Goal: Task Accomplishment & Management: Use online tool/utility

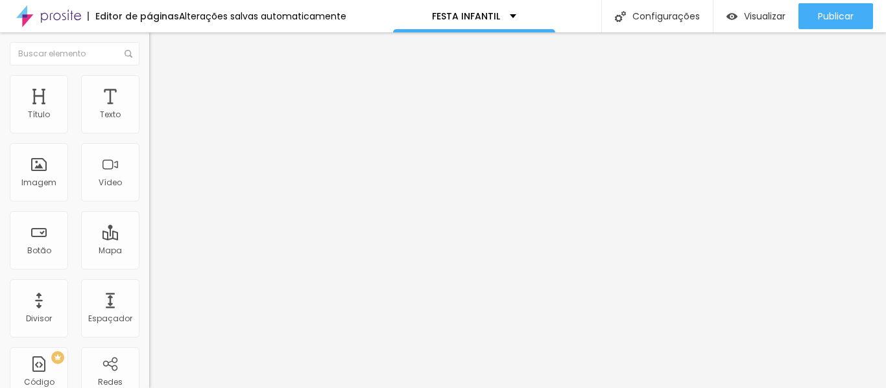
click at [161, 89] on span "Estilo" at bounding box center [171, 83] width 20 height 11
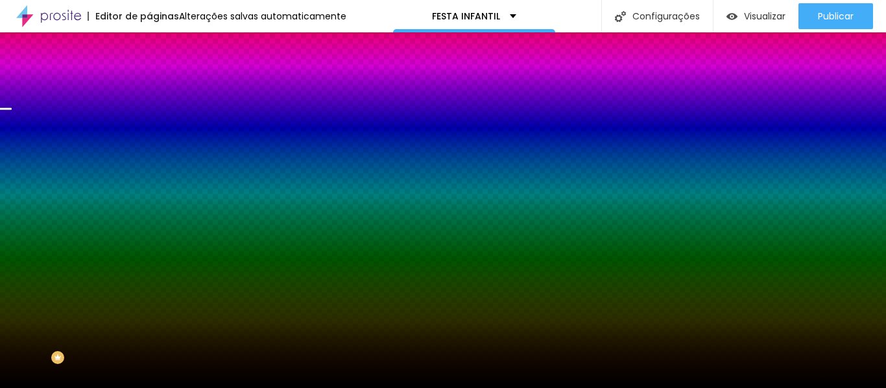
click at [149, 119] on span "Trocar imagem" at bounding box center [184, 113] width 71 height 11
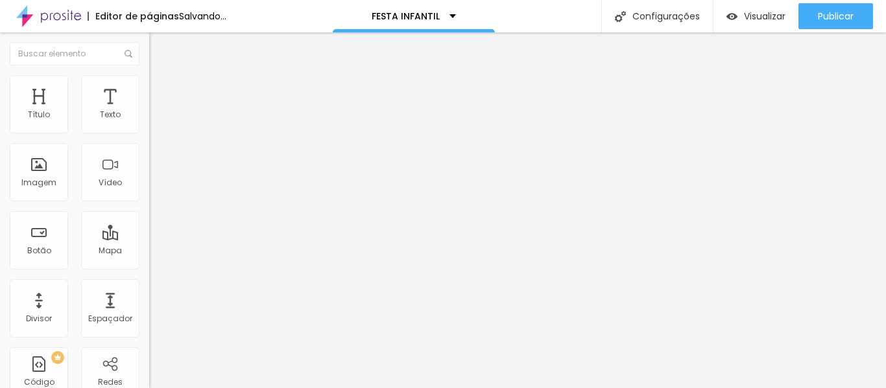
click at [149, 53] on button "Editar Coluna" at bounding box center [223, 47] width 149 height 30
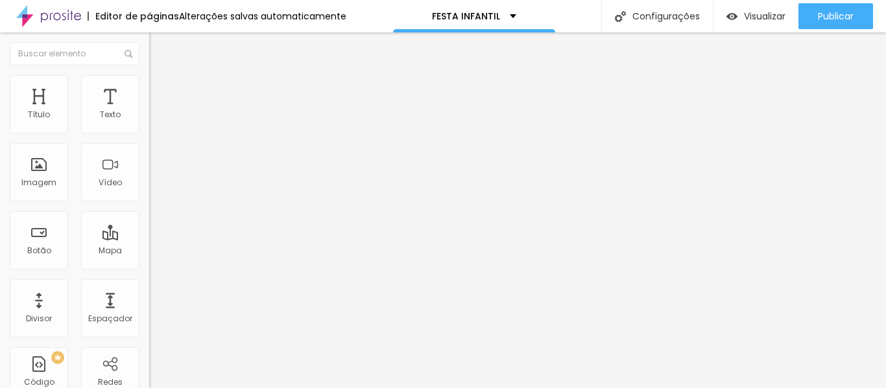
click at [149, 133] on div "URL do vídeo" at bounding box center [223, 117] width 149 height 32
click at [149, 122] on input "text" at bounding box center [227, 115] width 156 height 13
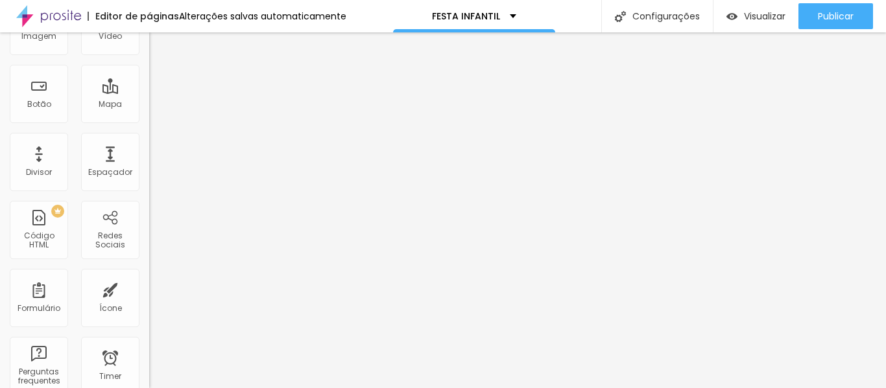
scroll to position [0, 0]
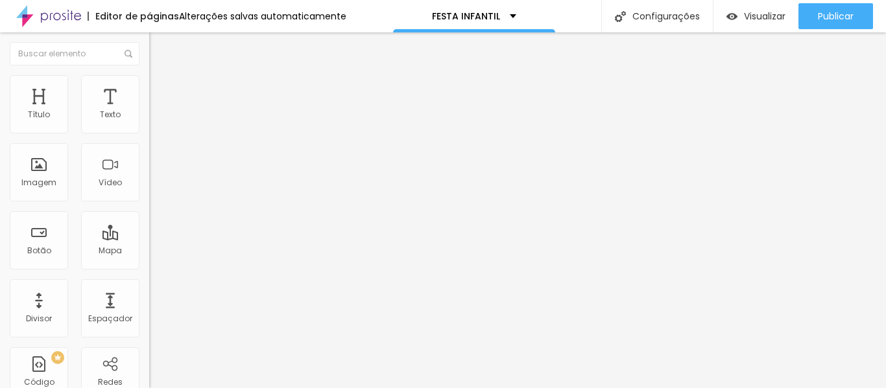
click at [149, 133] on div "URL do vídeo" at bounding box center [223, 117] width 149 height 32
click at [149, 122] on input "text" at bounding box center [227, 115] width 156 height 13
click at [149, 109] on div "URL do vídeo" at bounding box center [223, 105] width 149 height 8
click at [149, 122] on input "text" at bounding box center [227, 115] width 156 height 13
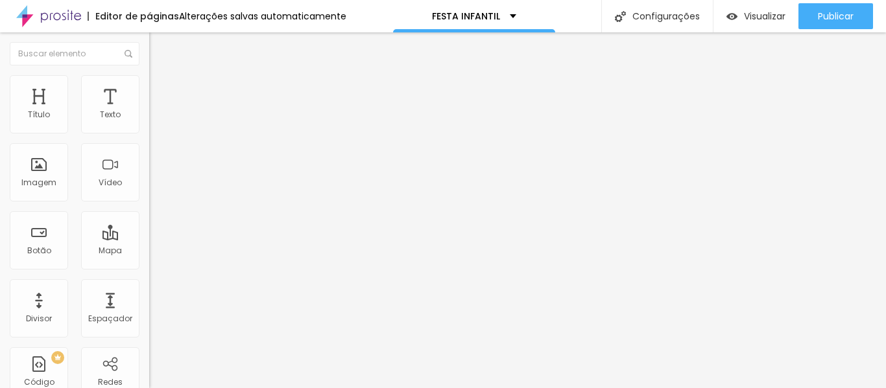
paste input "[URL][DOMAIN_NAME]"
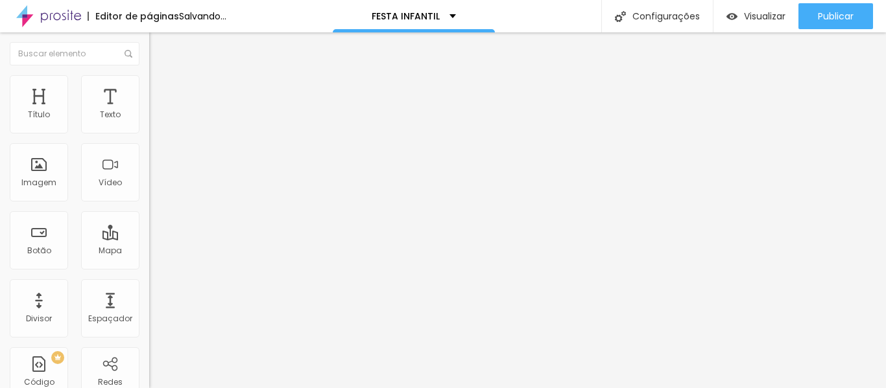
type input "[URL][DOMAIN_NAME]"
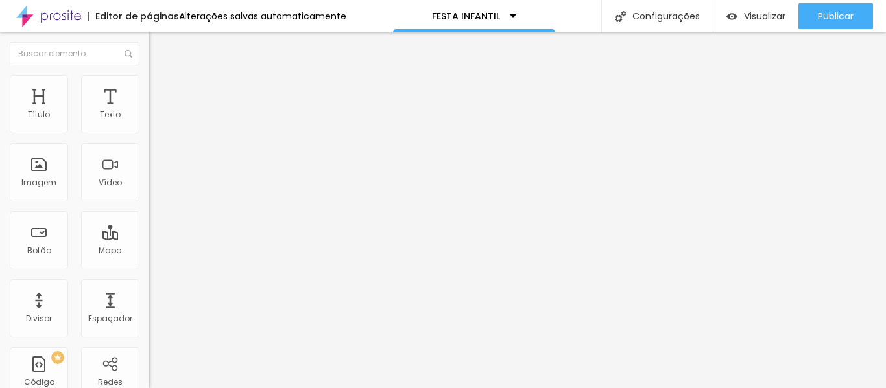
click at [149, 194] on span "4:3 Standard" at bounding box center [175, 188] width 53 height 11
click at [149, 209] on span "Wide" at bounding box center [159, 203] width 20 height 11
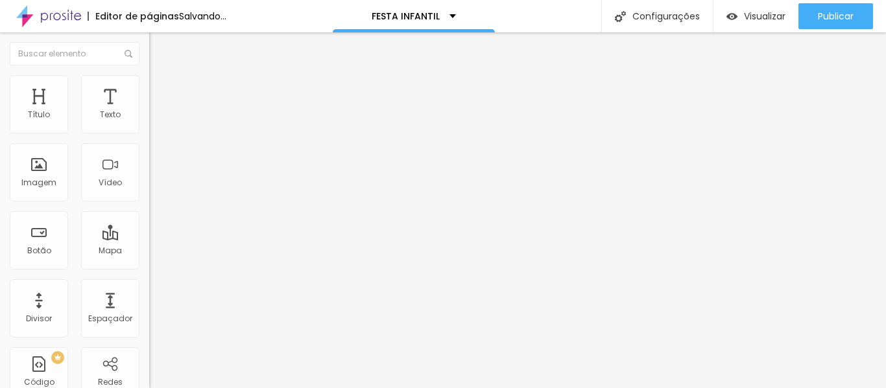
click at [160, 206] on span "Ultrawide" at bounding box center [178, 200] width 37 height 11
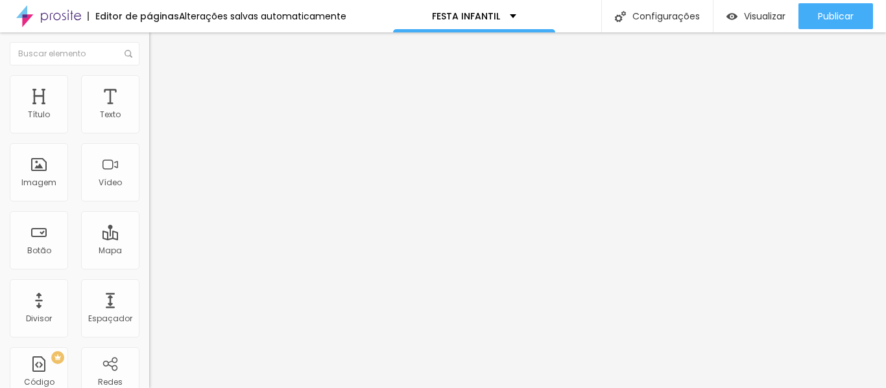
click at [149, 213] on div "Wide 16:9" at bounding box center [223, 209] width 149 height 8
click at [149, 237] on span "Vertical 2" at bounding box center [167, 231] width 36 height 11
click at [149, 225] on span "Vertical 1" at bounding box center [166, 219] width 34 height 11
click at [149, 216] on div "Standard 4:3" at bounding box center [223, 212] width 149 height 8
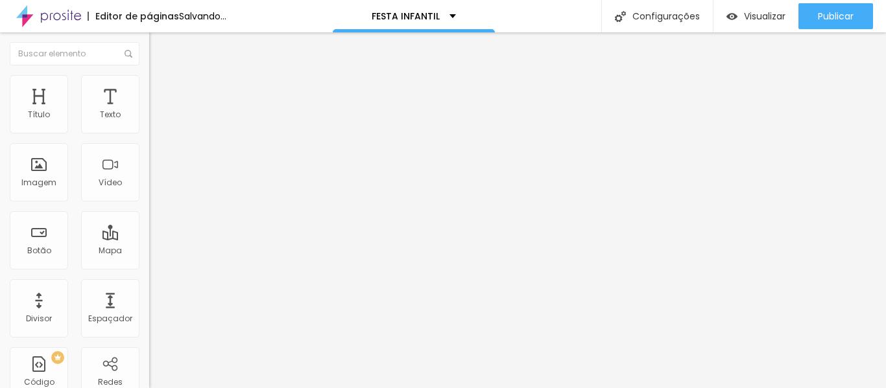
click at [149, 214] on span "Wide" at bounding box center [159, 208] width 20 height 11
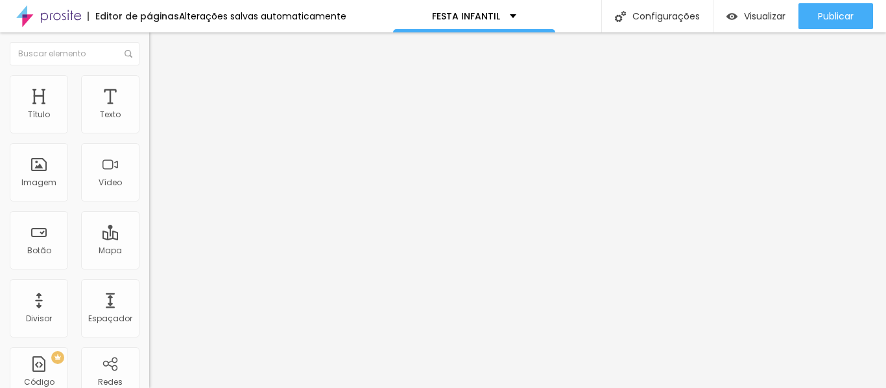
click at [149, 252] on div "URL do vídeo [URL][DOMAIN_NAME] Alinhamento Proporção 16:9 Wide Ultrawide 21:9 …" at bounding box center [223, 176] width 149 height 150
click at [149, 88] on li "Estilo" at bounding box center [223, 81] width 149 height 13
type input "69"
click at [149, 133] on input "range" at bounding box center [191, 128] width 84 height 10
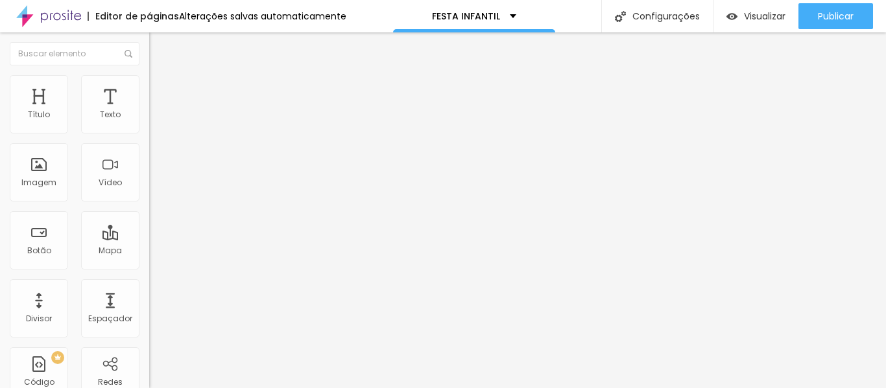
type input "59"
type input "58"
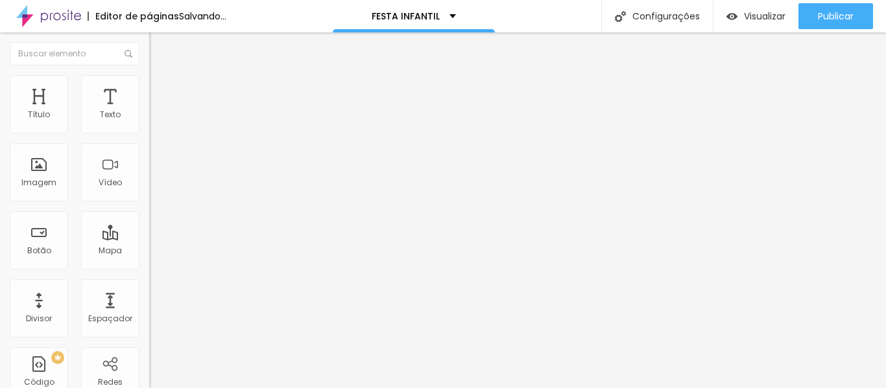
type input "60"
type input "66"
type input "67"
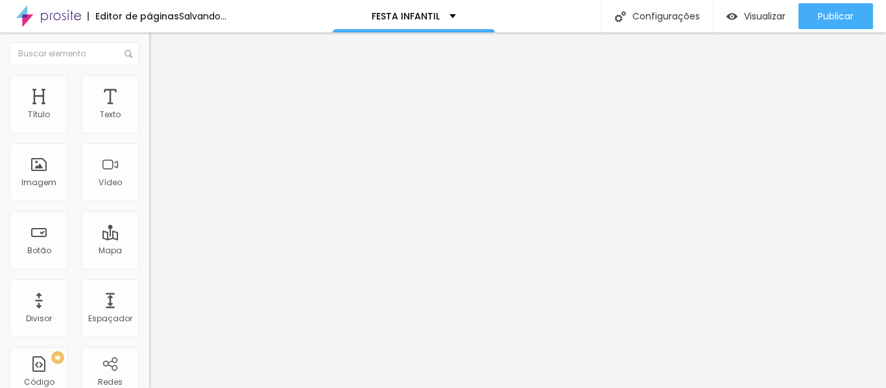
type input "67"
type input "70"
type input "71"
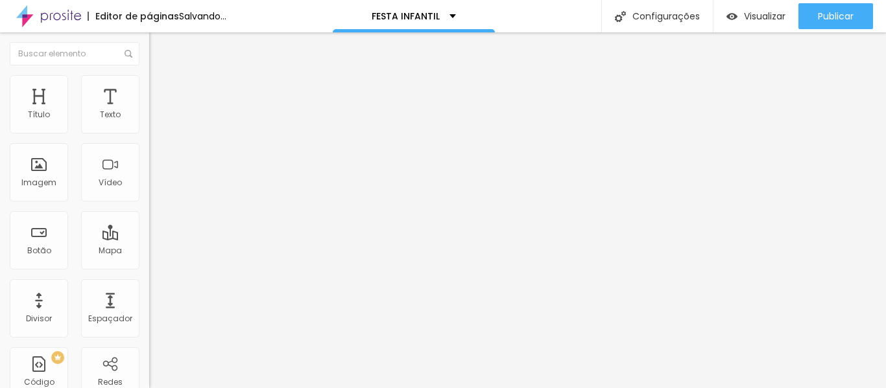
type input "73"
type input "74"
type input "76"
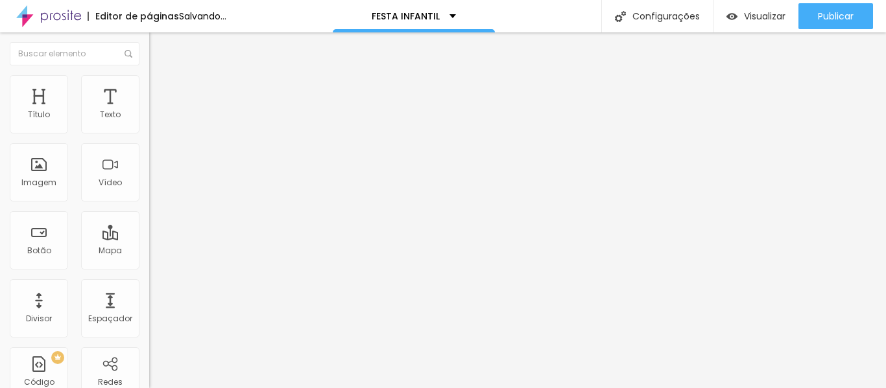
type input "76"
type input "77"
drag, startPoint x: 82, startPoint y: 137, endPoint x: 95, endPoint y: 137, distance: 12.3
type input "77"
click at [149, 133] on input "range" at bounding box center [191, 128] width 84 height 10
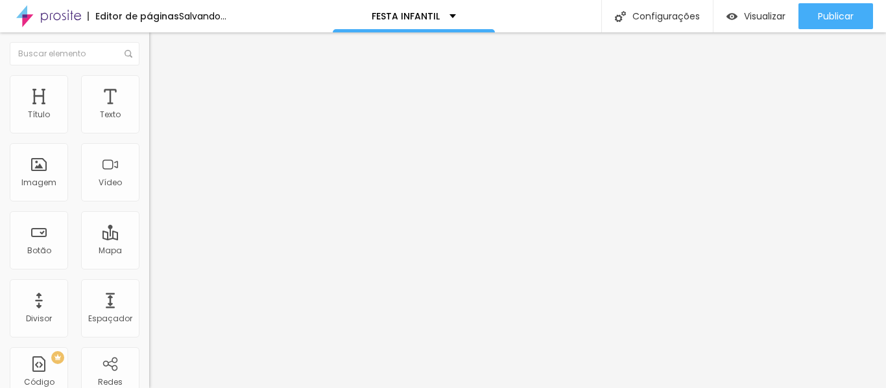
type input "74"
type input "73"
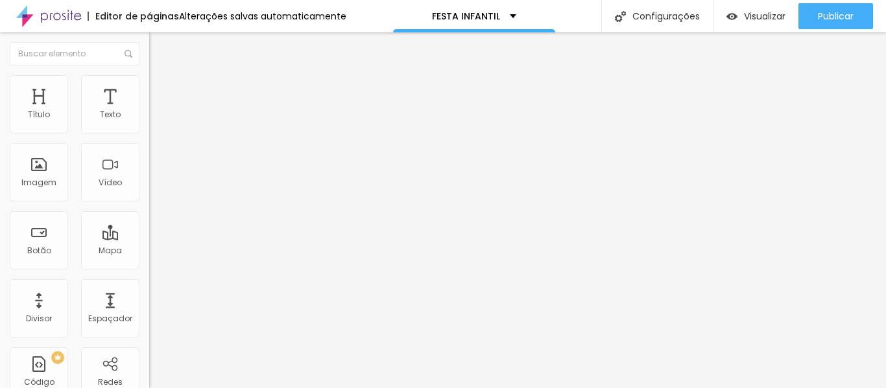
drag, startPoint x: 95, startPoint y: 137, endPoint x: 84, endPoint y: 140, distance: 10.7
type input "71"
click at [149, 133] on input "range" at bounding box center [191, 128] width 84 height 10
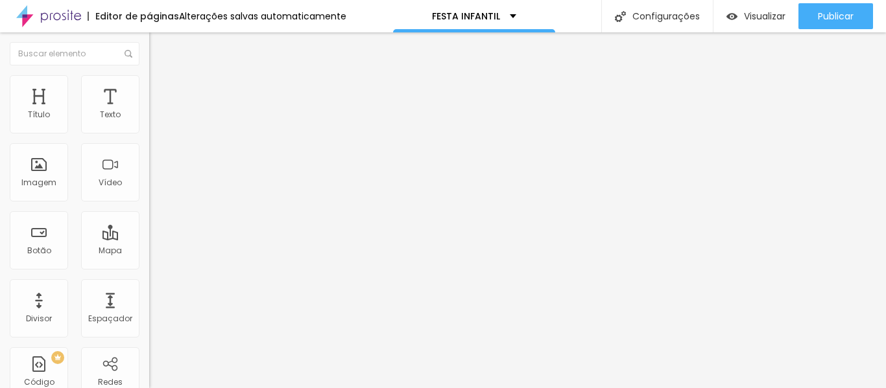
type input "67"
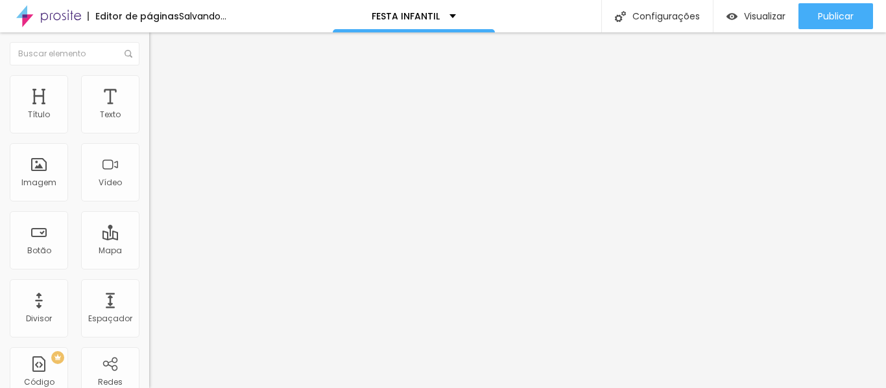
type input "68"
click at [149, 133] on input "range" at bounding box center [191, 128] width 84 height 10
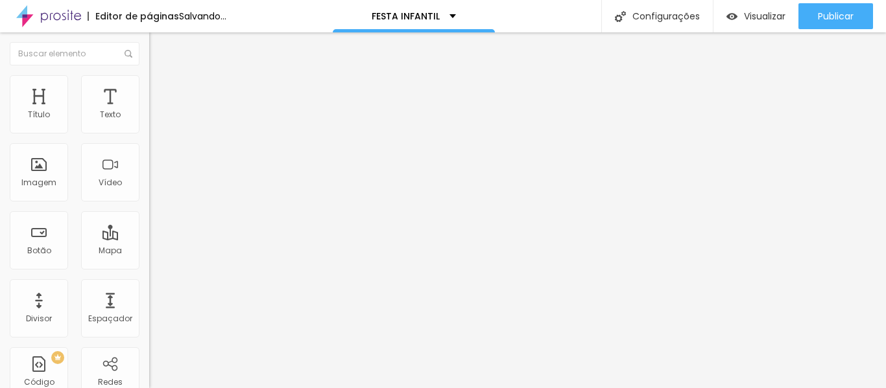
click at [149, 133] on input "range" at bounding box center [191, 128] width 84 height 10
type input "70"
click at [149, 133] on input "range" at bounding box center [191, 128] width 84 height 10
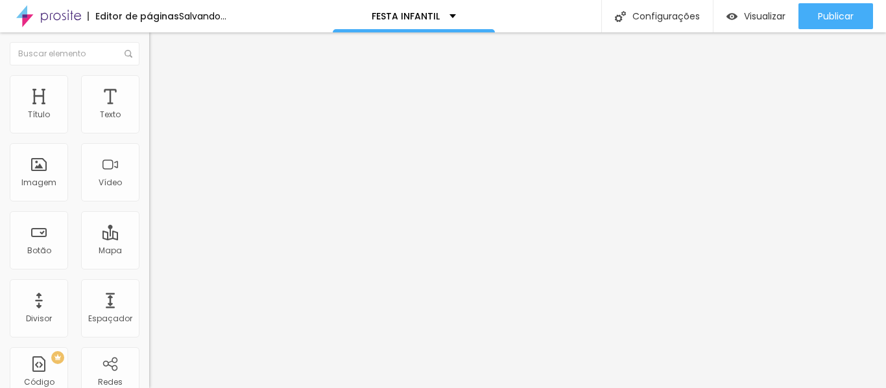
type input "70"
click at [149, 133] on input "range" at bounding box center [191, 128] width 84 height 10
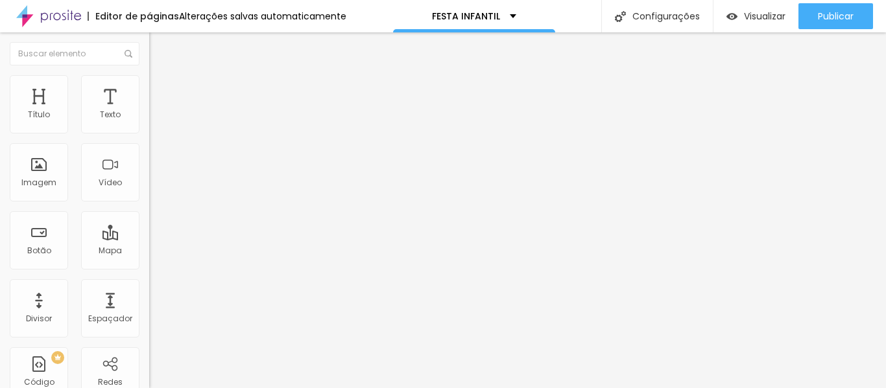
click at [149, 133] on input "range" at bounding box center [191, 128] width 84 height 10
click at [149, 237] on div "Editar Vídeo Conteúdo Estilo Avançado Tamanho 70 px %" at bounding box center [223, 210] width 149 height 356
click at [159, 49] on img "button" at bounding box center [164, 47] width 10 height 10
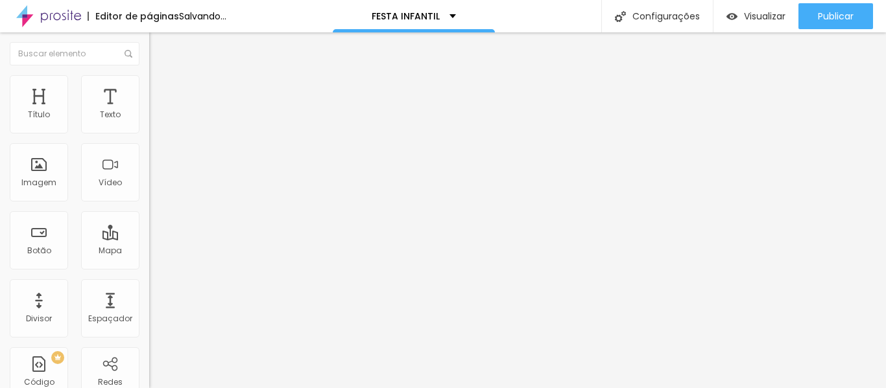
click at [161, 89] on span "Estilo" at bounding box center [171, 83] width 20 height 11
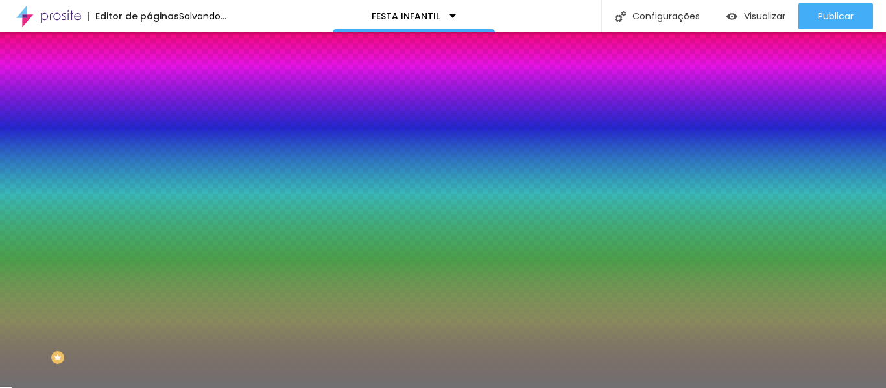
click at [161, 89] on span "Estilo" at bounding box center [171, 83] width 20 height 11
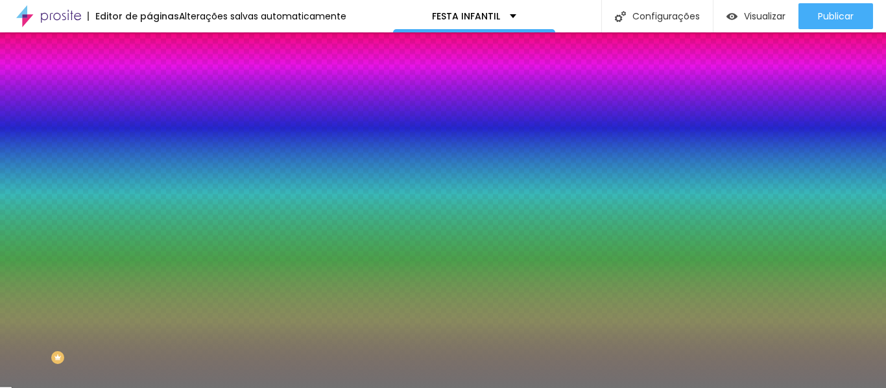
click at [161, 91] on span "Avançado" at bounding box center [182, 96] width 43 height 11
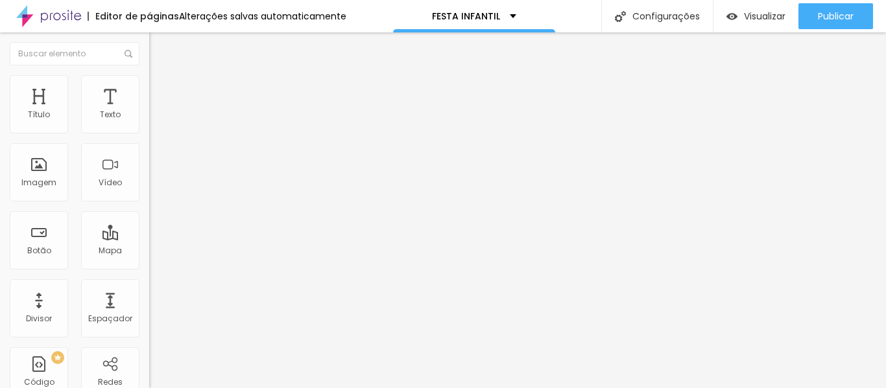
click at [149, 212] on div "Editar Coluna Conteúdo Estilo Avançado Alinhamento" at bounding box center [223, 210] width 149 height 356
click at [159, 49] on img "button" at bounding box center [164, 47] width 10 height 10
click at [38, 169] on div "Imagem" at bounding box center [39, 172] width 58 height 58
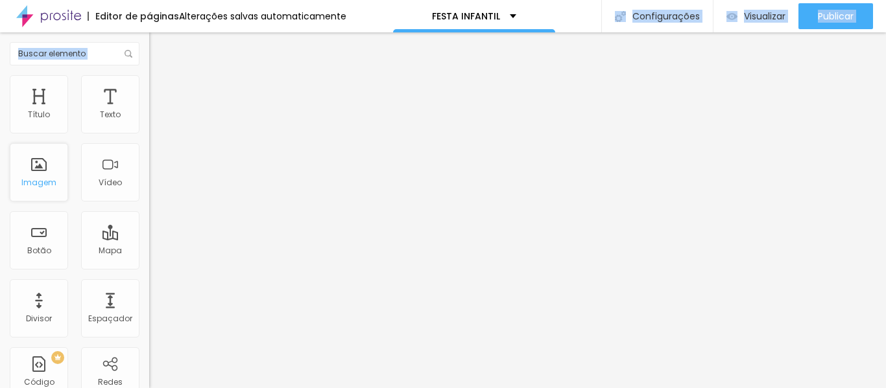
click at [58, 177] on div "Imagem" at bounding box center [39, 172] width 58 height 58
click at [53, 187] on div "Imagem" at bounding box center [39, 172] width 58 height 58
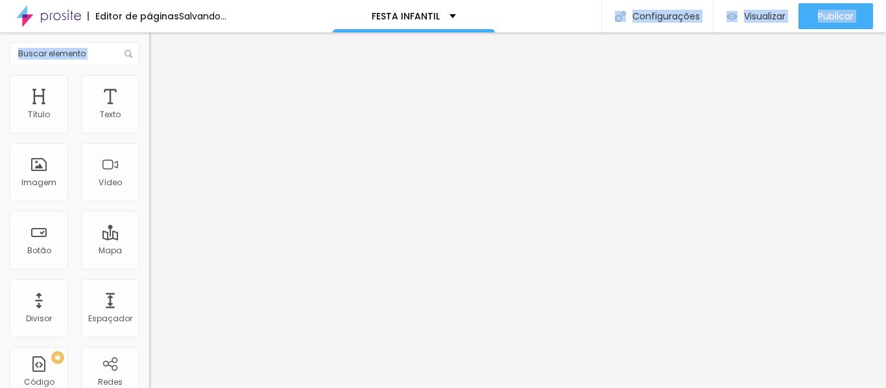
click at [149, 112] on span "Adicionar imagem" at bounding box center [191, 105] width 84 height 11
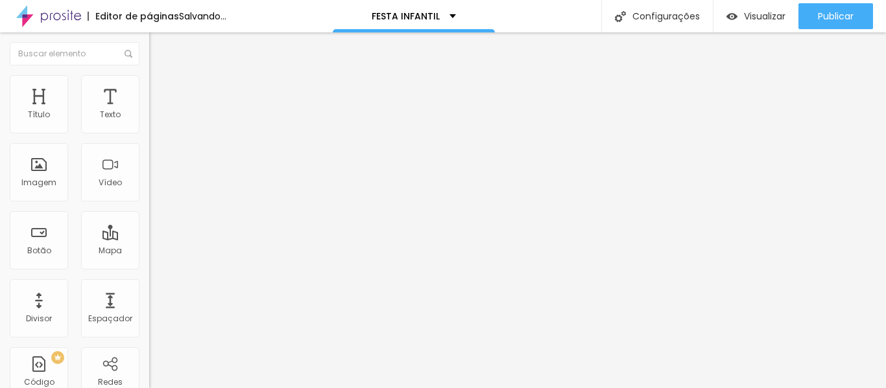
click at [149, 203] on span "Original" at bounding box center [164, 197] width 31 height 11
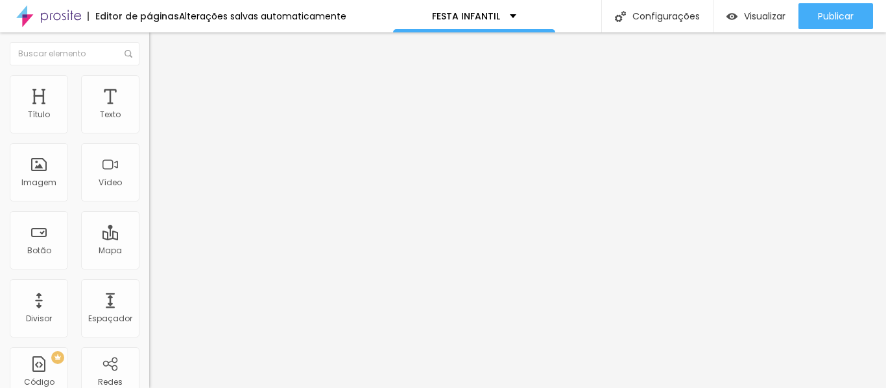
click at [149, 203] on span "Original" at bounding box center [164, 197] width 31 height 11
click at [149, 277] on div "Trocar imagem Descrição da imagem (Alt) Alinhamento Proporção Original Cinema 1…" at bounding box center [223, 198] width 149 height 195
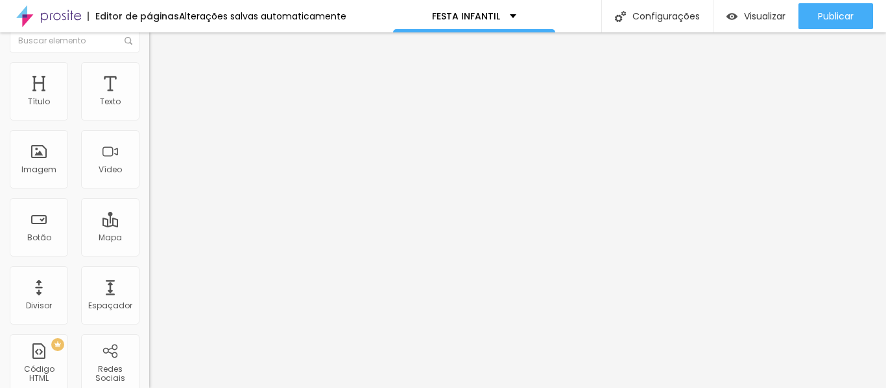
click at [149, 224] on div "Proporção Original Cinema 16:9 Padrão 4:3 Quadrado 1:1 Original" at bounding box center [223, 198] width 149 height 51
click at [149, 190] on span "Original" at bounding box center [164, 184] width 31 height 11
click at [149, 198] on span "Cinema" at bounding box center [165, 192] width 32 height 11
click at [149, 226] on span "Original" at bounding box center [164, 220] width 31 height 11
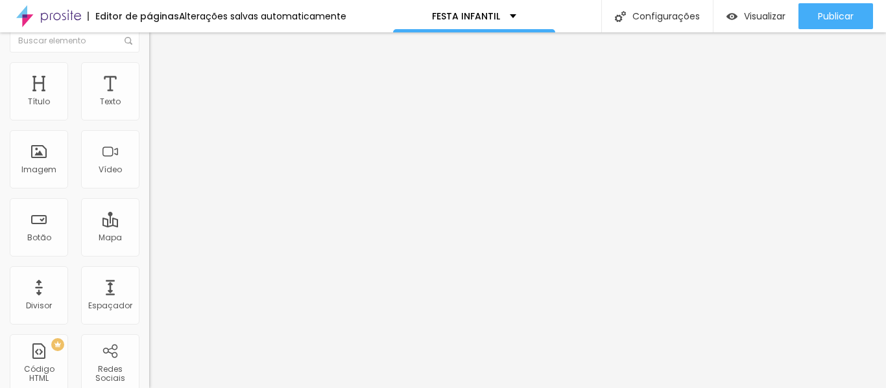
click at [149, 75] on li "Estilo" at bounding box center [223, 68] width 149 height 13
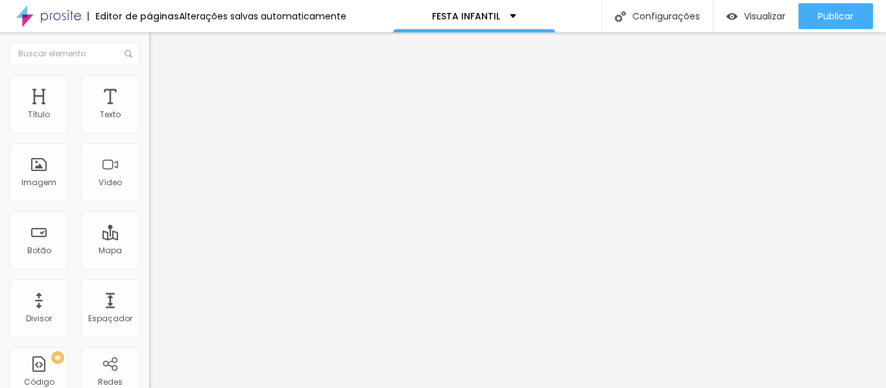
type input "20"
click at [149, 133] on input "range" at bounding box center [191, 128] width 84 height 10
type input "15"
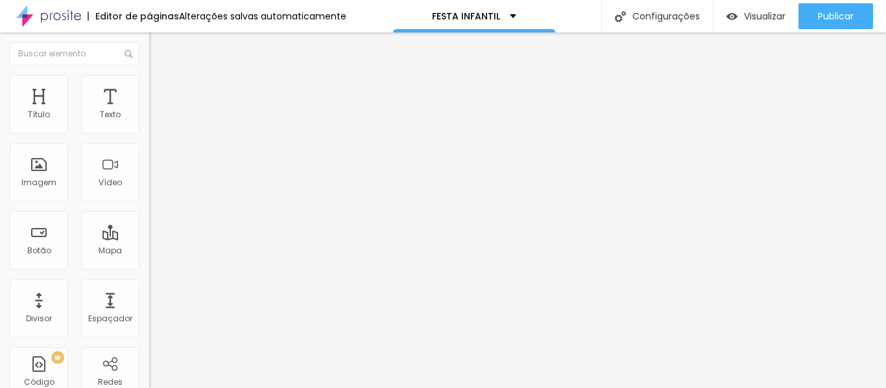
type input "15"
type input "10"
drag, startPoint x: 24, startPoint y: 136, endPoint x: 3, endPoint y: 136, distance: 21.4
type input "10"
click at [149, 133] on input "range" at bounding box center [191, 128] width 84 height 10
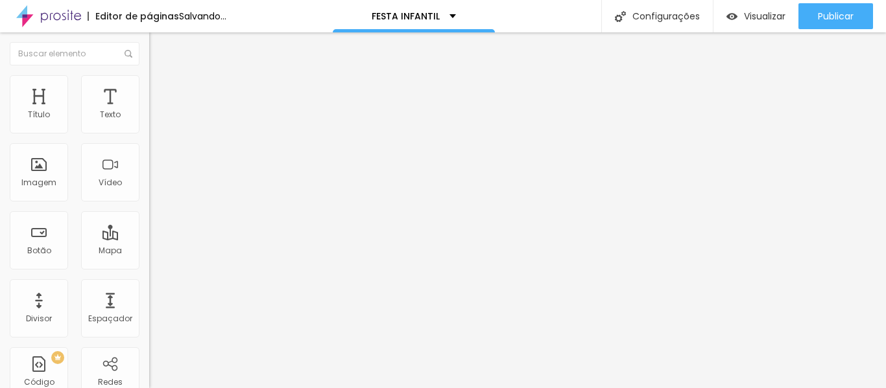
click at [149, 137] on div "Tamanho 10 px % 0 Borda arredondada Sombra DESATIVADO Voltar ao padrão" at bounding box center [223, 231] width 149 height 260
click at [149, 225] on div "Editar Imagem Conteúdo Estilo Avançado Tamanho 10 px % 0 Borda arredondada Somb…" at bounding box center [223, 210] width 149 height 356
click at [34, 187] on div "Imagem" at bounding box center [38, 182] width 35 height 9
click at [149, 112] on span "Adicionar imagem" at bounding box center [191, 105] width 84 height 11
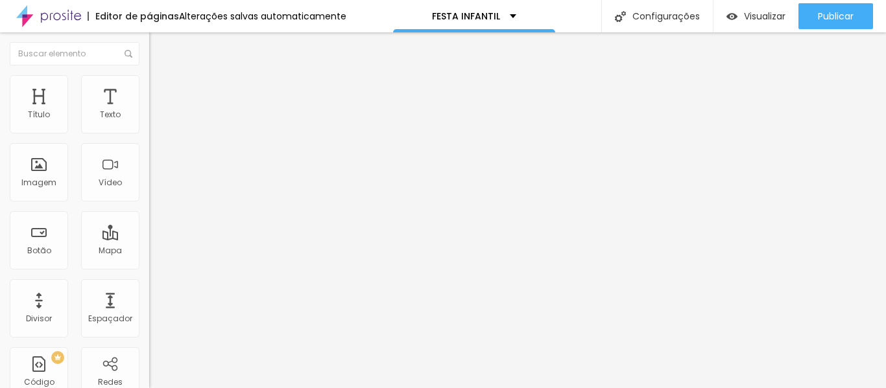
drag, startPoint x: 682, startPoint y: 165, endPoint x: 678, endPoint y: 156, distance: 10.1
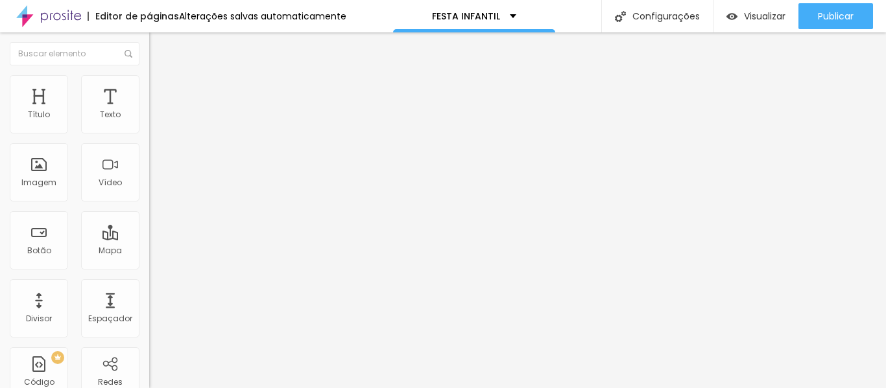
scroll to position [0, 0]
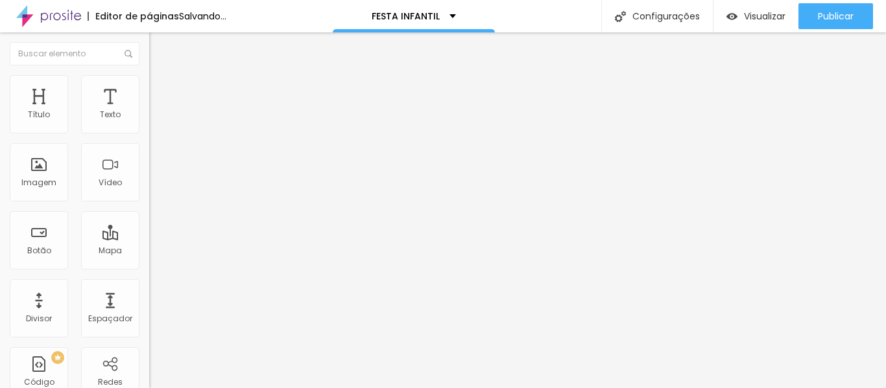
click at [149, 203] on span "Original" at bounding box center [164, 197] width 31 height 11
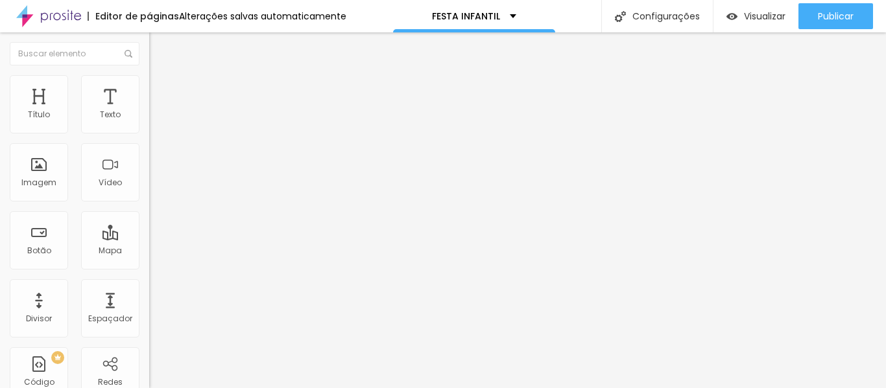
click at [149, 226] on span "Quadrado" at bounding box center [170, 220] width 42 height 11
click at [149, 112] on span "Trocar imagem" at bounding box center [184, 105] width 71 height 11
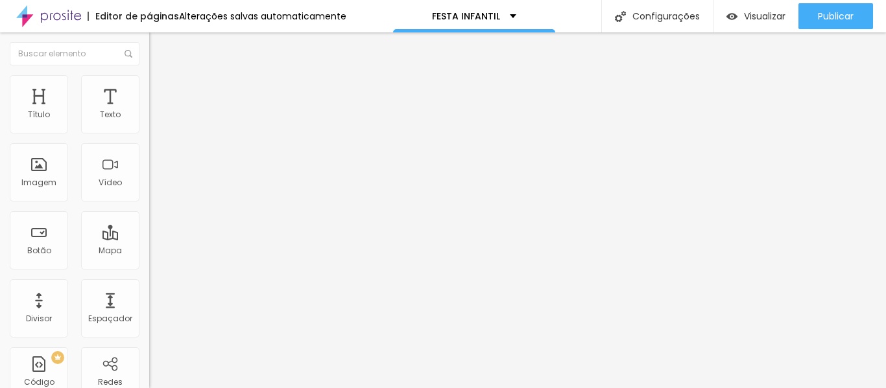
click at [149, 112] on span "Trocar imagem" at bounding box center [184, 105] width 71 height 11
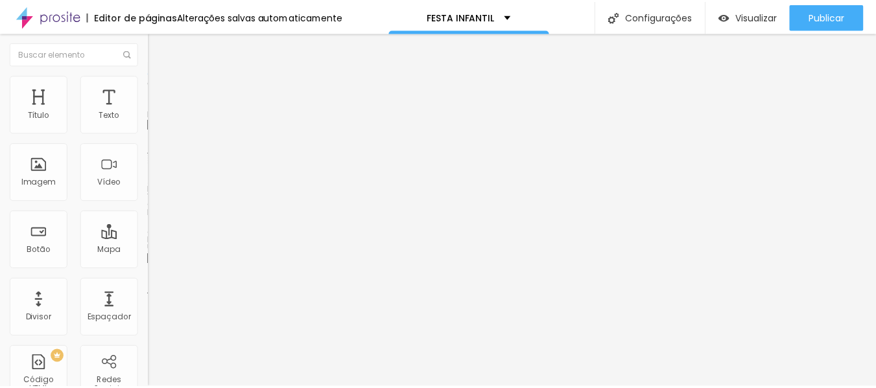
scroll to position [303, 0]
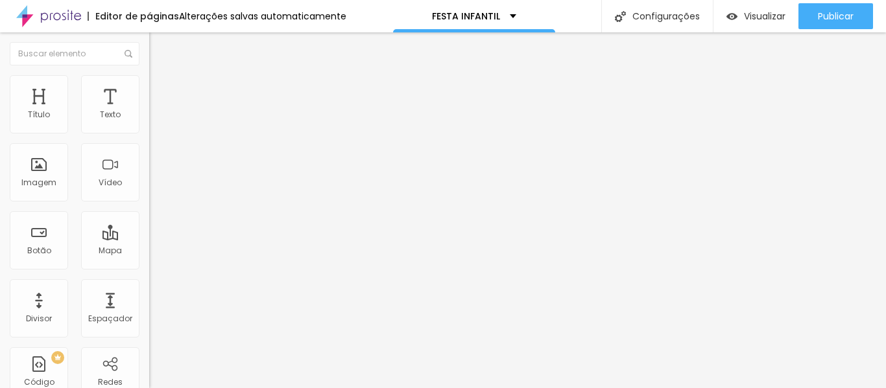
click at [149, 112] on span "Trocar imagem" at bounding box center [184, 105] width 71 height 11
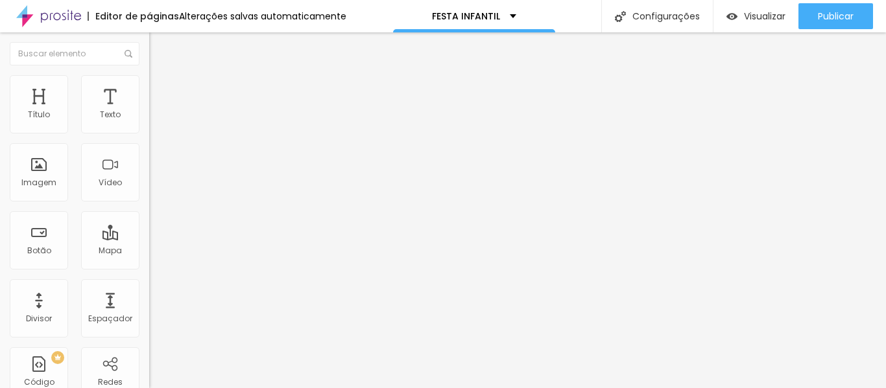
click at [149, 132] on span "Titulo 3" at bounding box center [167, 126] width 36 height 11
click at [160, 134] on span "Titulo 3" at bounding box center [178, 128] width 36 height 11
click at [149, 110] on span "Titulo 1" at bounding box center [170, 104] width 42 height 11
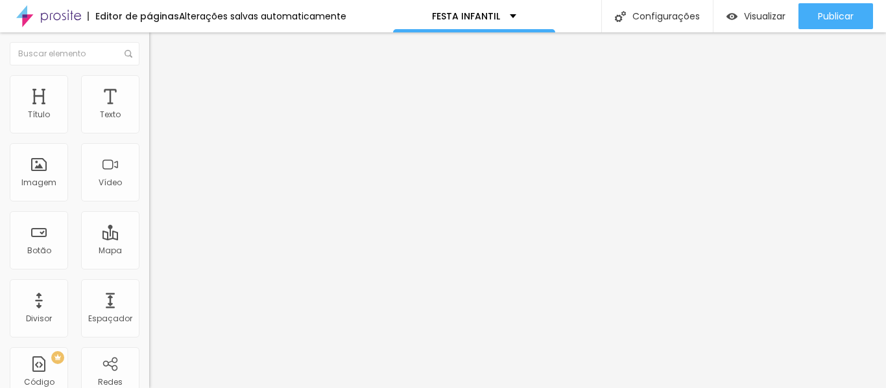
click at [149, 192] on button "button" at bounding box center [158, 185] width 18 height 14
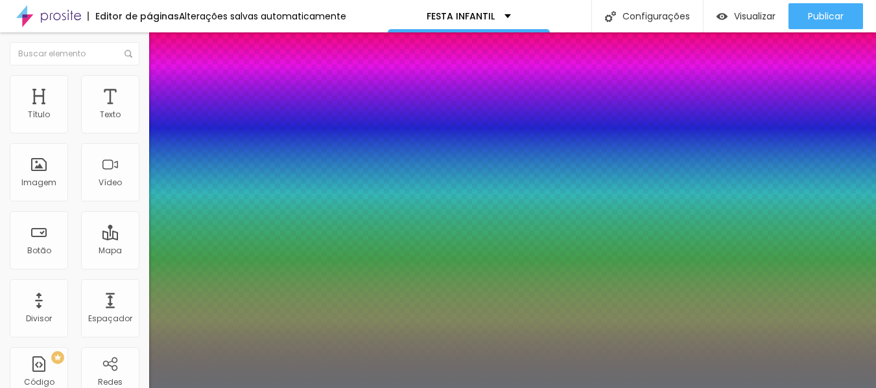
type input "1"
type input "0.5"
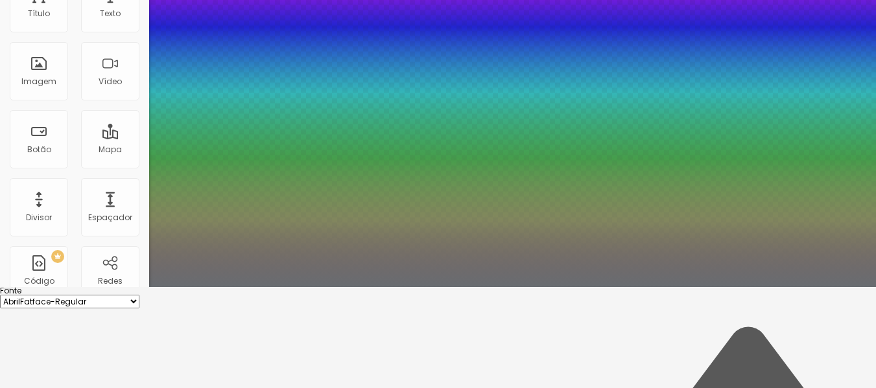
scroll to position [128, 0]
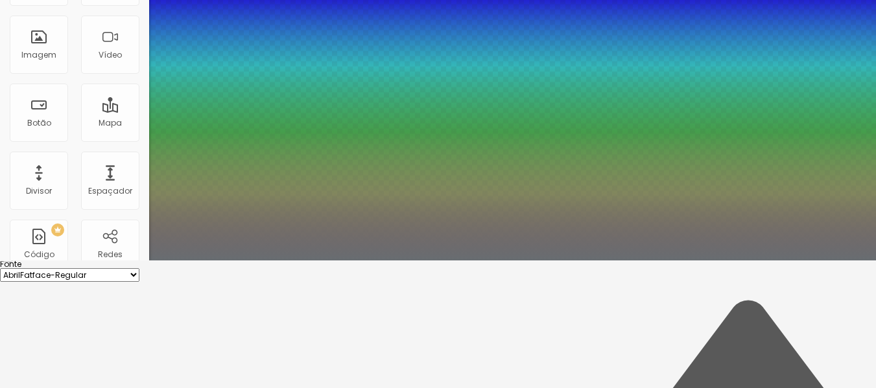
type input "8"
type input "5"
type input "1"
type input "0.5"
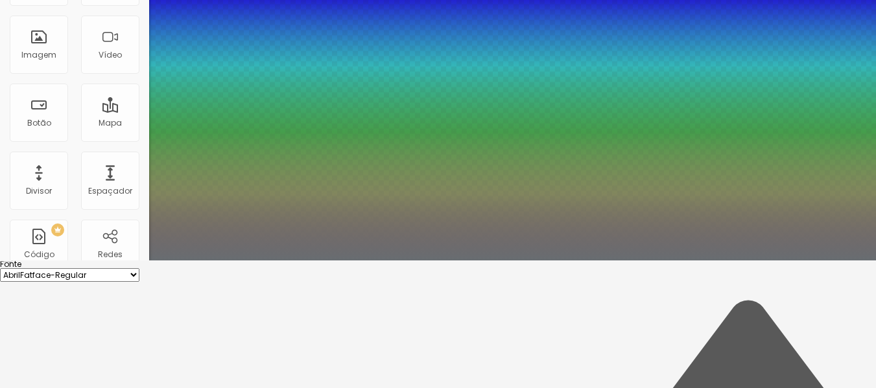
type input "8"
type input "1"
type input "0.5"
type input "8"
type input "0"
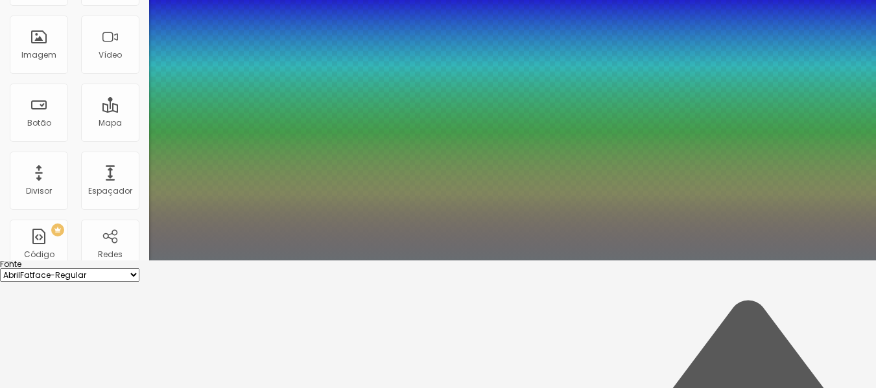
type input "1"
type input "0.5"
type input "8"
type input "0"
type input "1"
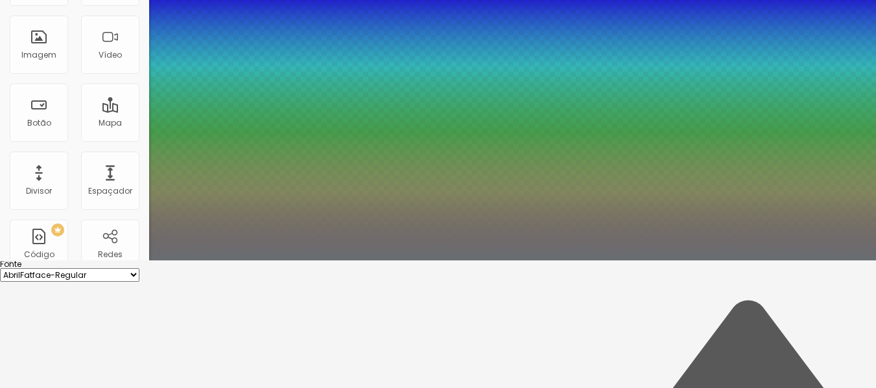
type input "0.5"
type input "8"
type input "02"
type input "1"
type input "0.5"
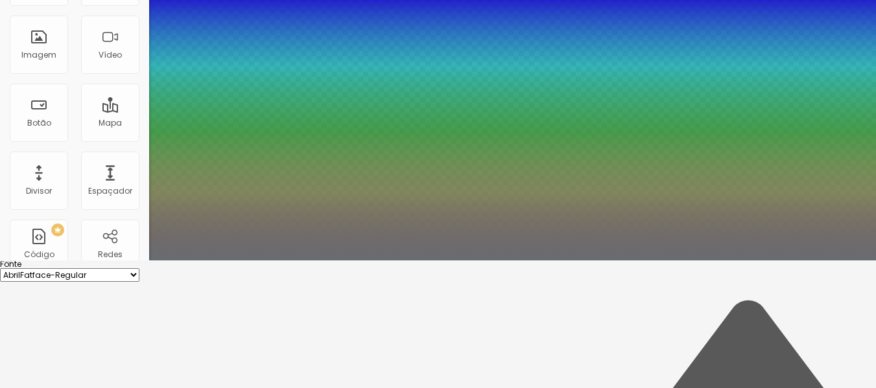
type input "20"
type input "020"
type input "1"
type input "0.5"
type input "1"
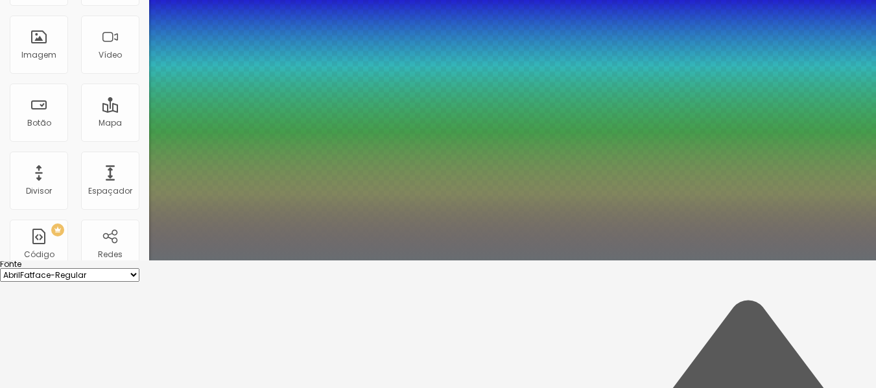
type input "0.5"
type input "8"
type input "02"
type input "1"
type input "0.5"
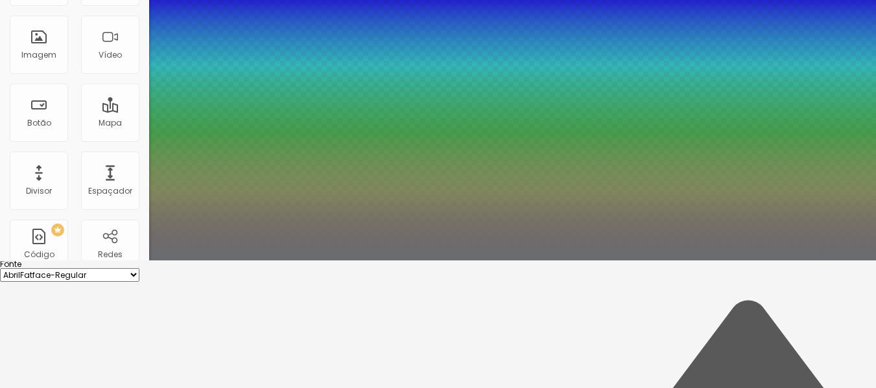
type input "8"
type input "0"
type input "1"
type input "0.5"
type input "8"
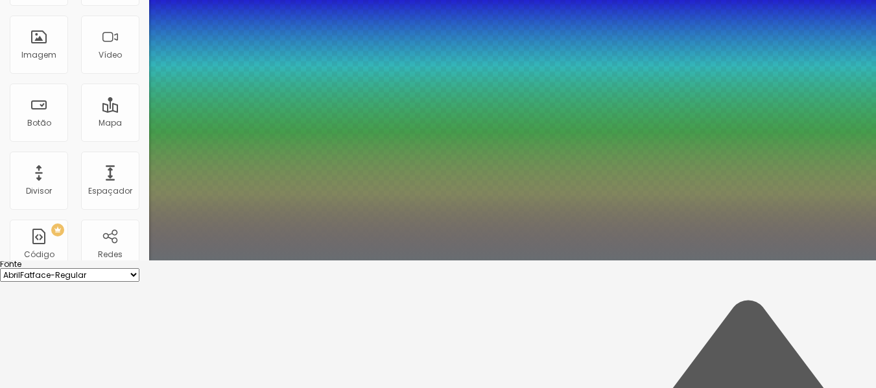
type input "0"
type input "1"
type input "0.5"
type input "8"
type input "0"
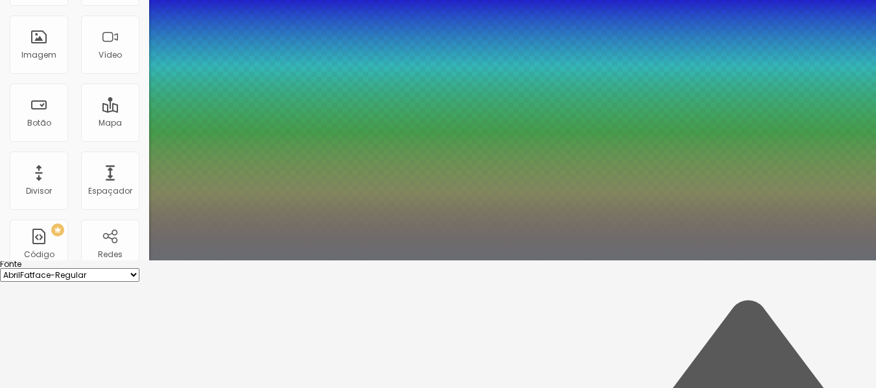
type input "1"
type input "0.5"
type input "8"
type input "1"
type input "0.5"
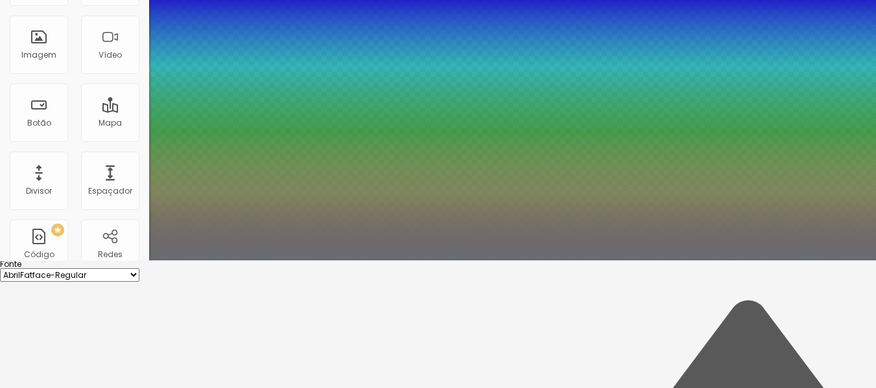
type input "20"
type input "1"
type input "0.5"
type input "1"
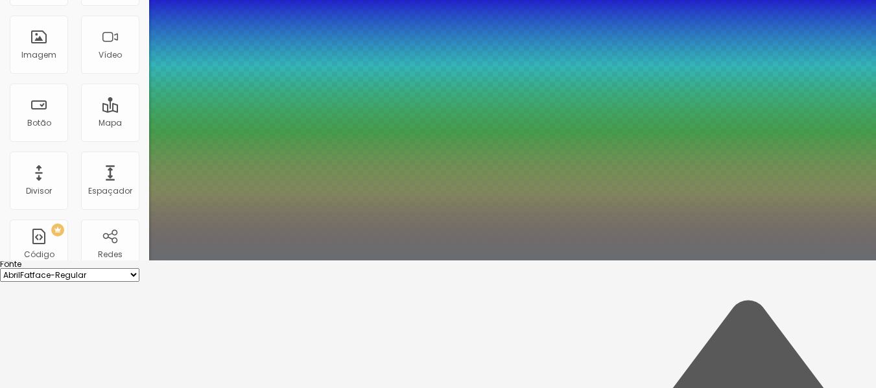
type input "0.5"
type input "1"
type input "0.5"
type input "1"
type input "0.5"
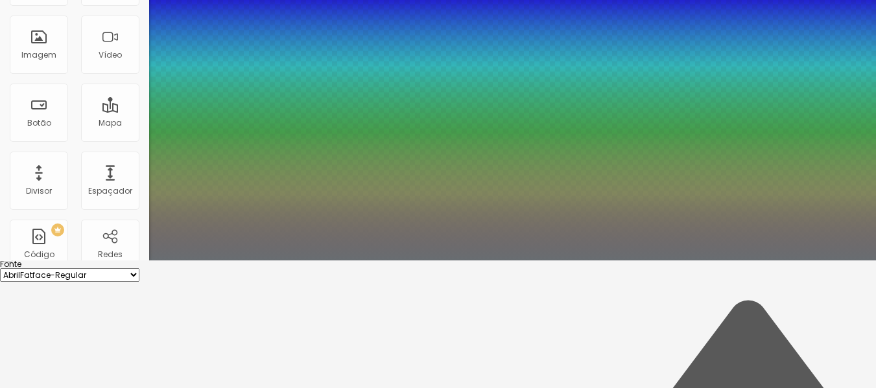
type input "20"
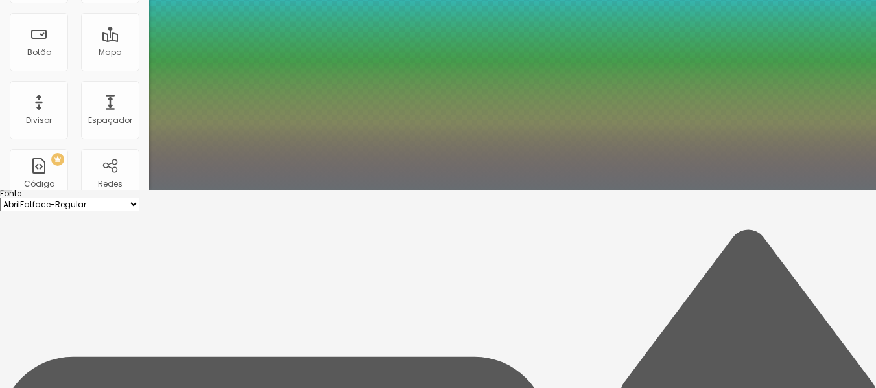
scroll to position [209, 0]
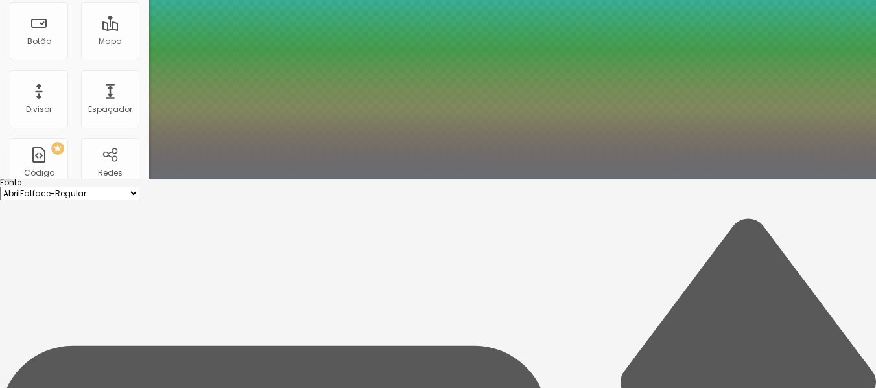
paste input "B98C74"
type input "1"
type input "0.5"
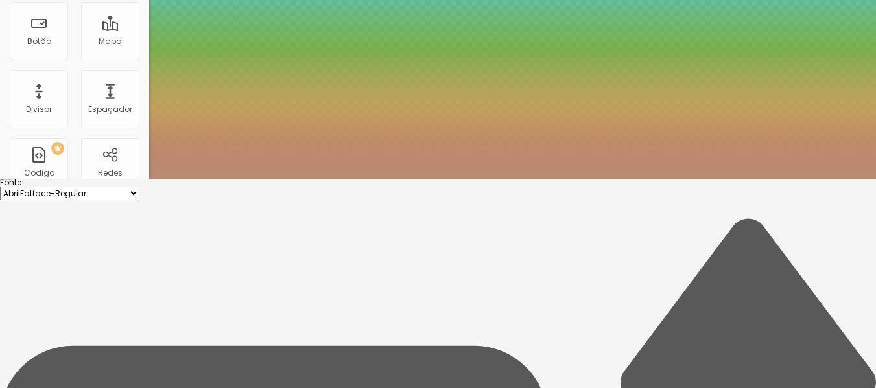
type input "#B98C74"
click at [400, 179] on div at bounding box center [438, 179] width 876 height 0
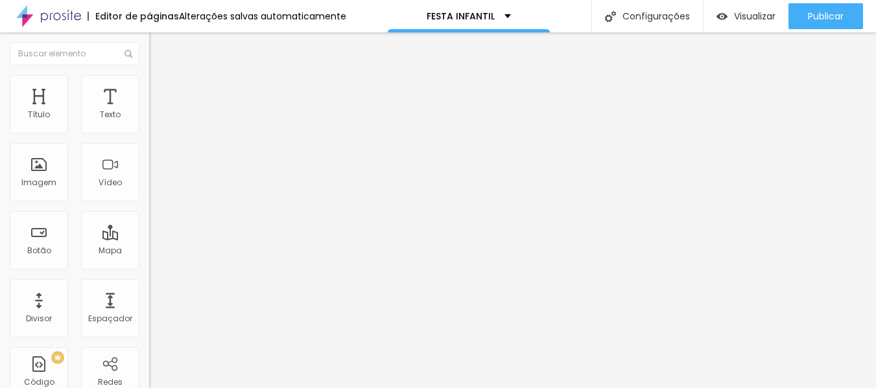
scroll to position [0, 0]
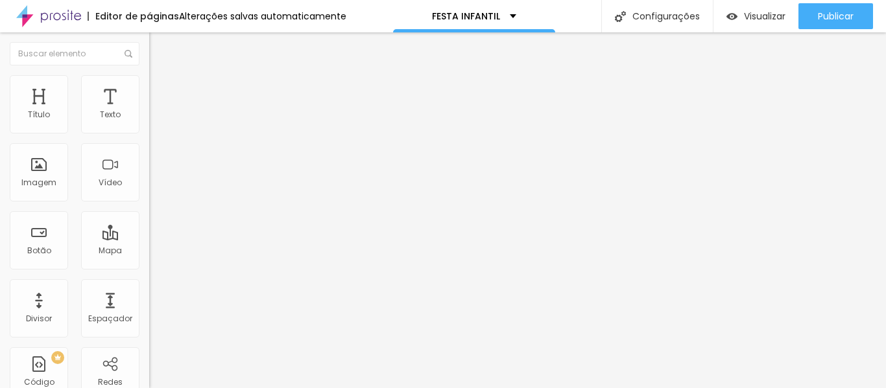
click at [149, 124] on button "button" at bounding box center [158, 118] width 18 height 14
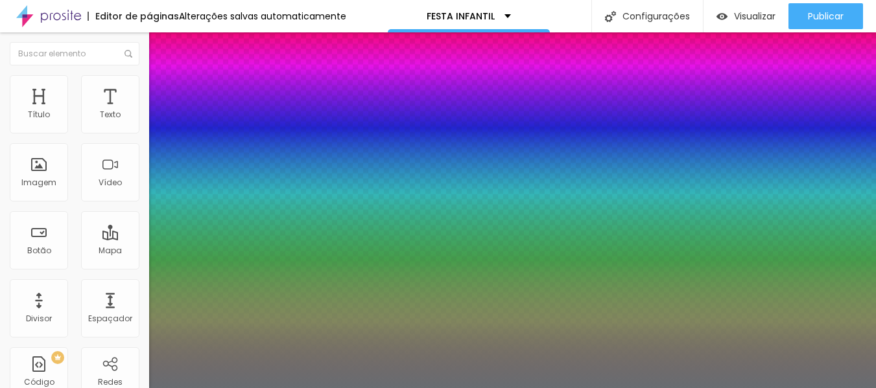
type input "1"
select select "Magra-Bold"
type input "1"
click at [376, 388] on div at bounding box center [438, 388] width 876 height 0
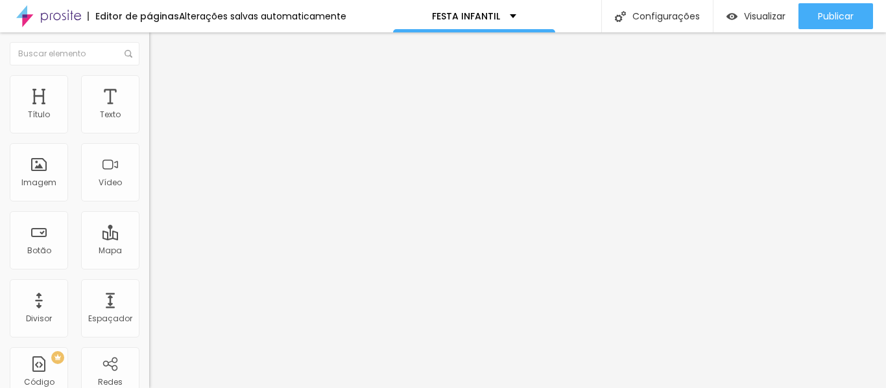
click at [149, 124] on button "button" at bounding box center [158, 118] width 18 height 14
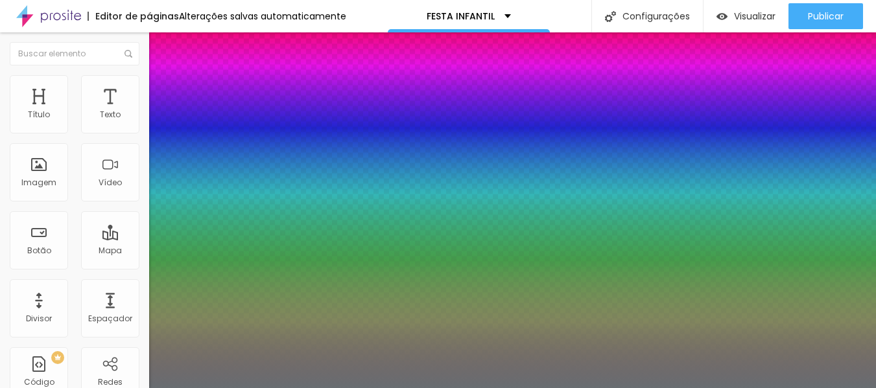
type input "1"
select select "Montserrat"
type input "1"
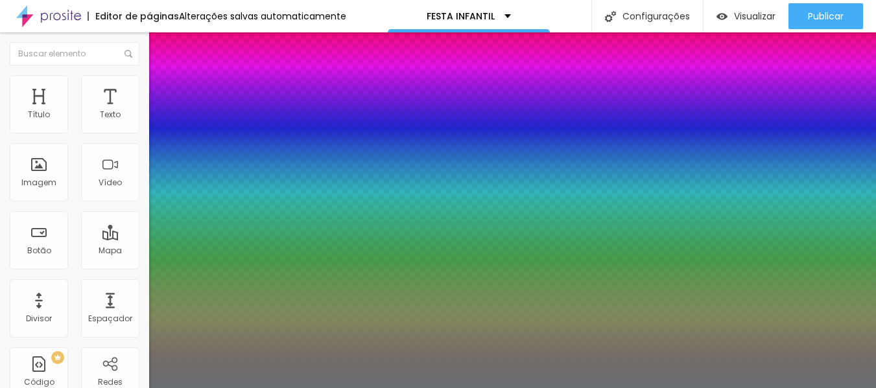
type input "1.4"
type input "1"
type input "1.3"
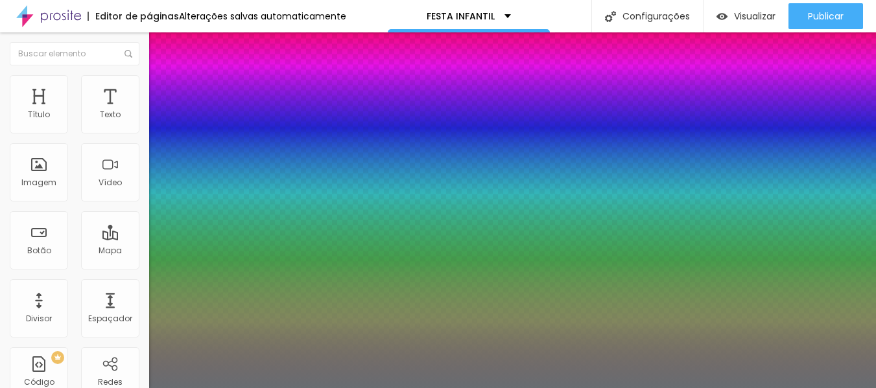
type input "1"
type input "0.7"
type input "1"
type input "0.6"
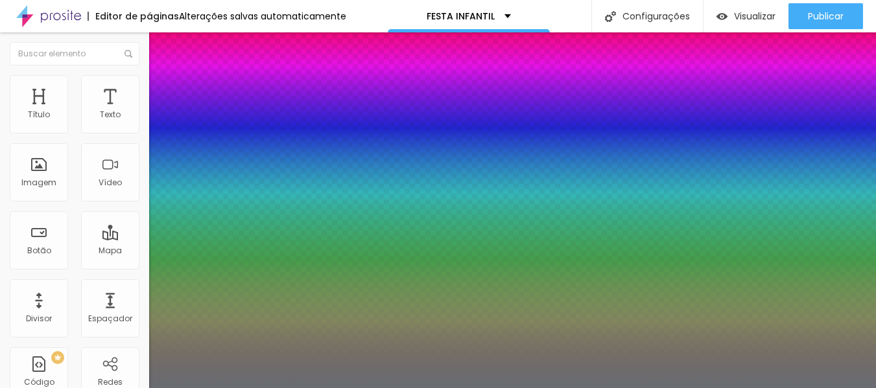
type input "0.6"
type input "1"
type input "0.7"
type input "1"
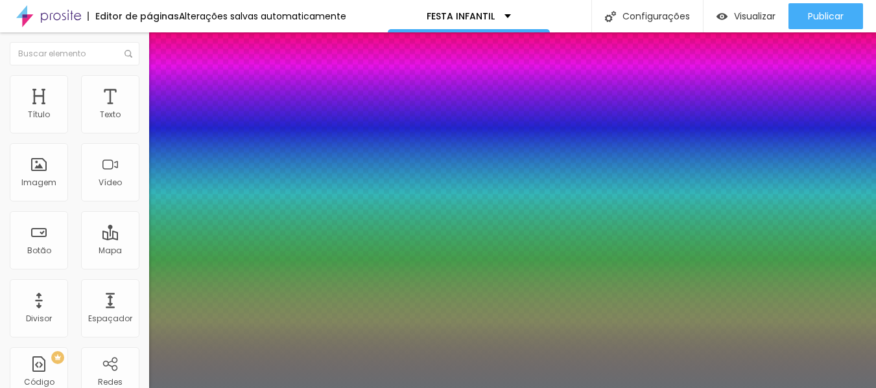
type input "0.9"
type input "1"
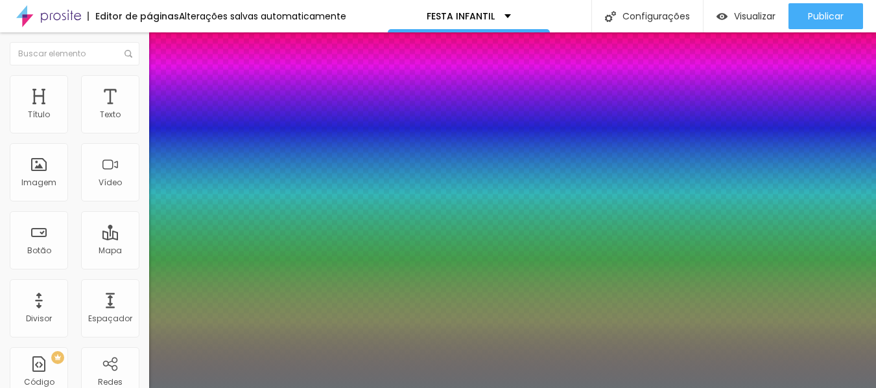
type input "1"
type input "1.1"
type input "1"
type input "1.2"
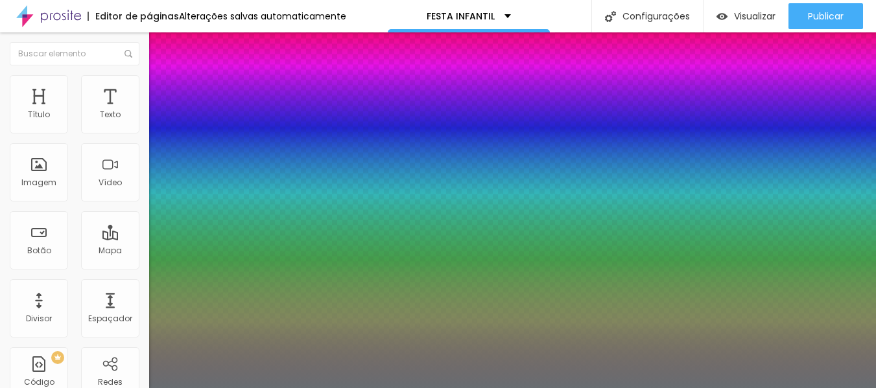
type input "1.2"
type input "1"
type input "1.3"
type input "1"
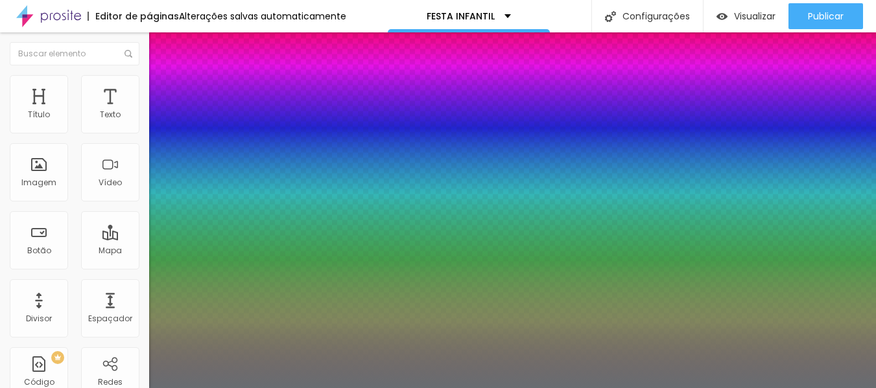
type input "1.4"
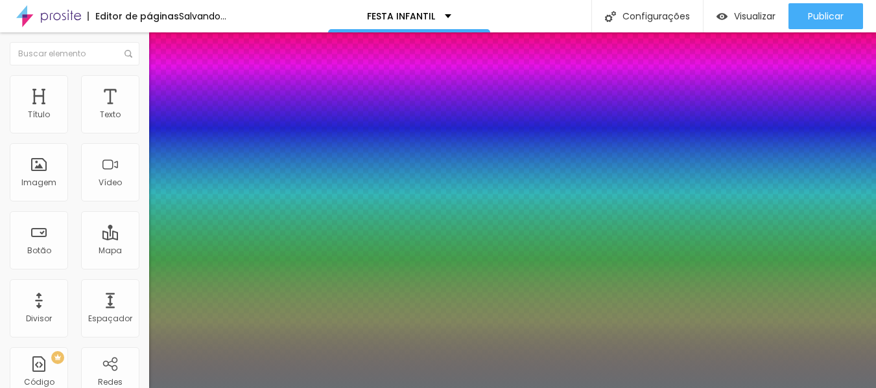
type input "1"
type input "1.5"
click at [368, 388] on div at bounding box center [438, 388] width 876 height 0
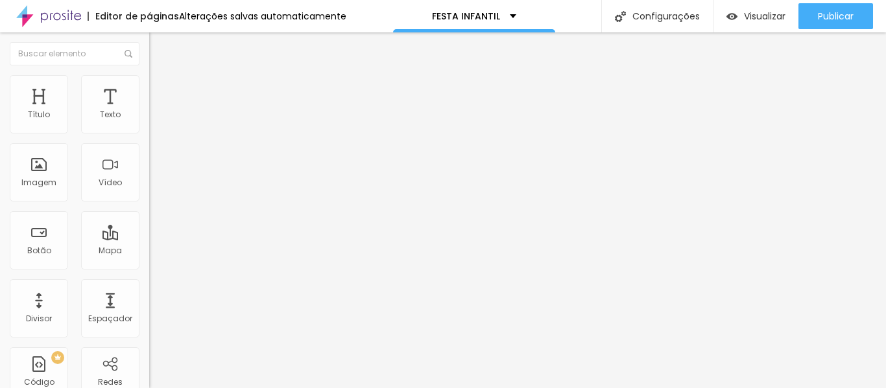
click at [149, 124] on button "button" at bounding box center [158, 118] width 18 height 14
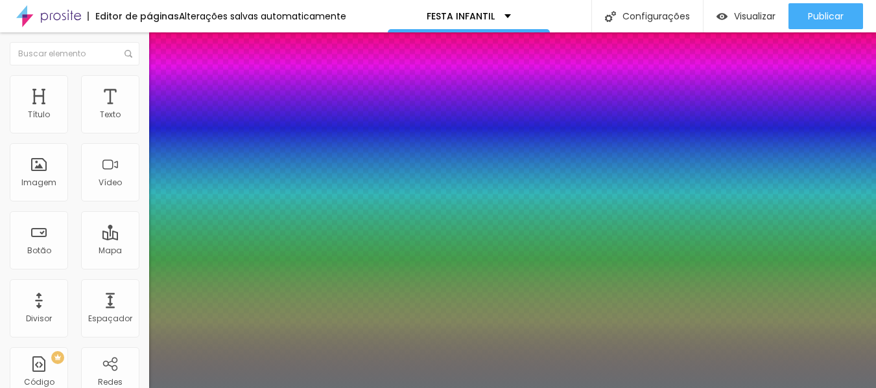
type input "1"
type input "8"
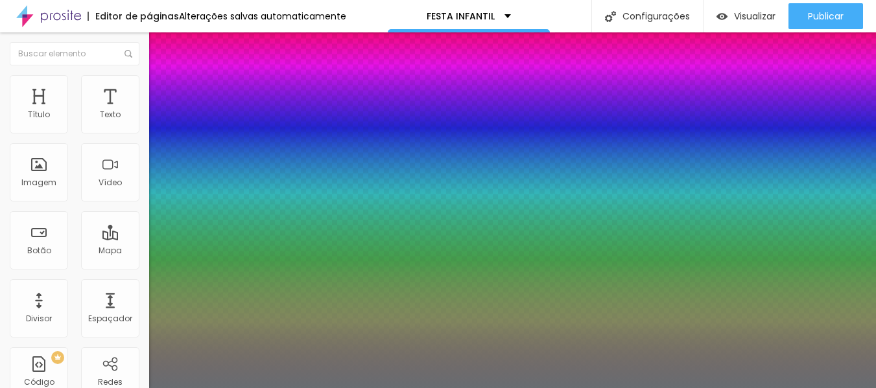
type input "1"
type input "15"
type input "1"
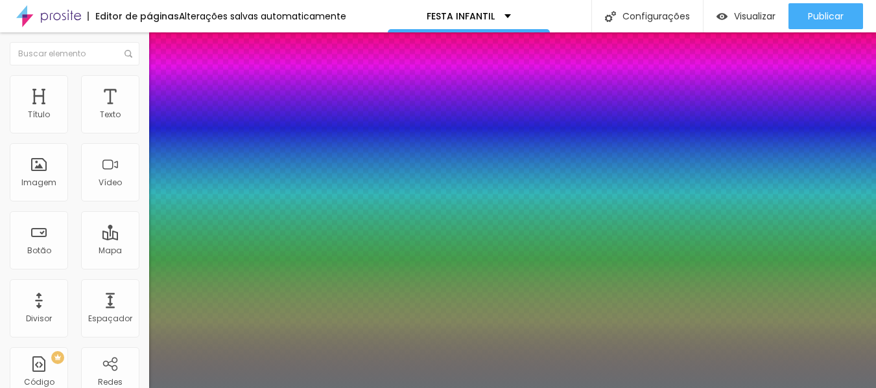
type input "15"
type input "1"
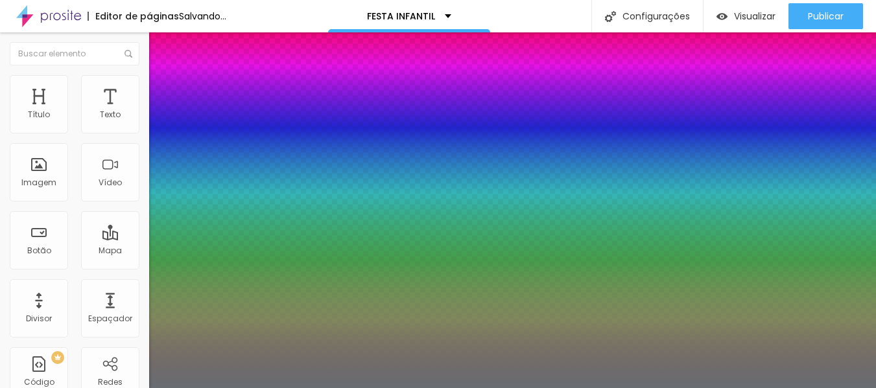
click at [358, 388] on div at bounding box center [438, 388] width 876 height 0
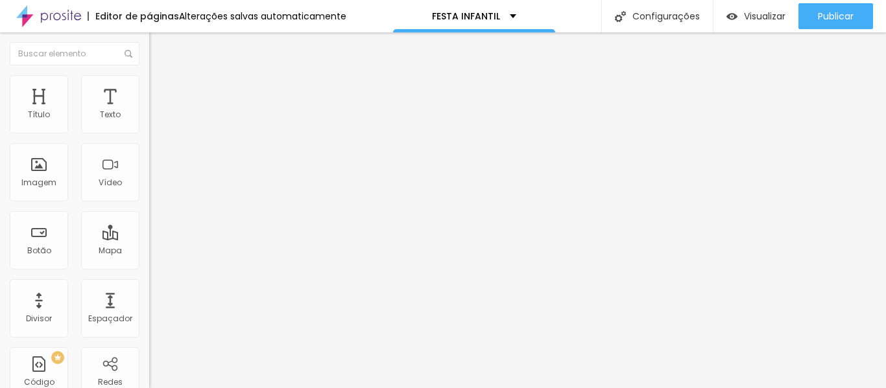
click at [149, 124] on button "button" at bounding box center [158, 118] width 18 height 14
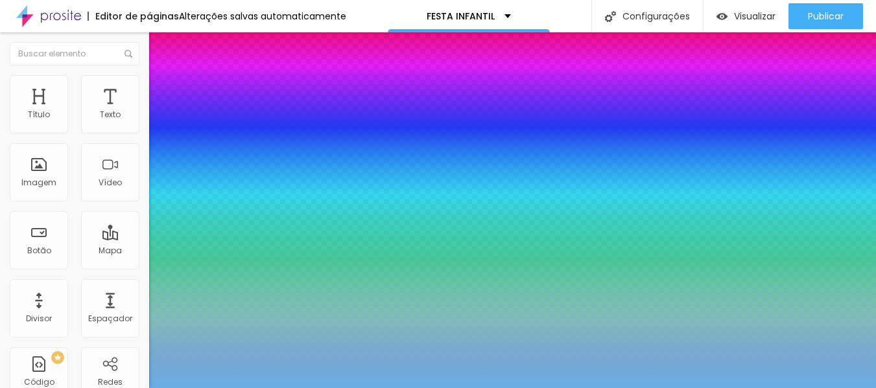
type input "1"
type input "#68AFE8"
type input "1"
type input "#74A4CB"
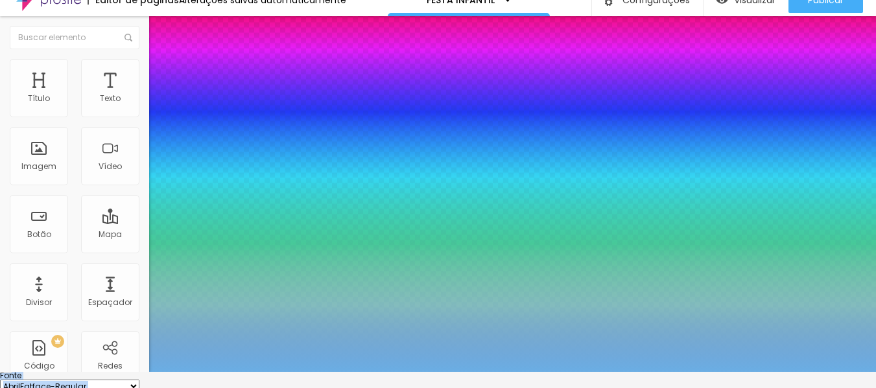
type input "1"
type input "#7E96A9"
type input "1"
type input "#35393C"
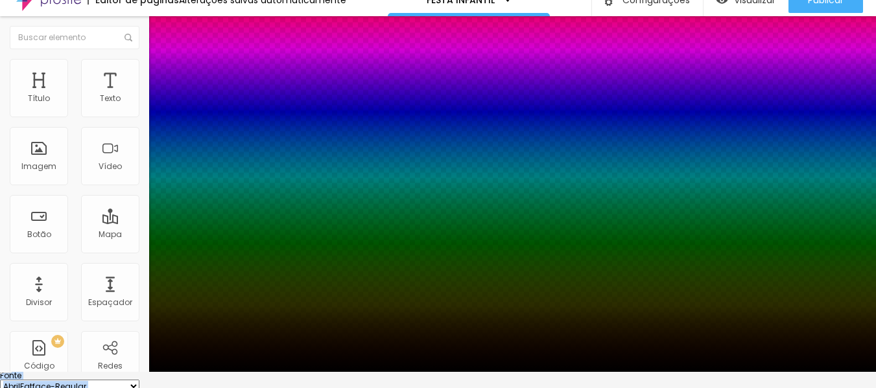
scroll to position [64, 0]
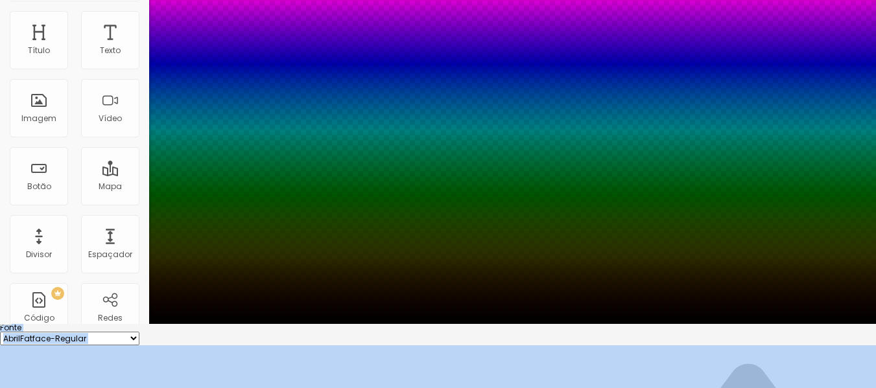
type input "1"
type input "#000000"
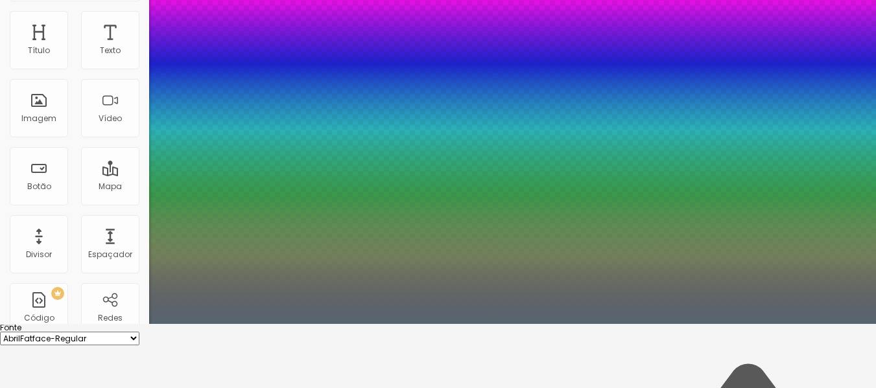
type input "1"
type input "#56656F"
type input "1"
type input "#627785"
type input "1"
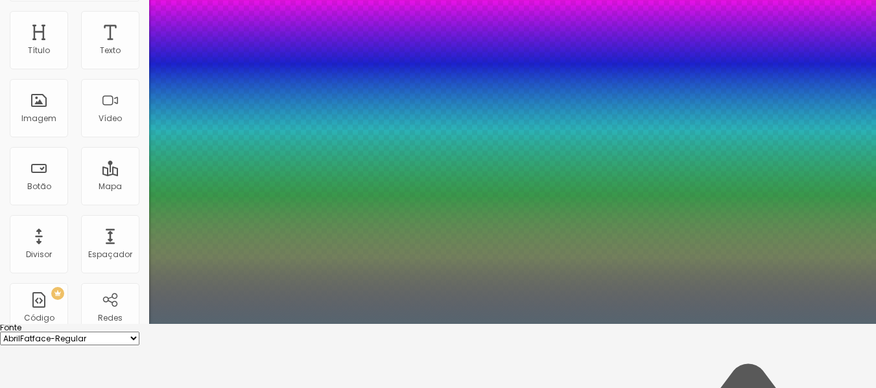
type input "#637887"
type input "1"
type input "#434F57"
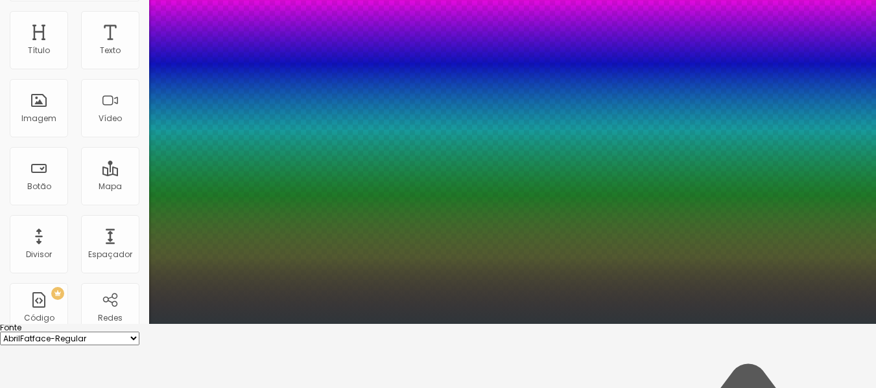
type input "1"
type input "#24292B"
type input "1"
type input "#1B1E1F"
type input "1"
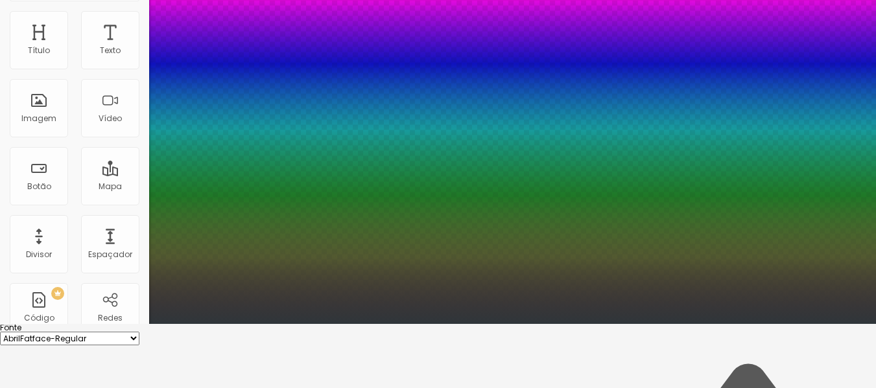
type input "#151818"
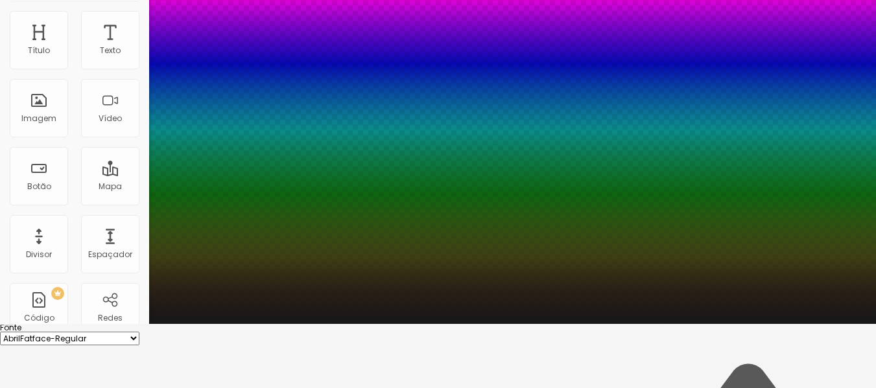
type input "1"
type input "#151717"
type input "1"
type input "#0E0E0E"
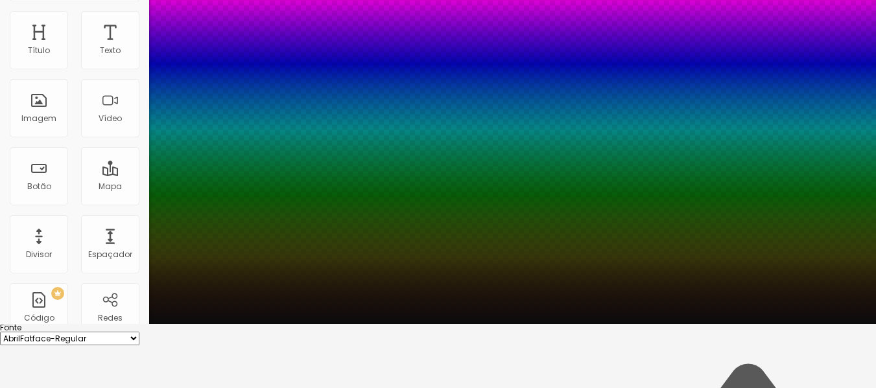
type input "1"
type input "#0C0C0C"
type input "1"
type input "#0B0B0B"
type input "1"
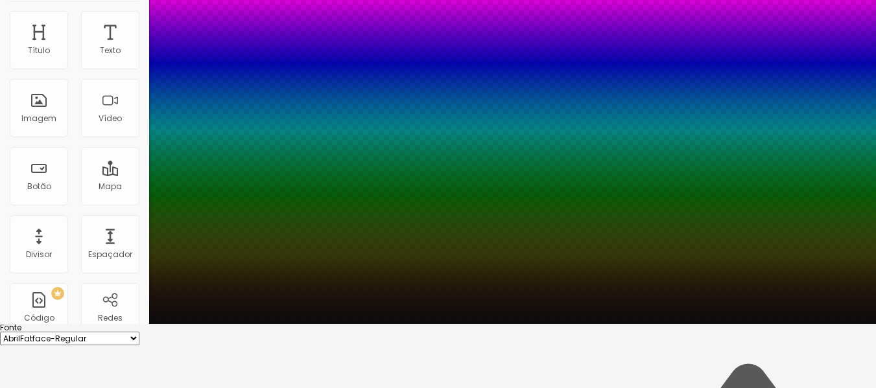
type input "#090909"
type input "1"
type input "#070707"
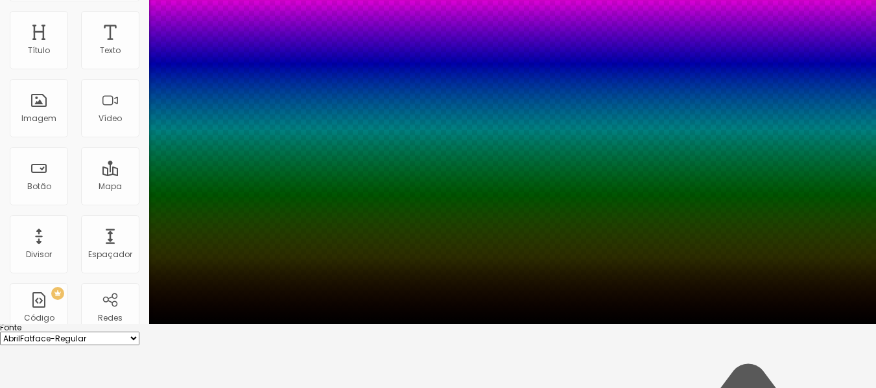
type input "1"
type input "#000000"
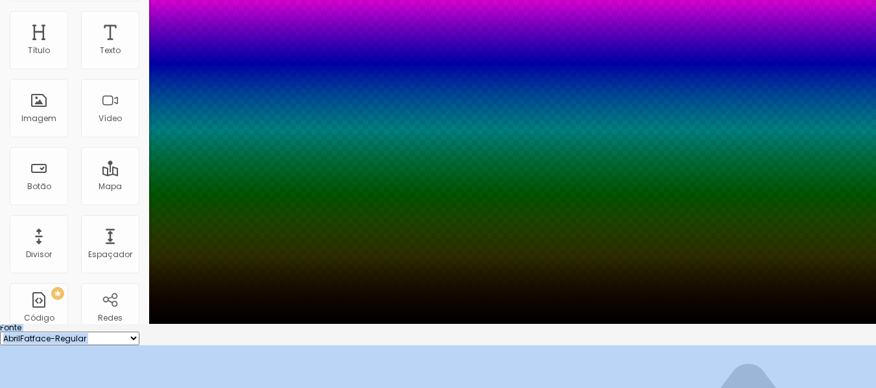
drag, startPoint x: 227, startPoint y: 362, endPoint x: 176, endPoint y: 392, distance: 59.0
click at [176, 324] on html "Editor de páginas Salvando... FESTA INFANTIL Configurações Configurações da pág…" at bounding box center [438, 130] width 876 height 388
type input "1"
click at [374, 324] on div at bounding box center [438, 324] width 876 height 0
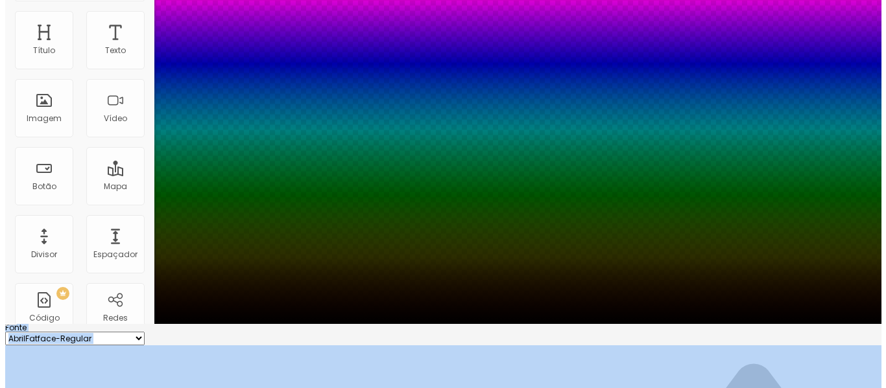
scroll to position [0, 0]
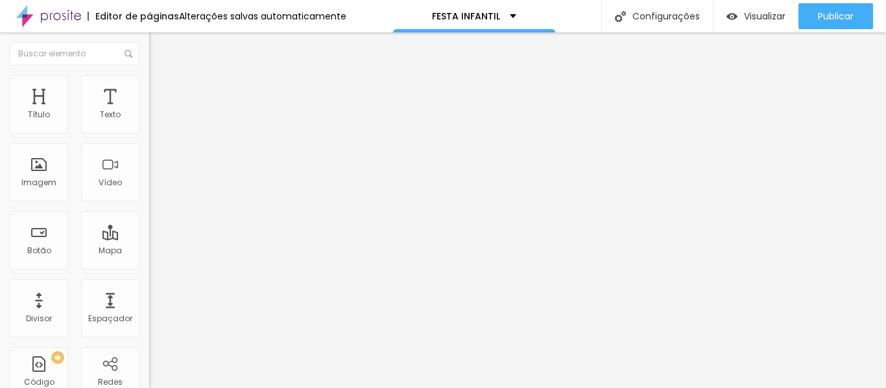
click at [149, 112] on span "Trocar imagem" at bounding box center [184, 105] width 71 height 11
click at [149, 88] on li "Estilo" at bounding box center [223, 81] width 149 height 13
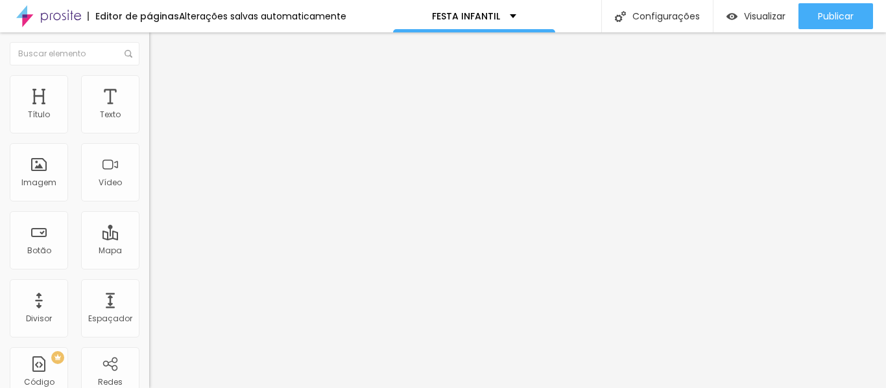
click at [149, 134] on div at bounding box center [223, 129] width 149 height 12
type input "40"
click at [149, 133] on input "range" at bounding box center [191, 128] width 84 height 10
type input "45"
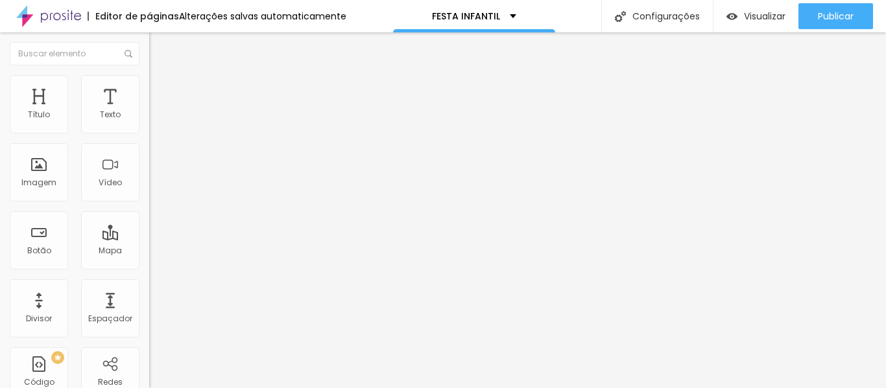
type input "45"
type input "50"
type input "55"
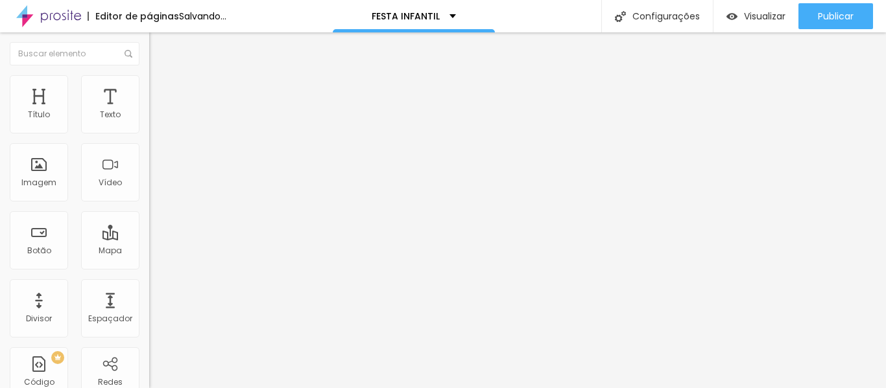
type input "60"
type input "65"
drag, startPoint x: 58, startPoint y: 139, endPoint x: 89, endPoint y: 147, distance: 32.1
type input "65"
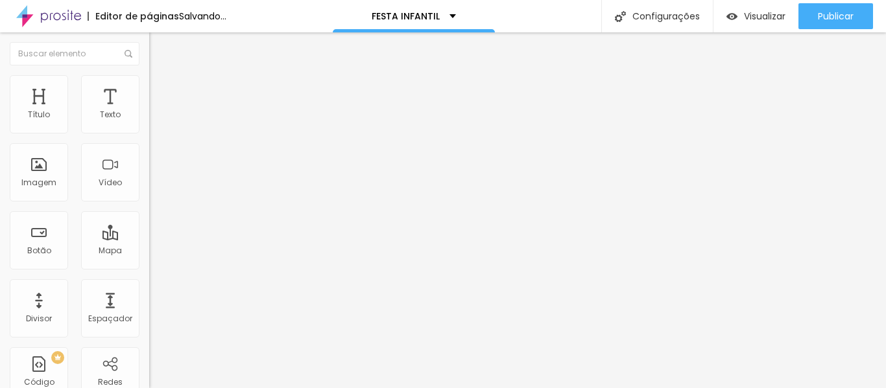
click at [149, 133] on input "range" at bounding box center [191, 128] width 84 height 10
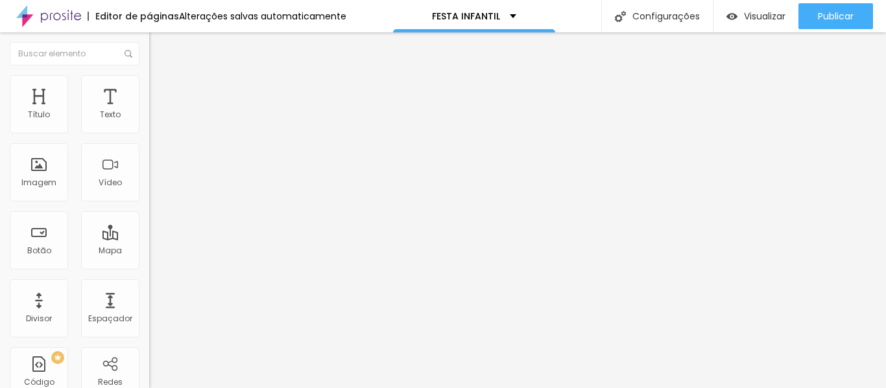
click at [149, 121] on span "Titulo 2" at bounding box center [170, 115] width 42 height 11
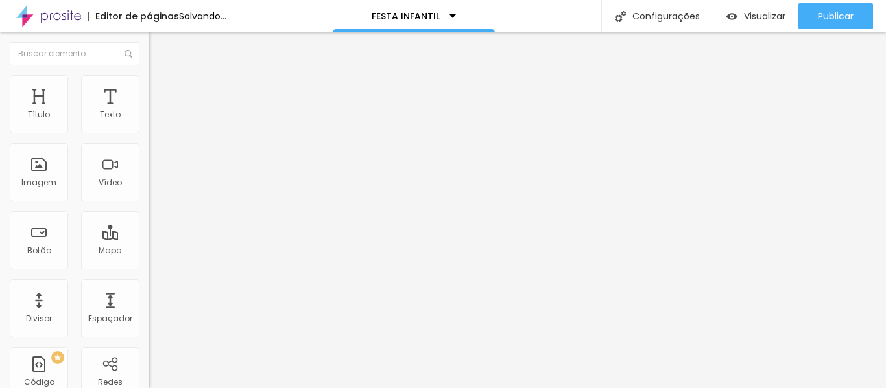
drag, startPoint x: 86, startPoint y: 273, endPoint x: 50, endPoint y: 272, distance: 36.3
click at [149, 307] on input "range" at bounding box center [191, 312] width 84 height 10
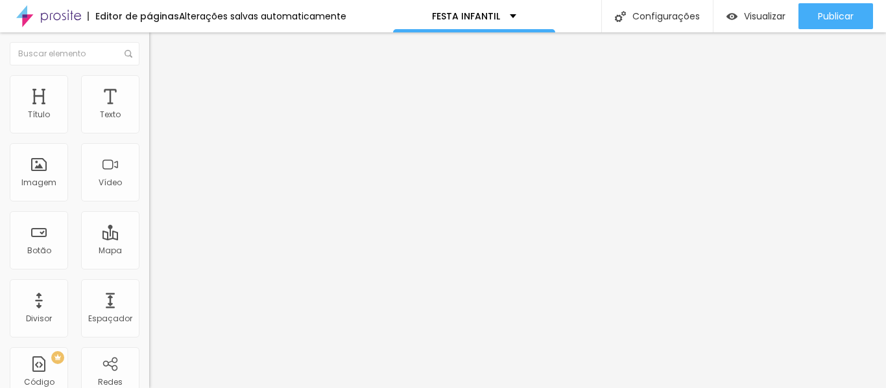
click at [149, 259] on input at bounding box center [237, 265] width 176 height 13
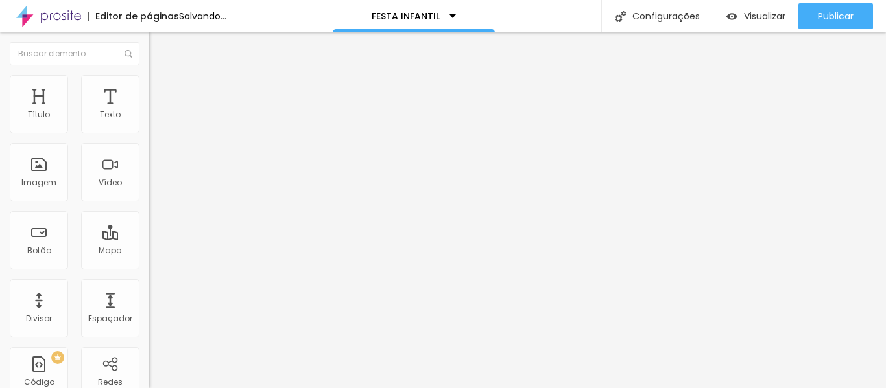
click at [149, 259] on input at bounding box center [237, 265] width 176 height 13
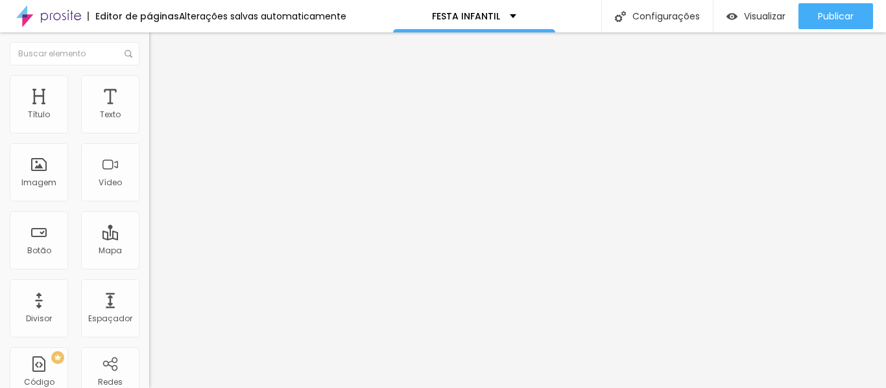
click at [149, 259] on input at bounding box center [237, 265] width 176 height 13
paste input "Na Alma Fotografia"
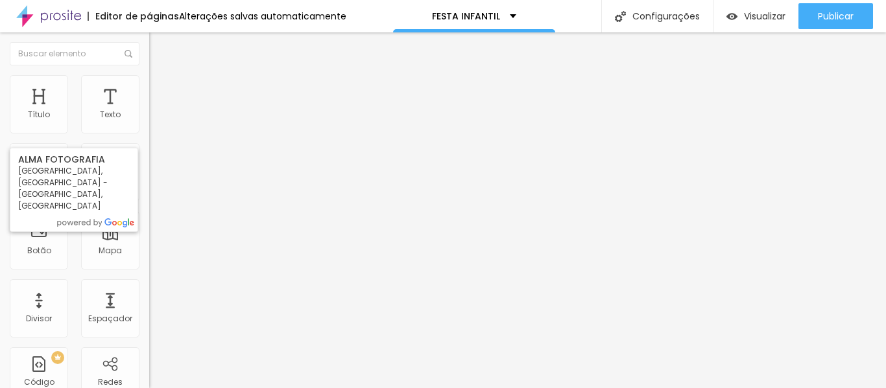
click at [149, 259] on input "Na Alma Fotografia" at bounding box center [237, 265] width 176 height 13
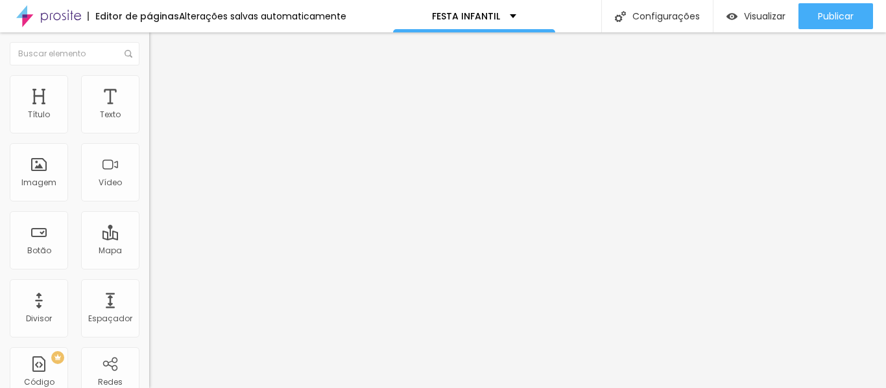
click at [149, 259] on input at bounding box center [237, 265] width 176 height 13
click at [149, 88] on li "Estilo" at bounding box center [223, 81] width 149 height 13
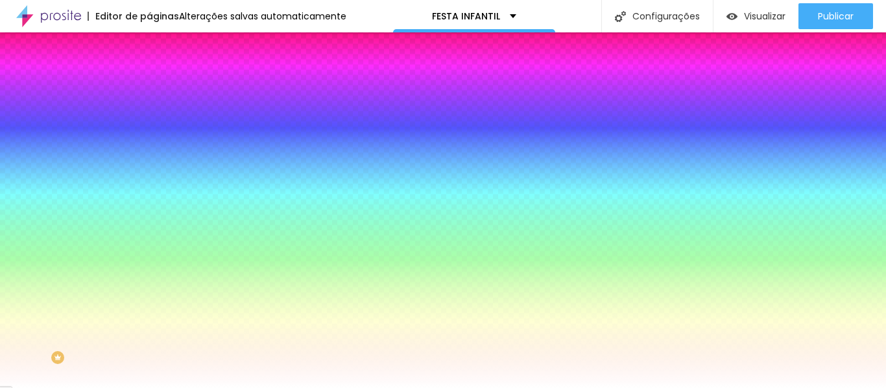
click at [149, 91] on ul "Conteúdo Estilo Avançado" at bounding box center [223, 81] width 149 height 39
click at [161, 77] on span "Conteúdo" at bounding box center [181, 70] width 40 height 11
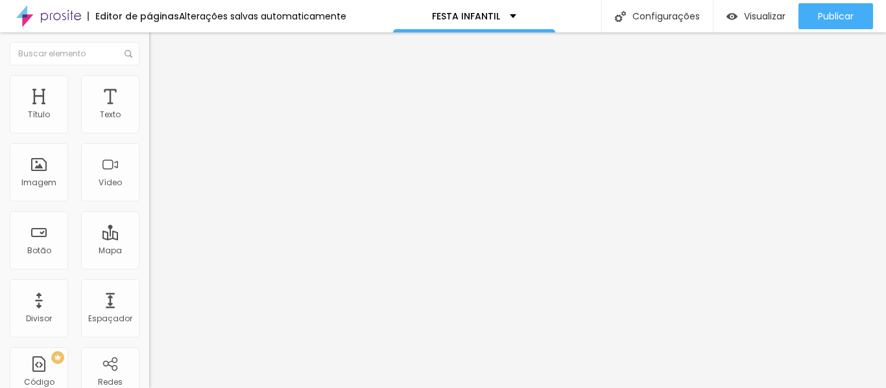
click at [149, 259] on input at bounding box center [237, 265] width 176 height 13
click at [149, 259] on input "[PERSON_NAME] Fotografia" at bounding box center [237, 265] width 176 height 13
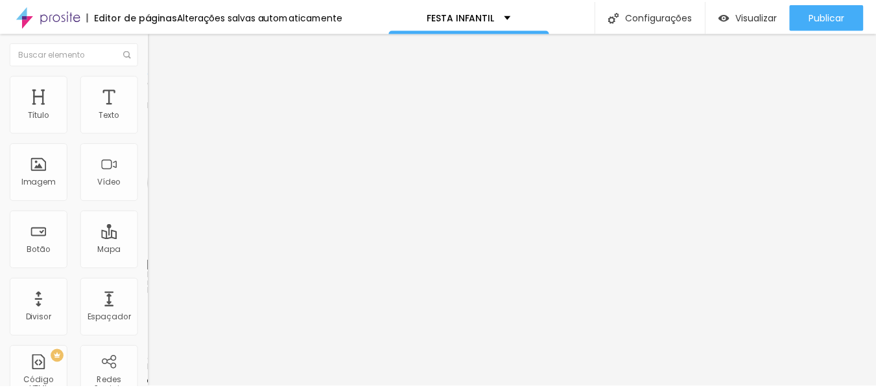
scroll to position [1, 0]
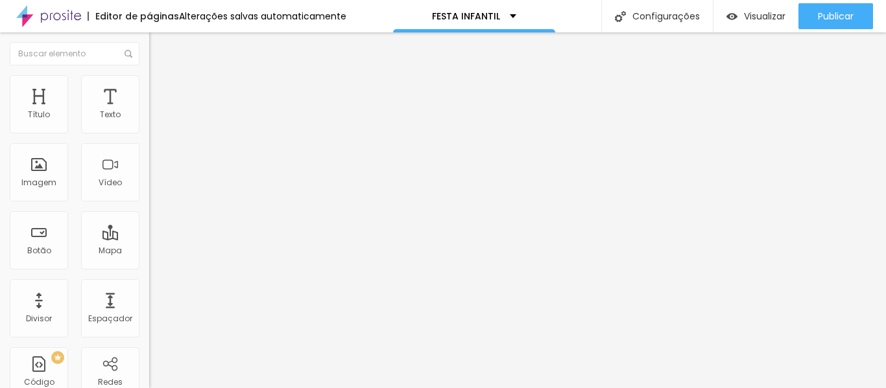
click at [149, 259] on input "[PERSON_NAME] Fotografia" at bounding box center [237, 265] width 176 height 13
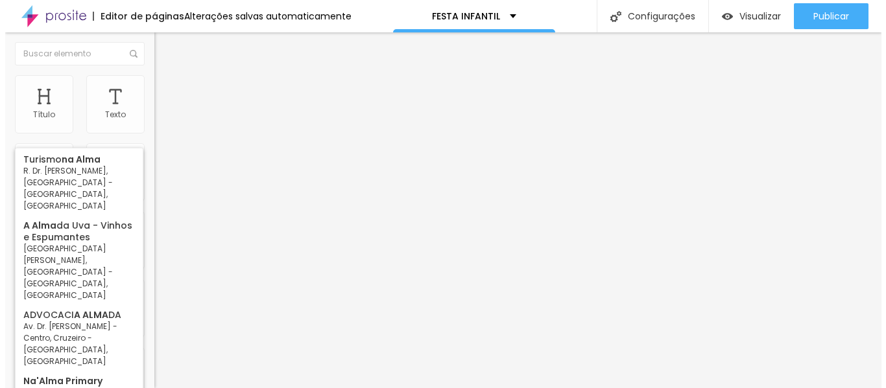
scroll to position [1, 143]
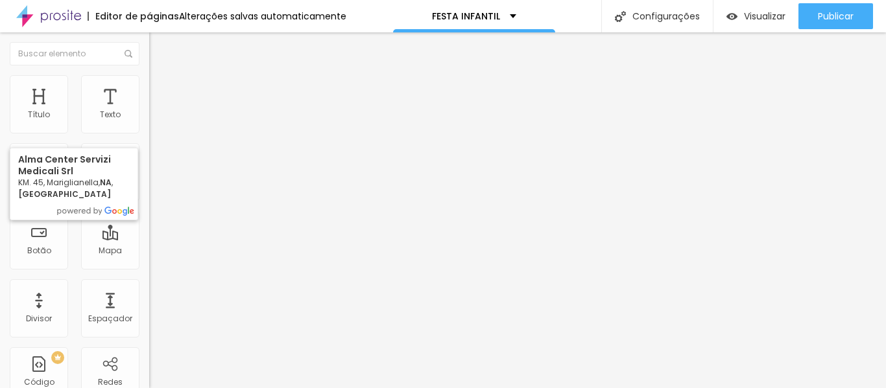
click at [149, 259] on input "Alma Center Servizi Medicali Srl, KM. [STREET_ADDRESS]" at bounding box center [237, 265] width 176 height 13
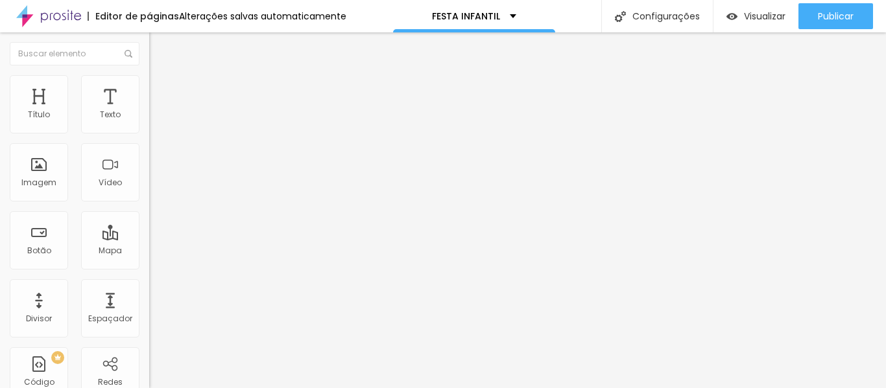
click at [149, 231] on div "Encontre sua empresa Na Alma Fotografia Procure o perfil da empresa pelo nome. …" at bounding box center [223, 265] width 149 height 328
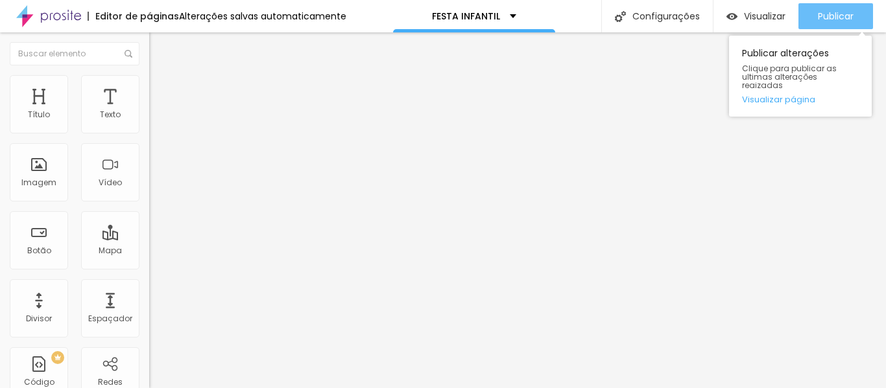
click at [822, 17] on span "Publicar" at bounding box center [836, 16] width 36 height 10
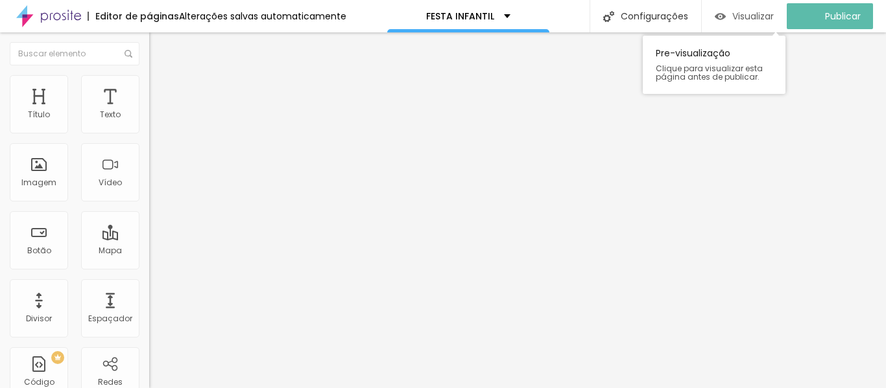
click at [766, 21] on span "Visualizar" at bounding box center [752, 16] width 41 height 10
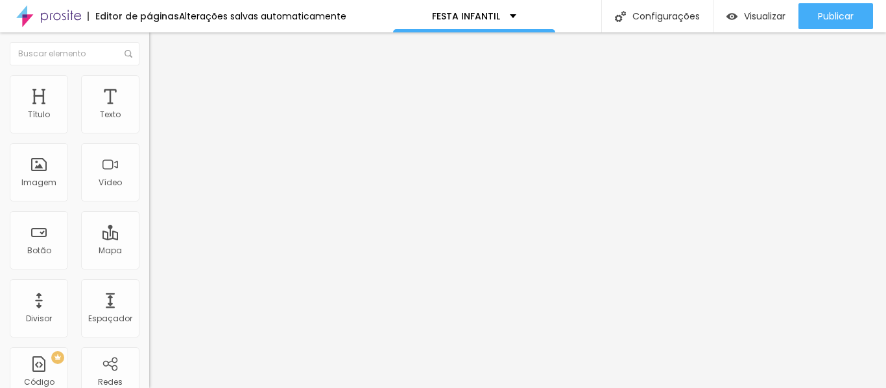
click at [149, 192] on button "button" at bounding box center [158, 185] width 18 height 14
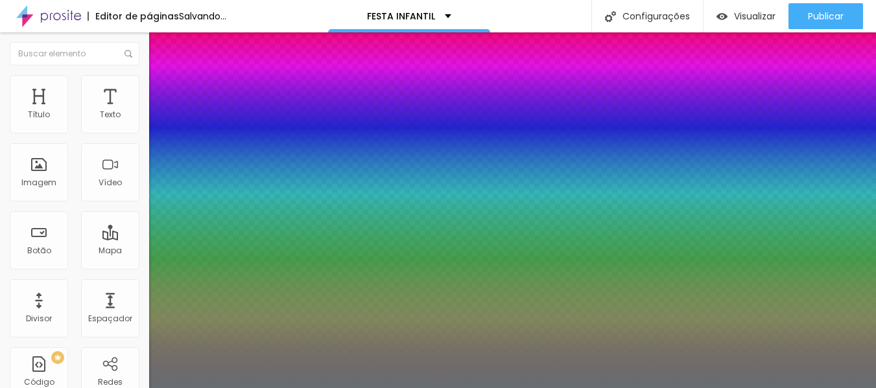
click at [537, 388] on div at bounding box center [438, 388] width 876 height 0
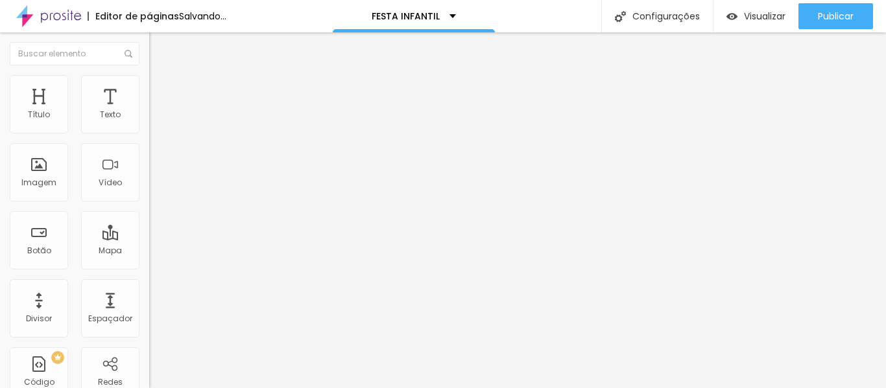
click at [159, 45] on img "button" at bounding box center [164, 47] width 10 height 10
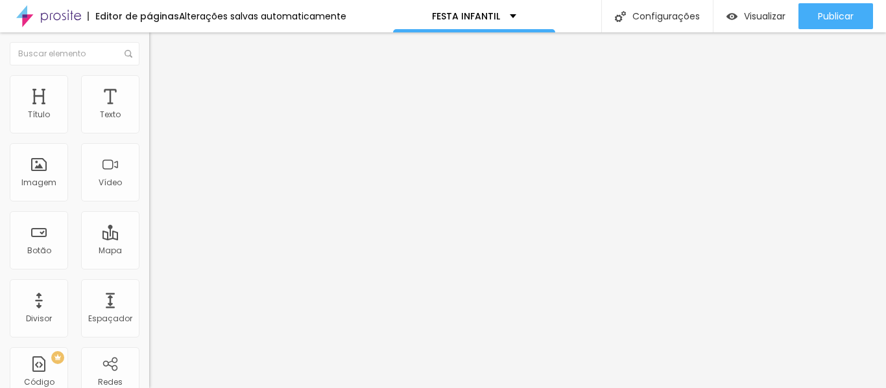
click at [149, 112] on span "Trocar imagem" at bounding box center [184, 105] width 71 height 11
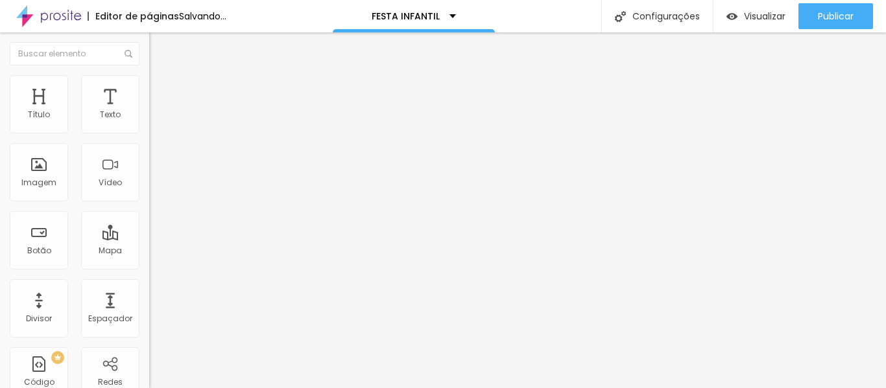
click at [149, 112] on span "Trocar imagem" at bounding box center [184, 105] width 71 height 11
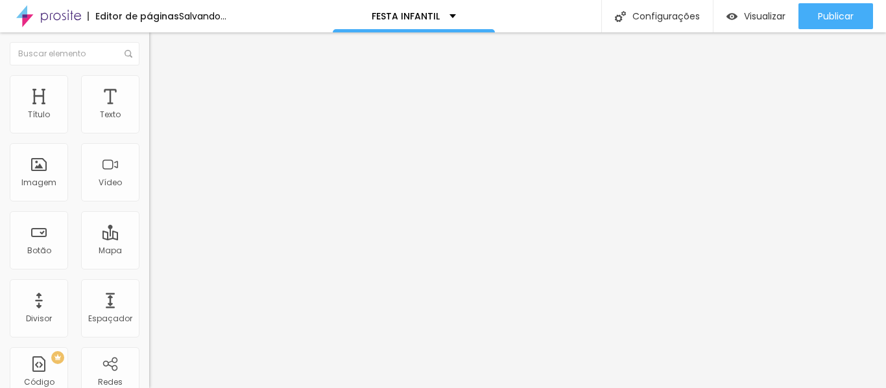
click at [149, 112] on span "Trocar imagem" at bounding box center [184, 105] width 71 height 11
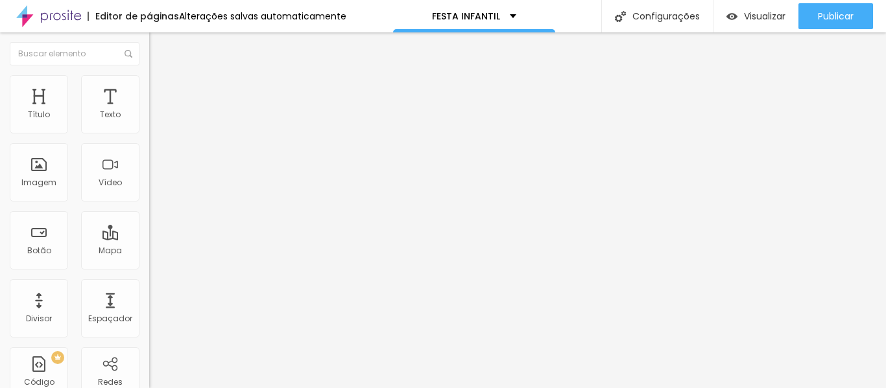
click at [149, 318] on input "74" at bounding box center [177, 325] width 56 height 14
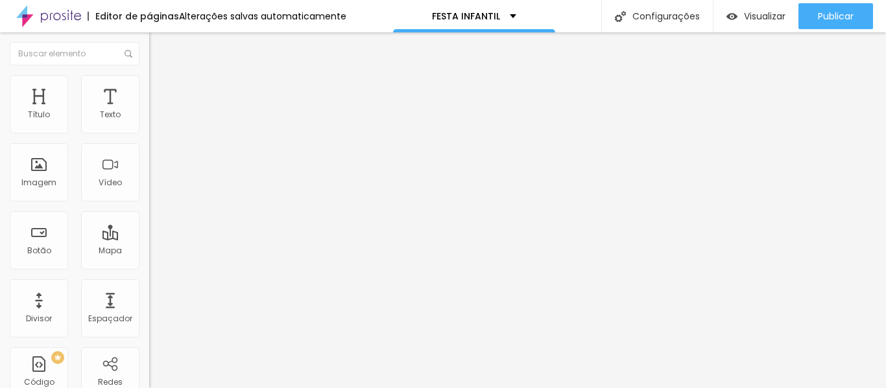
click at [149, 318] on input "74" at bounding box center [177, 325] width 56 height 14
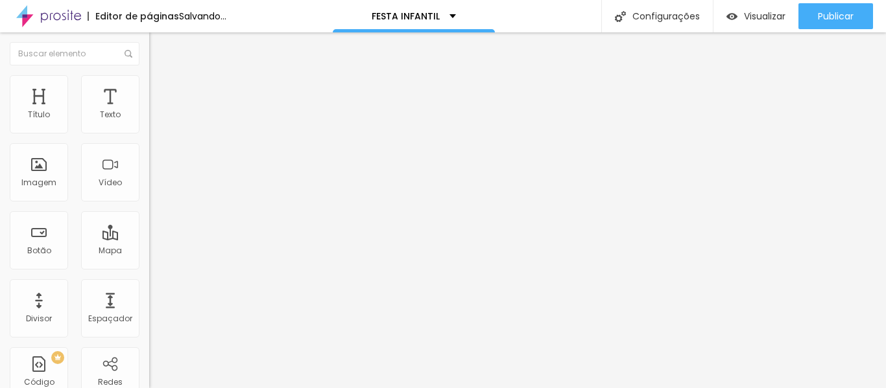
click at [149, 318] on input "74" at bounding box center [177, 325] width 56 height 14
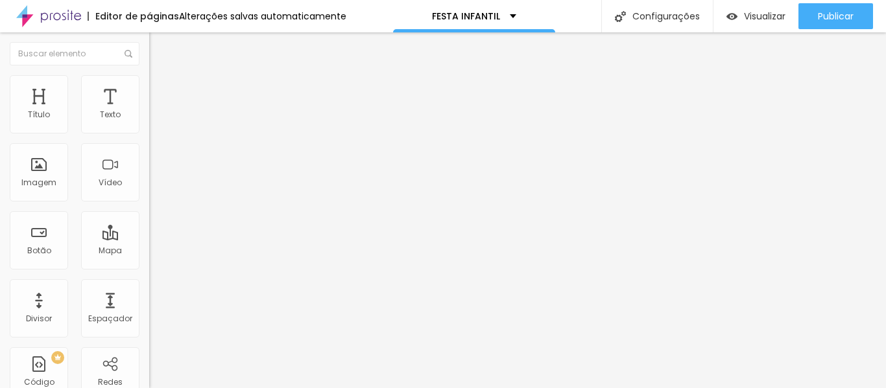
click at [149, 95] on ul "Conteúdo Estilo Avançado" at bounding box center [223, 81] width 149 height 39
click at [161, 89] on span "Estilo" at bounding box center [171, 83] width 20 height 11
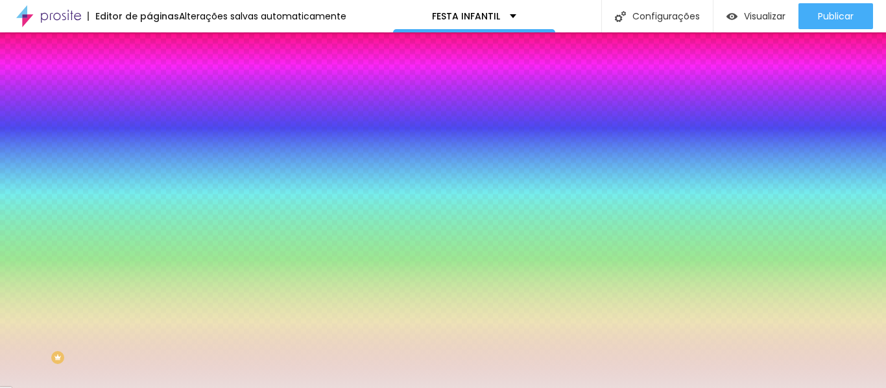
click at [149, 126] on input "#EADCDB" at bounding box center [227, 130] width 156 height 13
paste input "D3D3D3"
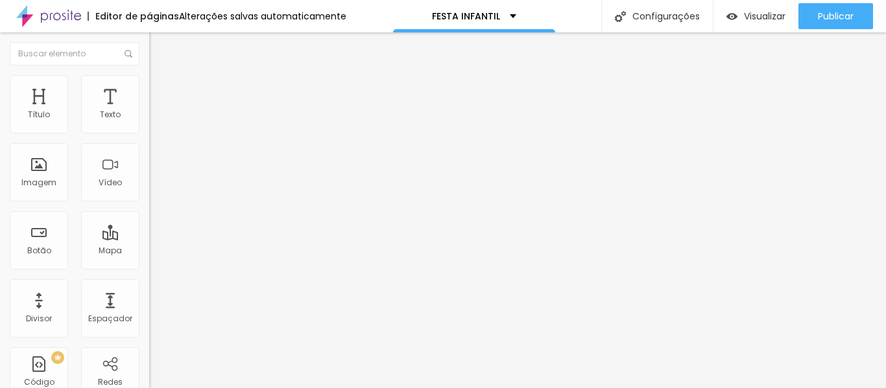
click at [161, 88] on span "Estilo" at bounding box center [171, 83] width 20 height 11
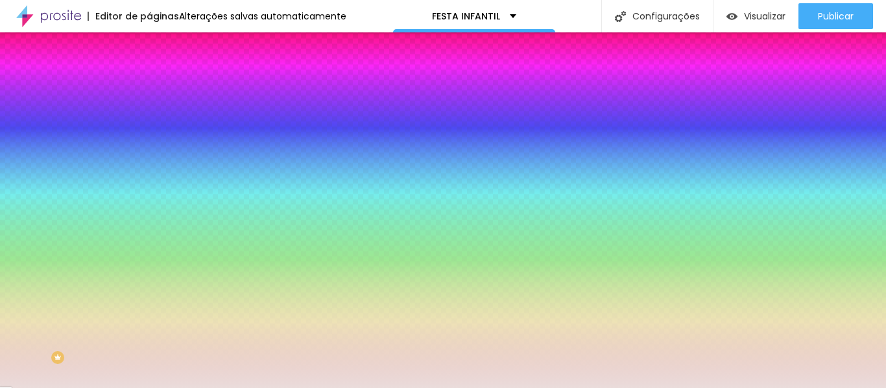
click at [149, 128] on input "#EADCDB" at bounding box center [227, 130] width 156 height 13
paste input "D3D3D3"
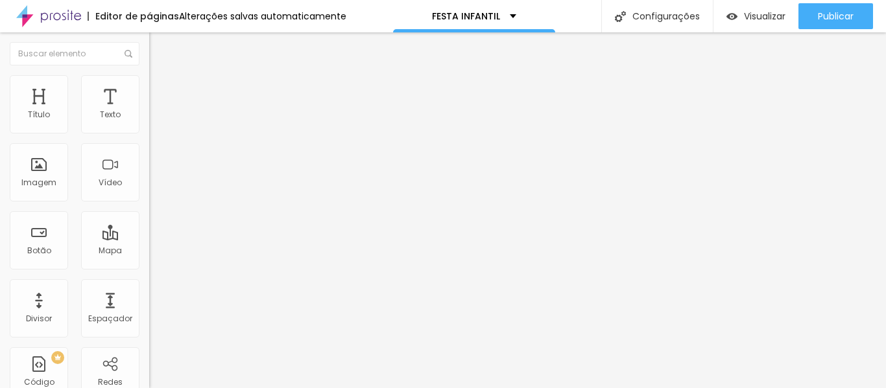
click at [161, 89] on span "Estilo" at bounding box center [171, 83] width 20 height 11
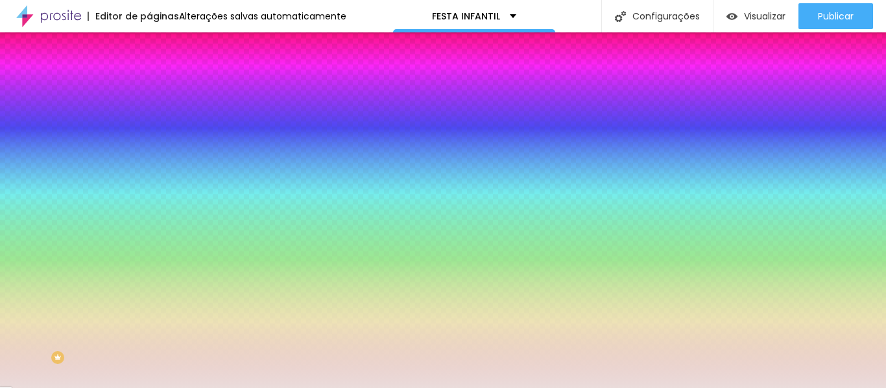
click at [149, 130] on input "#EADCDB" at bounding box center [227, 130] width 156 height 13
paste input "D3D3D3"
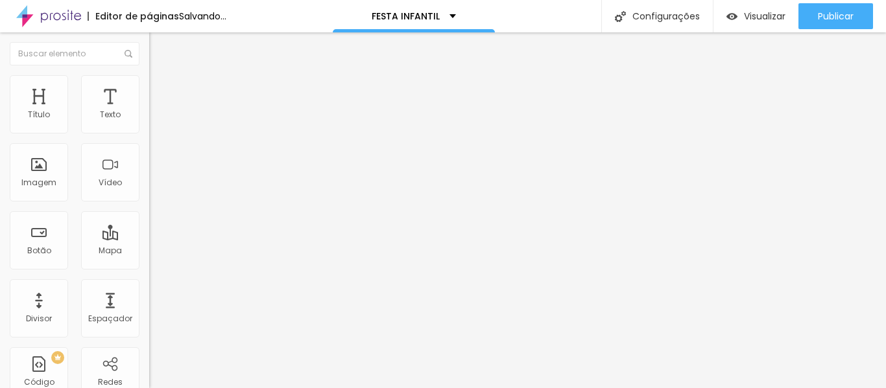
click at [161, 89] on span "Estilo" at bounding box center [171, 83] width 20 height 11
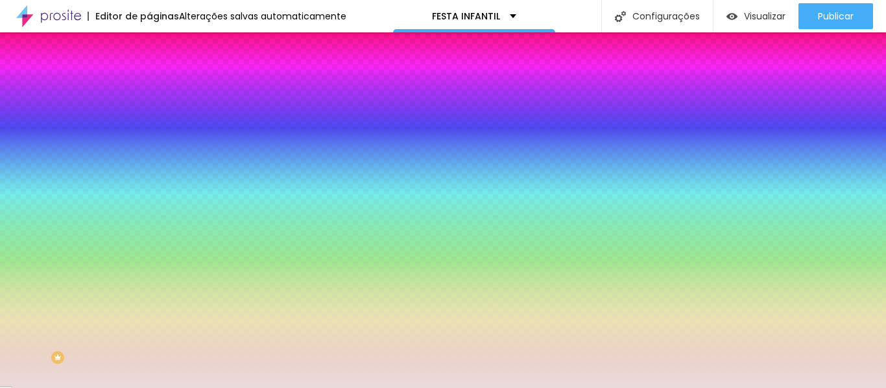
click at [149, 125] on input "#EADCDB" at bounding box center [227, 130] width 156 height 13
paste input "D3D3D"
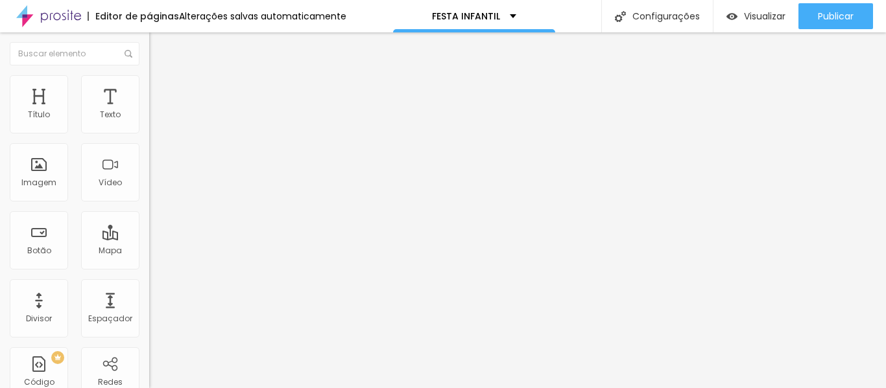
click at [161, 89] on span "Estilo" at bounding box center [171, 83] width 20 height 11
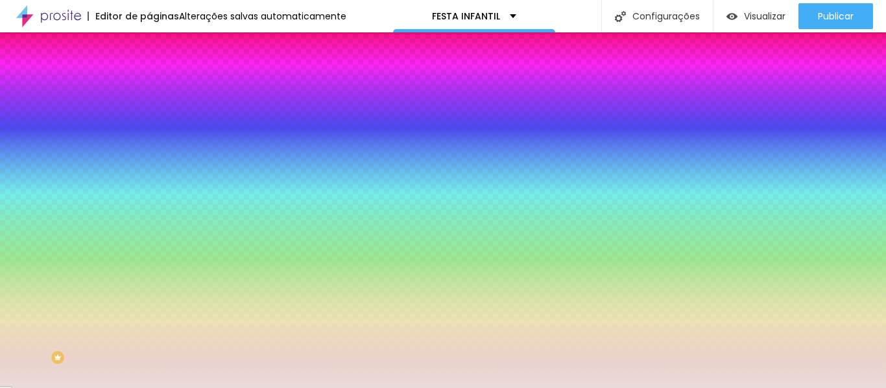
click at [149, 127] on input "#EADCDB" at bounding box center [227, 130] width 156 height 13
paste input "D3D3D3"
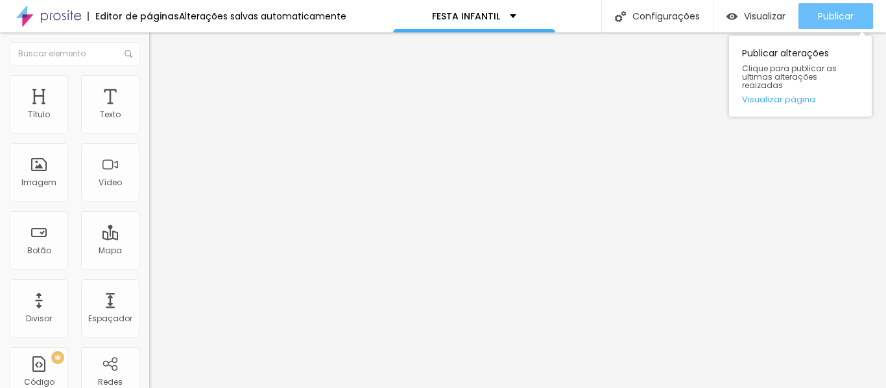
click at [841, 3] on div "Publicar" at bounding box center [836, 16] width 36 height 26
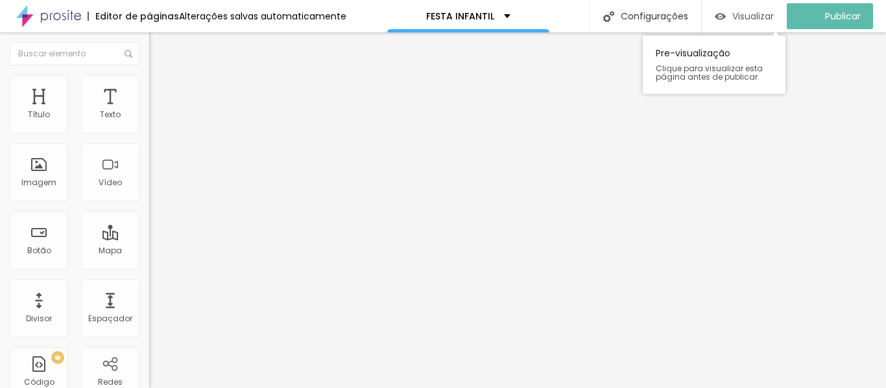
click at [761, 23] on div "Visualizar" at bounding box center [743, 16] width 59 height 26
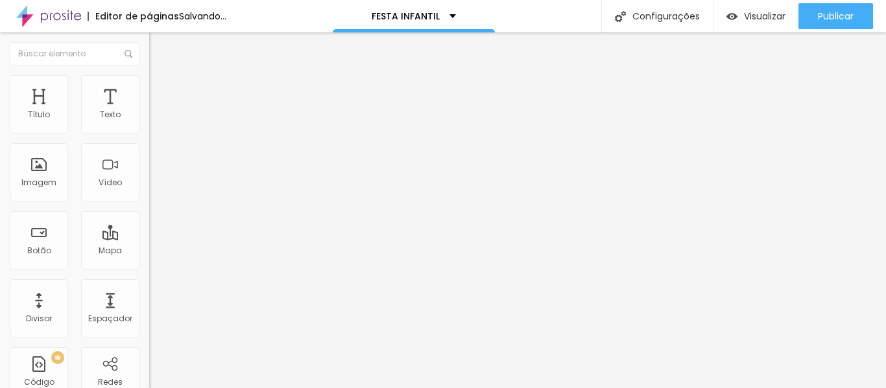
drag, startPoint x: 82, startPoint y: 126, endPoint x: 43, endPoint y: 128, distance: 38.9
click at [149, 239] on input "range" at bounding box center [191, 244] width 84 height 10
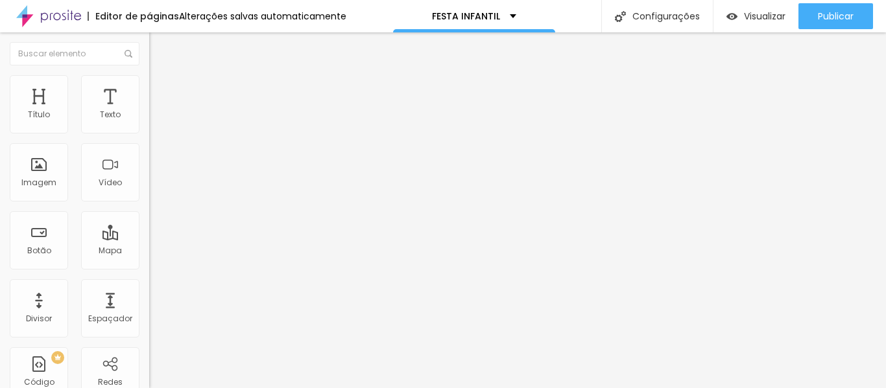
click at [161, 87] on span "Estilo" at bounding box center [171, 83] width 20 height 11
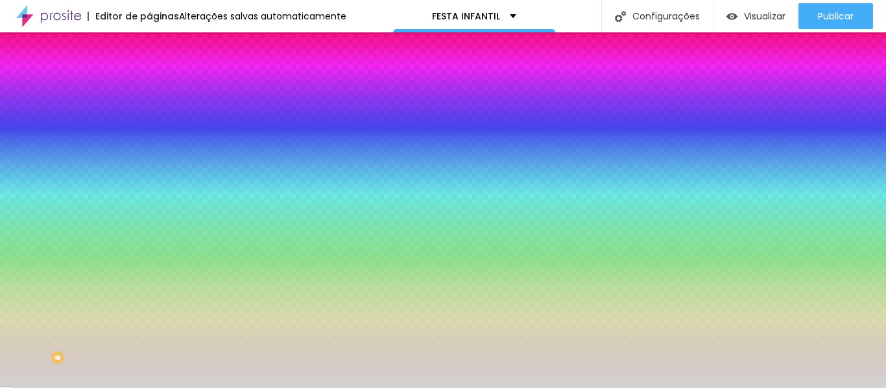
click at [149, 130] on input "#D3D3D3" at bounding box center [227, 130] width 156 height 13
paste input "96A888"
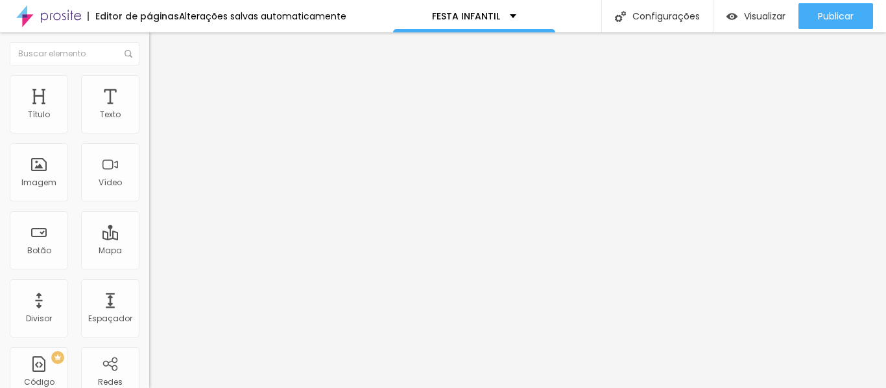
click at [149, 78] on li "Estilo" at bounding box center [223, 81] width 149 height 13
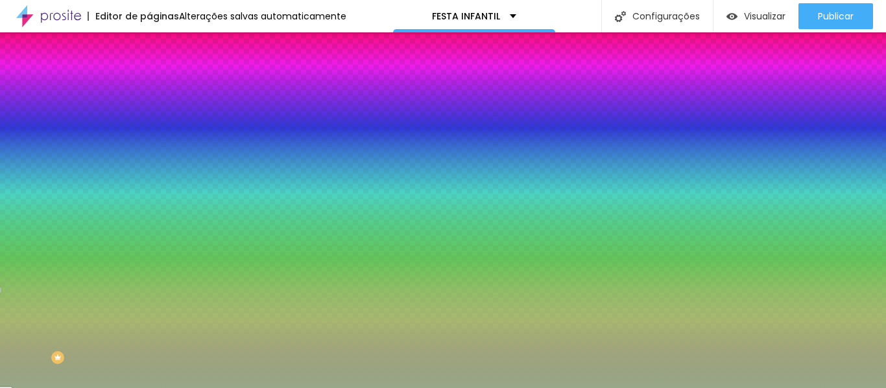
click at [149, 137] on div "Cor de fundo Voltar ao padrão #96A888" at bounding box center [223, 119] width 149 height 36
click at [149, 137] on input "#96A888" at bounding box center [227, 130] width 156 height 13
paste input "B98C75"
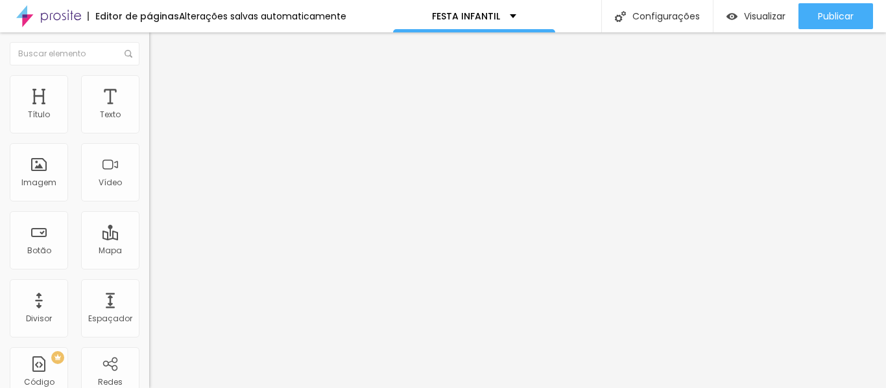
click at [149, 250] on input "12" at bounding box center [173, 257] width 49 height 14
click at [161, 88] on span "Estilo" at bounding box center [171, 83] width 20 height 11
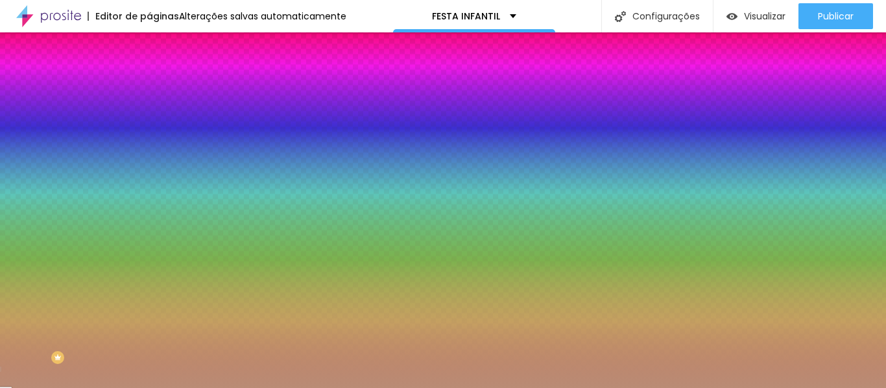
click at [149, 203] on button "button" at bounding box center [158, 210] width 18 height 14
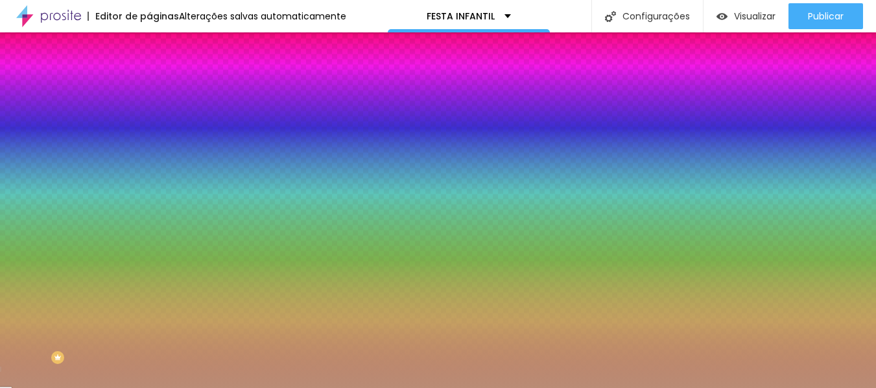
paste input "B98C75"
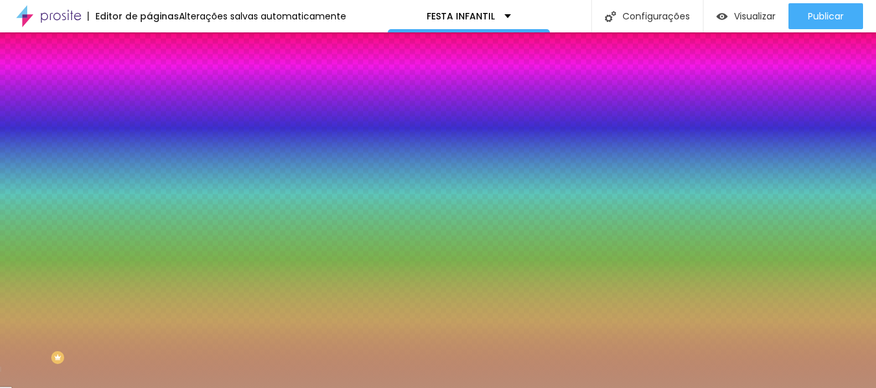
drag, startPoint x: 143, startPoint y: 274, endPoint x: 174, endPoint y: 276, distance: 30.5
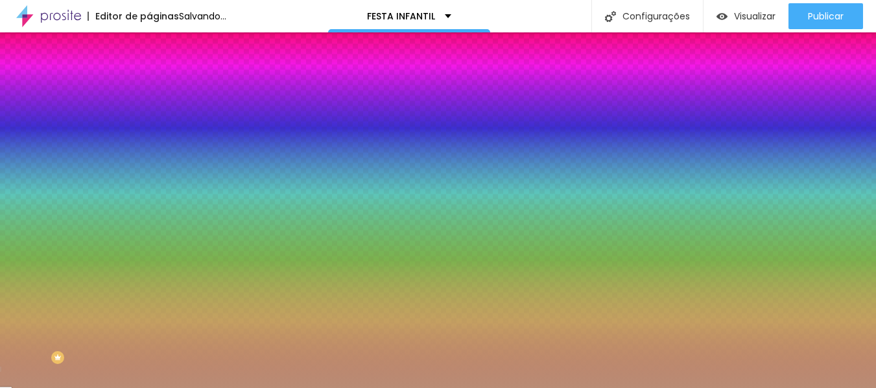
click at [53, 388] on div at bounding box center [438, 388] width 876 height 0
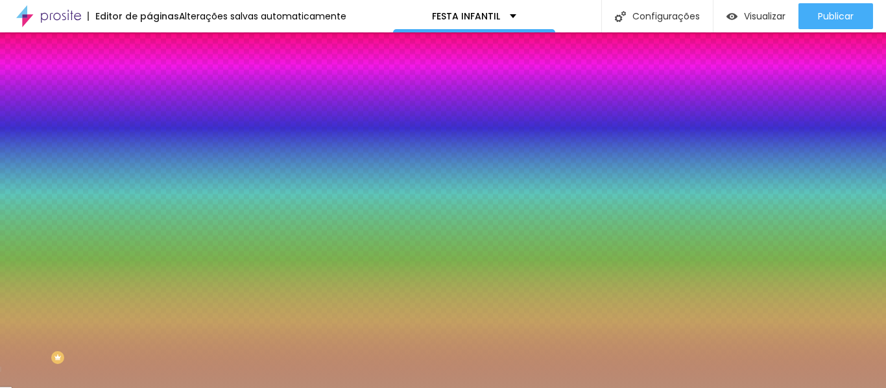
click at [149, 124] on div at bounding box center [223, 124] width 149 height 0
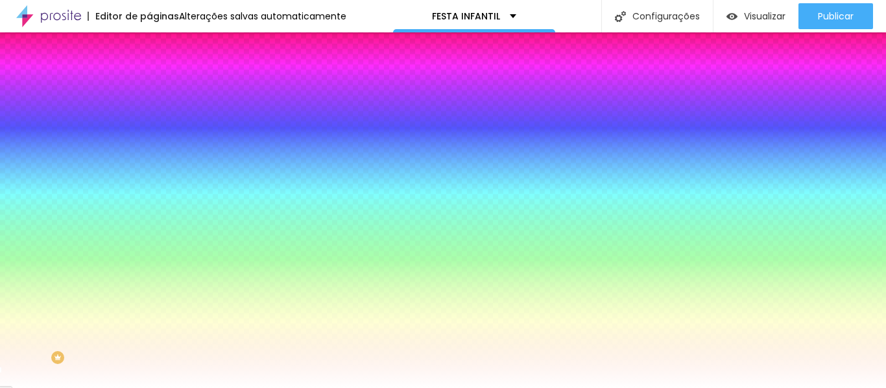
drag, startPoint x: 51, startPoint y: 172, endPoint x: 1, endPoint y: 134, distance: 62.0
click at [149, 134] on div "Cor de fundo Voltar ao padrão #FFFFFF Sombra DESATIVADO Voltar ao padrão Borda …" at bounding box center [223, 158] width 149 height 115
click at [149, 250] on div "Editar Coluna Conteúdo Estilo Avançado Cor de fundo Voltar ao padrão #FFFFFF So…" at bounding box center [223, 210] width 149 height 356
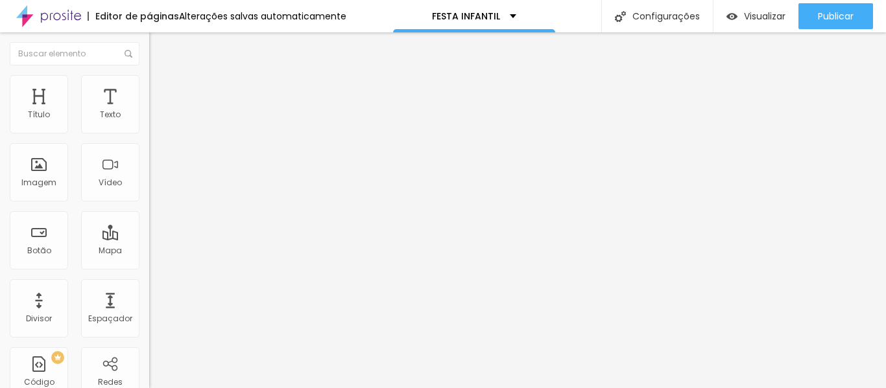
click at [161, 89] on span "Estilo" at bounding box center [171, 83] width 20 height 11
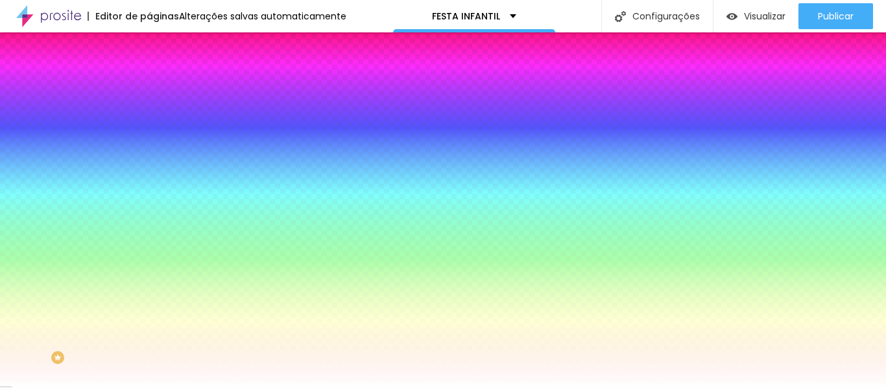
click at [156, 206] on icon "button" at bounding box center [158, 208] width 5 height 5
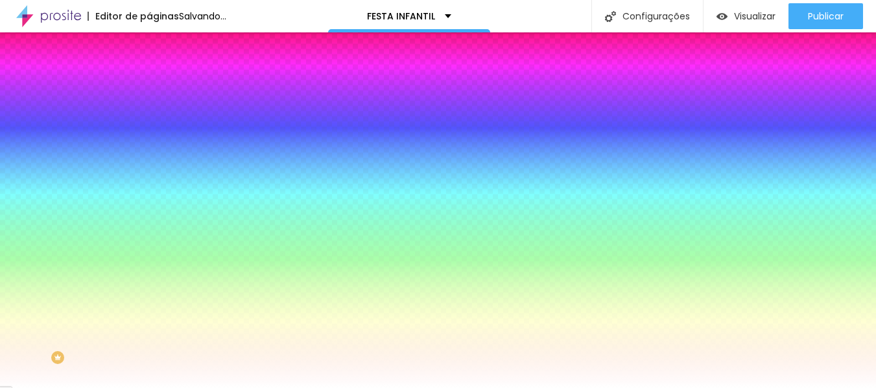
drag, startPoint x: 171, startPoint y: 277, endPoint x: 187, endPoint y: 276, distance: 15.6
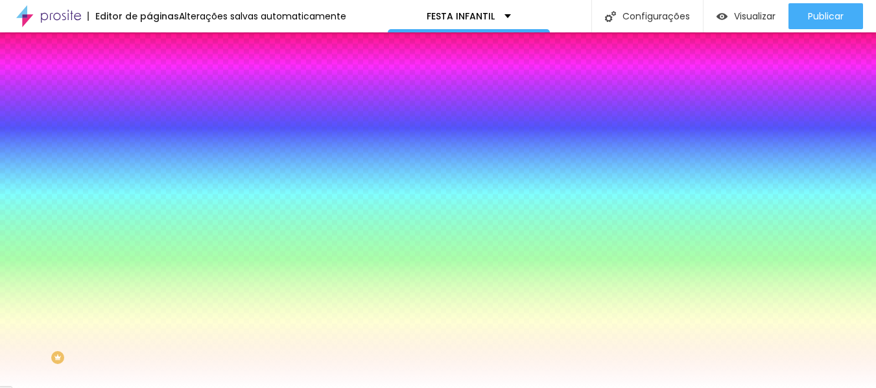
click at [67, 388] on div at bounding box center [438, 388] width 876 height 0
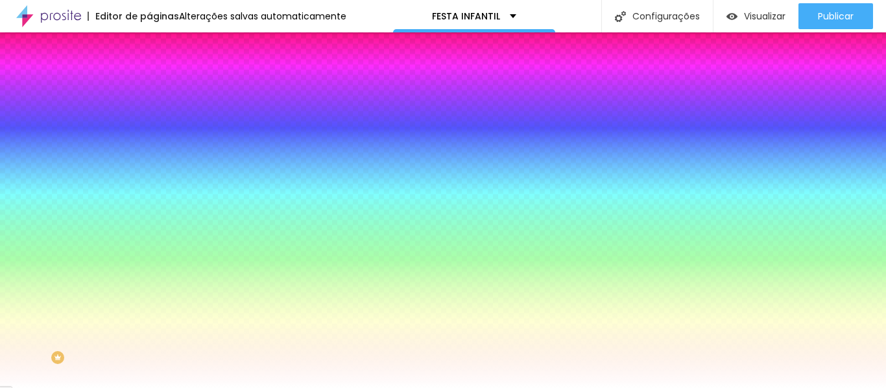
click at [149, 298] on div "Editar Coluna Conteúdo Estilo Avançado Cor de fundo Voltar ao padrão #FFFFFF So…" at bounding box center [223, 210] width 149 height 356
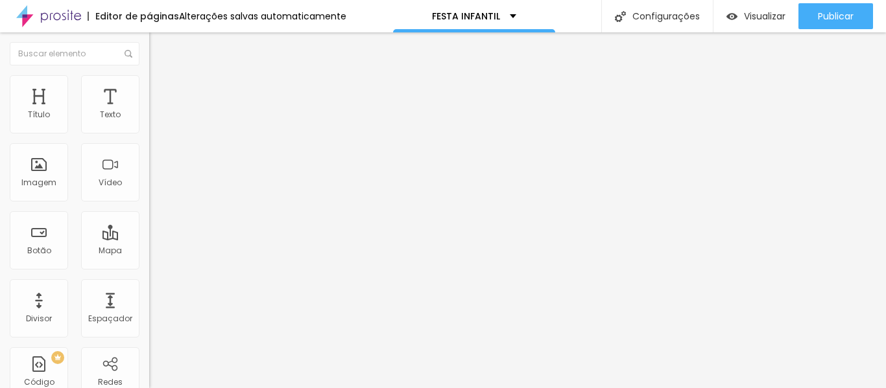
click at [149, 122] on input "EU QUERO" at bounding box center [227, 115] width 156 height 13
click at [149, 88] on li "Estilo" at bounding box center [223, 81] width 149 height 13
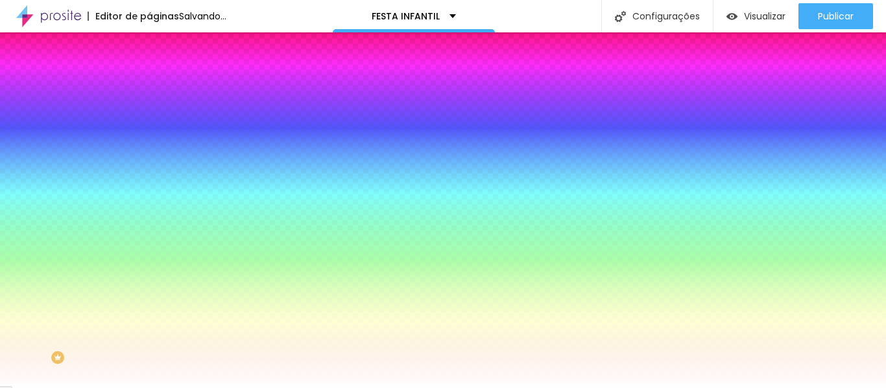
click at [149, 124] on div at bounding box center [223, 124] width 149 height 0
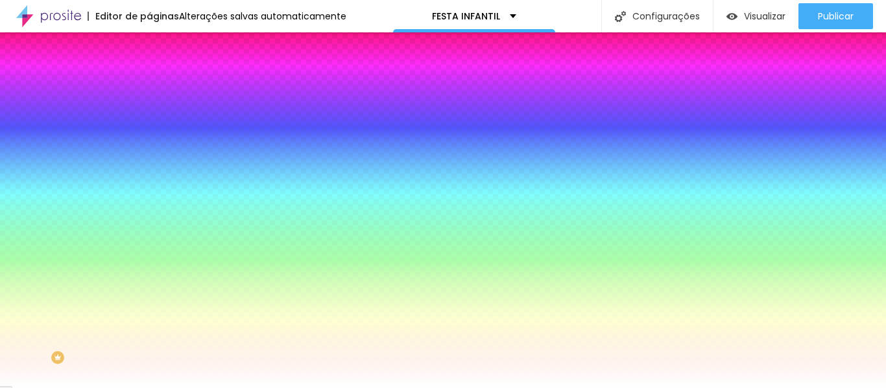
click at [149, 127] on input "#000000" at bounding box center [227, 130] width 156 height 13
paste input "B98C75"
click at [149, 75] on li "Conteúdo" at bounding box center [223, 68] width 149 height 13
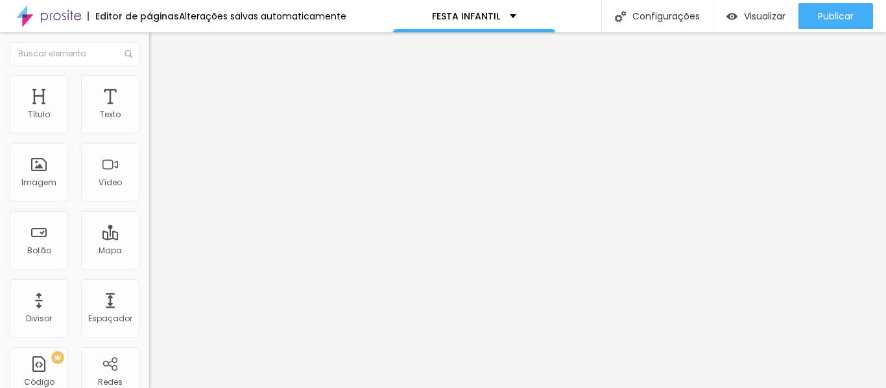
click at [149, 88] on li "Estilo" at bounding box center [223, 81] width 149 height 13
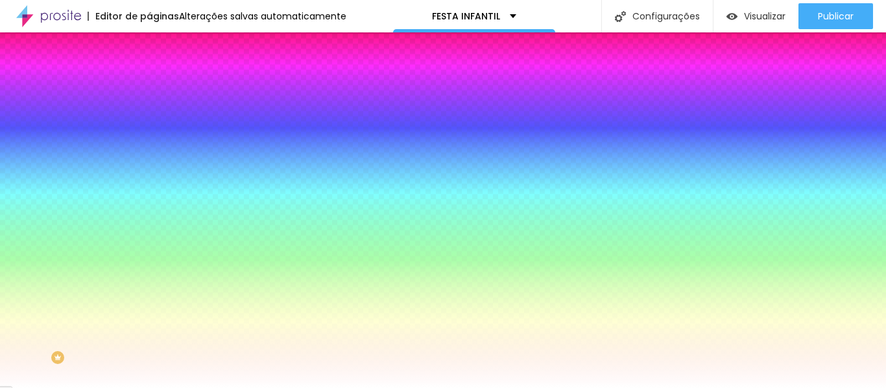
drag, startPoint x: 78, startPoint y: 300, endPoint x: 0, endPoint y: 290, distance: 79.0
click at [149, 290] on div "Cor de fundo Voltar ao padrão #B98C75 Tipografia Voltar ao padrão Borda Voltar …" at bounding box center [223, 313] width 149 height 424
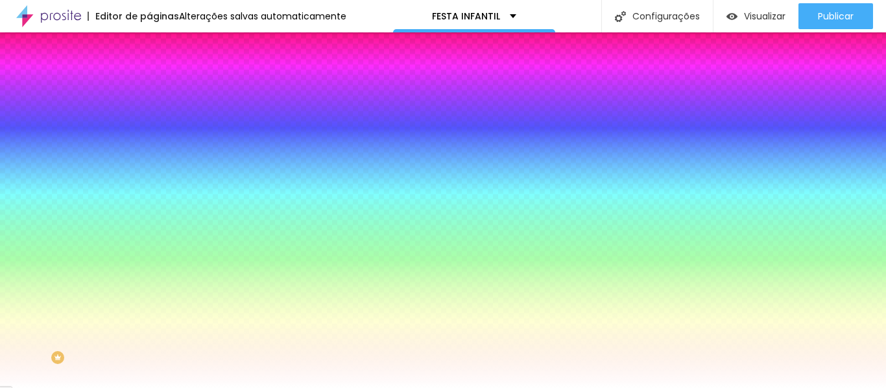
drag, startPoint x: 67, startPoint y: 340, endPoint x: 0, endPoint y: 313, distance: 72.1
click at [149, 313] on div "Cor de fundo Voltar ao padrão #B98C75 Tipografia Voltar ao padrão Borda Voltar …" at bounding box center [223, 313] width 149 height 424
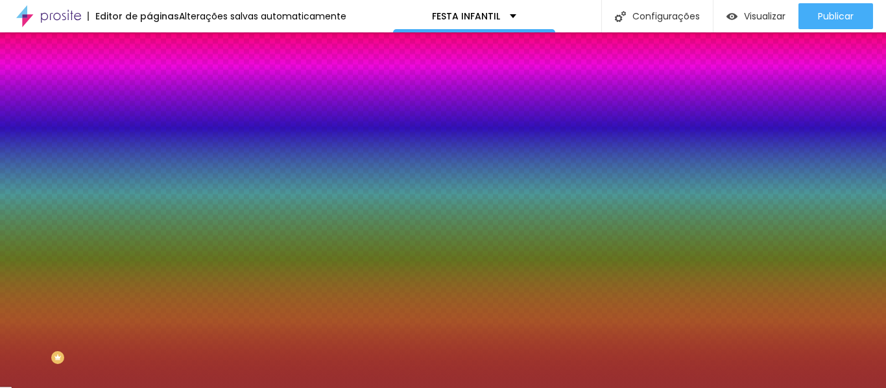
drag, startPoint x: 56, startPoint y: 336, endPoint x: 72, endPoint y: 370, distance: 37.4
click at [69, 367] on div at bounding box center [443, 194] width 886 height 388
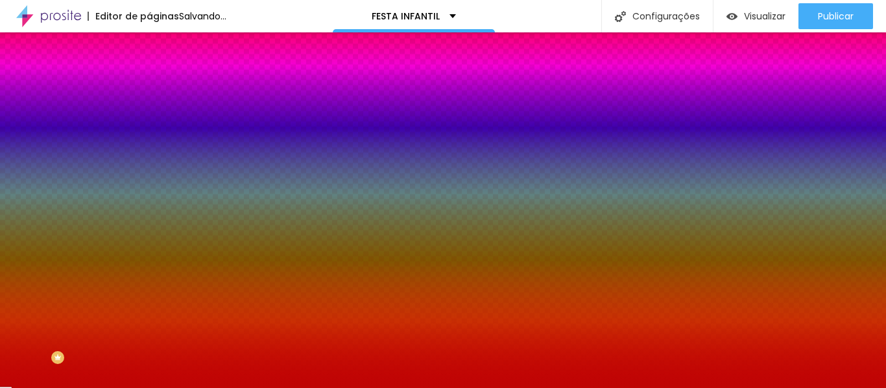
click at [866, 99] on div at bounding box center [867, 97] width 3 height 3
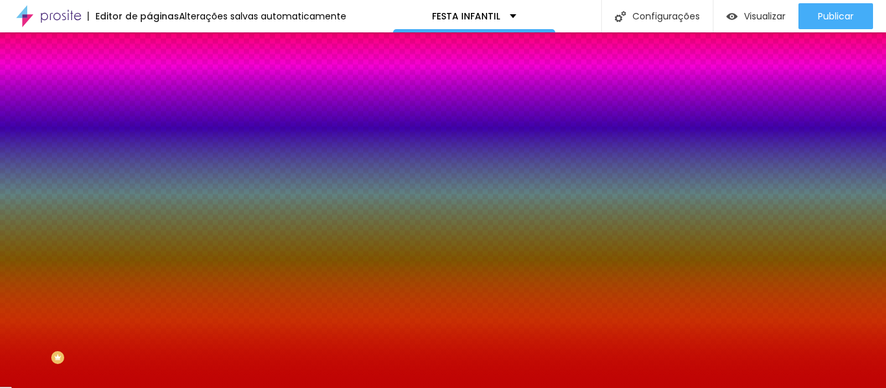
paste input "96A888"
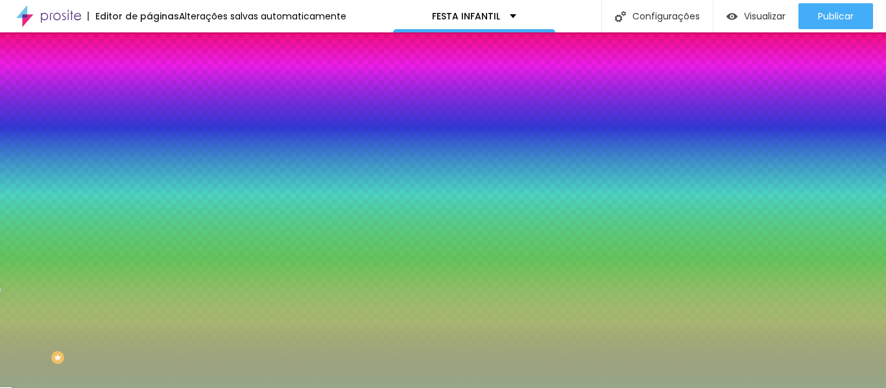
click at [149, 296] on div "Cor de fundo Voltar ao padrão #B98C75 Tipografia Voltar ao padrão Borda Voltar …" at bounding box center [223, 313] width 149 height 424
click at [161, 77] on span "Conteúdo" at bounding box center [181, 70] width 40 height 11
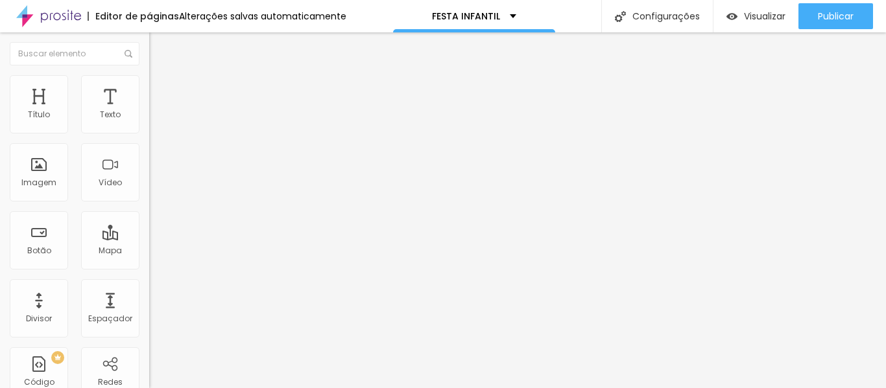
click at [149, 231] on div "Link" at bounding box center [223, 239] width 149 height 16
click at [149, 211] on div "[GEOGRAPHIC_DATA]" at bounding box center [223, 208] width 149 height 43
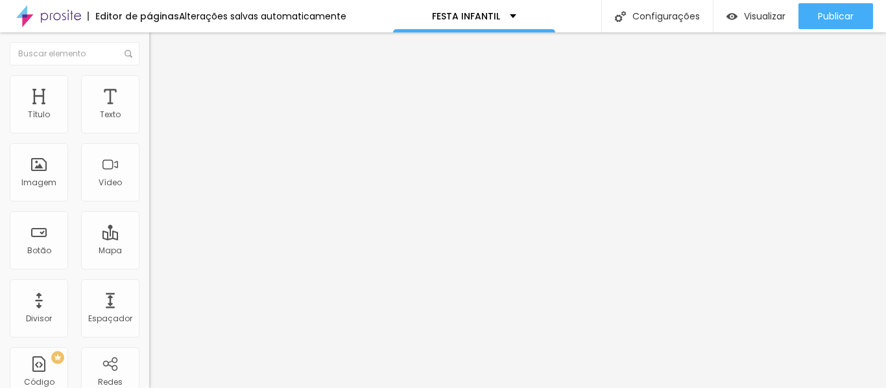
click at [149, 204] on span "Normal" at bounding box center [163, 198] width 29 height 11
click at [149, 205] on div "Pequeno Normal Grande" at bounding box center [223, 217] width 149 height 28
click at [161, 89] on span "Estilo" at bounding box center [171, 83] width 20 height 11
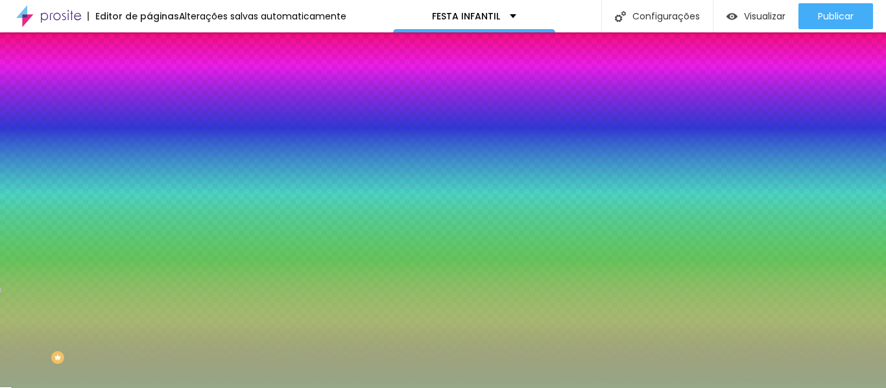
click at [149, 161] on button "button" at bounding box center [158, 166] width 18 height 14
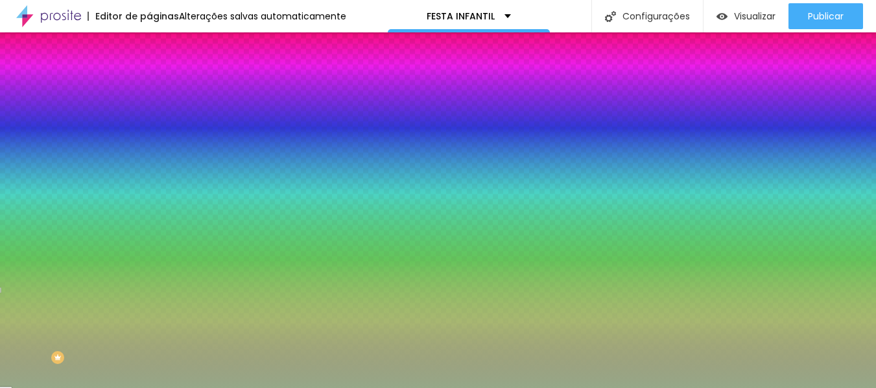
drag, startPoint x: 236, startPoint y: 329, endPoint x: 196, endPoint y: 335, distance: 40.7
click at [201, 337] on div at bounding box center [438, 194] width 876 height 388
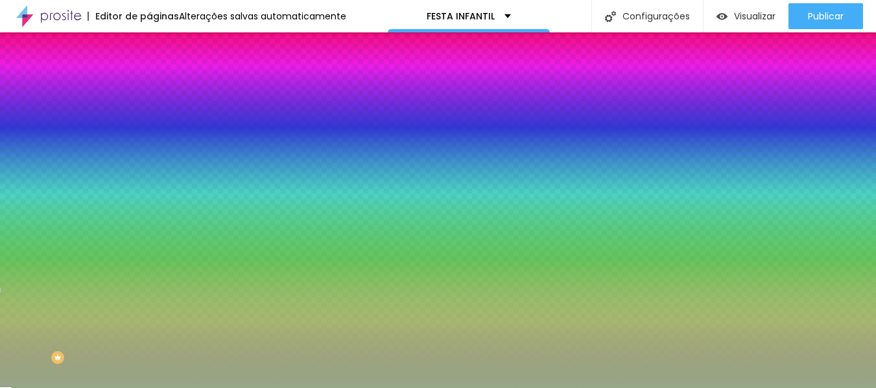
drag, startPoint x: 199, startPoint y: 336, endPoint x: 170, endPoint y: 331, distance: 29.6
click at [176, 341] on div at bounding box center [438, 194] width 876 height 388
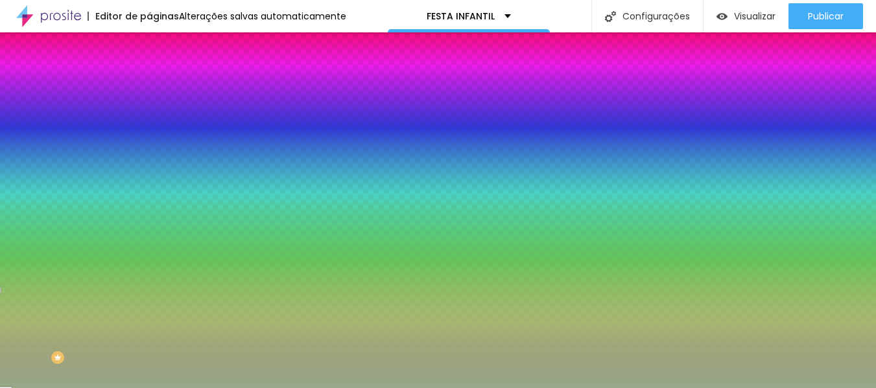
drag, startPoint x: 170, startPoint y: 331, endPoint x: 166, endPoint y: 318, distance: 13.5
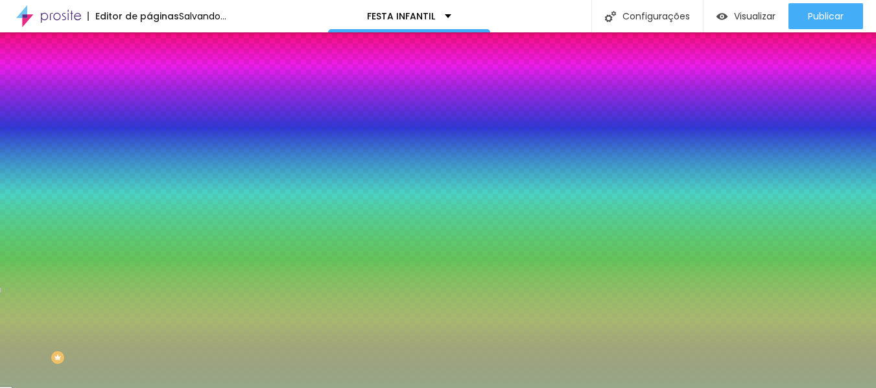
click at [86, 388] on div at bounding box center [438, 388] width 876 height 0
click at [149, 232] on div "Sombra DESATIVADO Voltar ao padrão" at bounding box center [223, 231] width 149 height 44
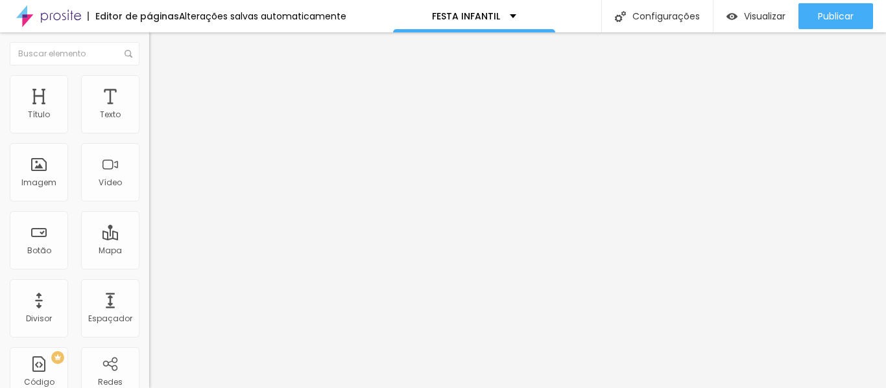
drag, startPoint x: 26, startPoint y: 149, endPoint x: 41, endPoint y: 149, distance: 15.6
click at [149, 122] on input "R$2200" at bounding box center [227, 115] width 156 height 13
drag, startPoint x: 41, startPoint y: 149, endPoint x: 52, endPoint y: 148, distance: 10.5
click at [149, 122] on input "R$2200" at bounding box center [227, 115] width 156 height 13
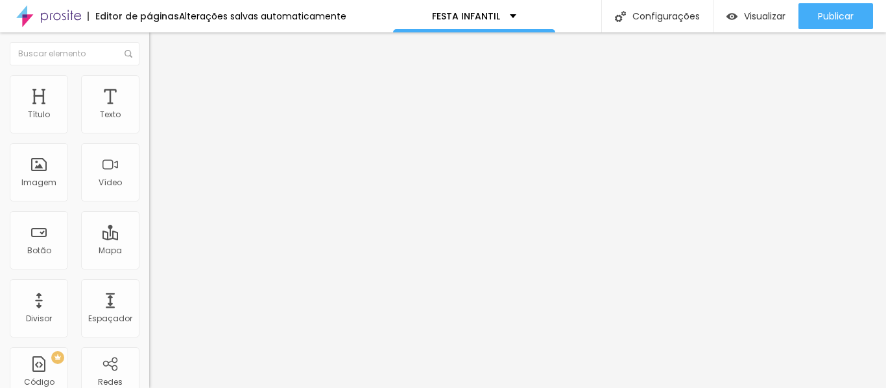
click at [149, 122] on input "R$2200" at bounding box center [227, 115] width 156 height 13
drag, startPoint x: 52, startPoint y: 148, endPoint x: 34, endPoint y: 148, distance: 18.2
click at [149, 122] on input "R$1500" at bounding box center [227, 115] width 156 height 13
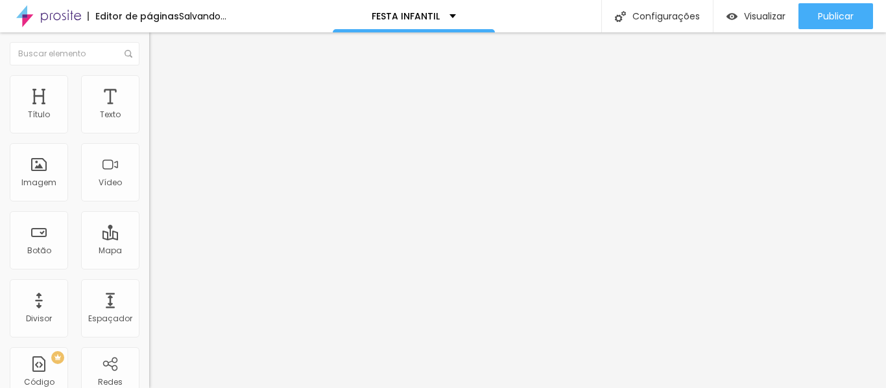
click at [149, 122] on input "R$2200" at bounding box center [227, 115] width 156 height 13
click at [149, 112] on span "Adicionar imagem" at bounding box center [191, 105] width 84 height 11
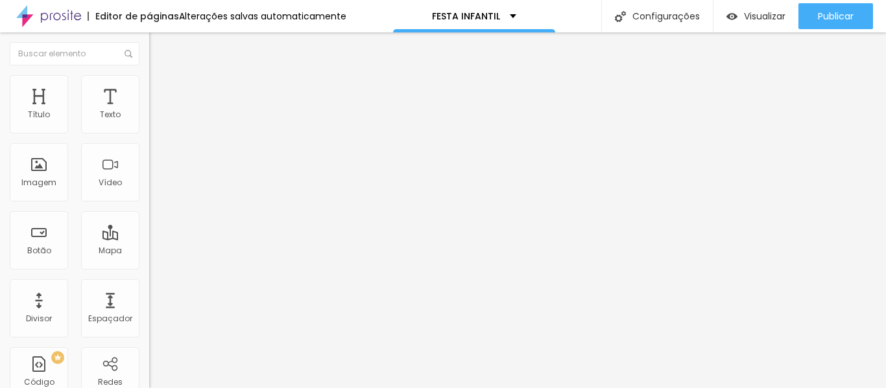
drag, startPoint x: 682, startPoint y: 250, endPoint x: 676, endPoint y: 239, distance: 13.0
drag, startPoint x: 676, startPoint y: 239, endPoint x: 678, endPoint y: 261, distance: 22.7
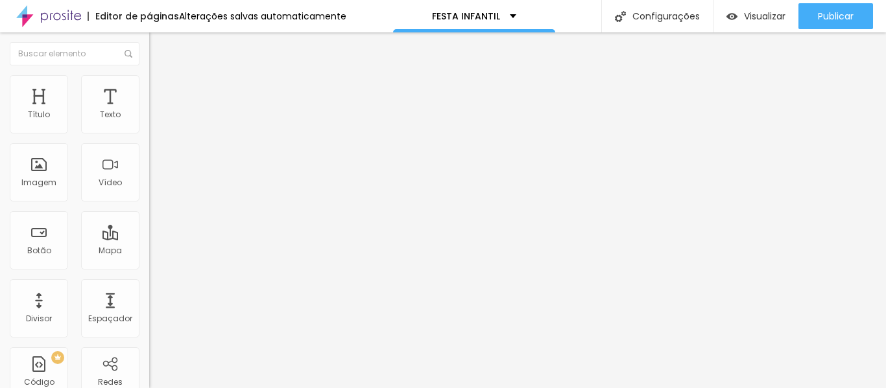
click at [159, 49] on img "button" at bounding box center [164, 47] width 10 height 10
click at [159, 51] on img "button" at bounding box center [164, 47] width 10 height 10
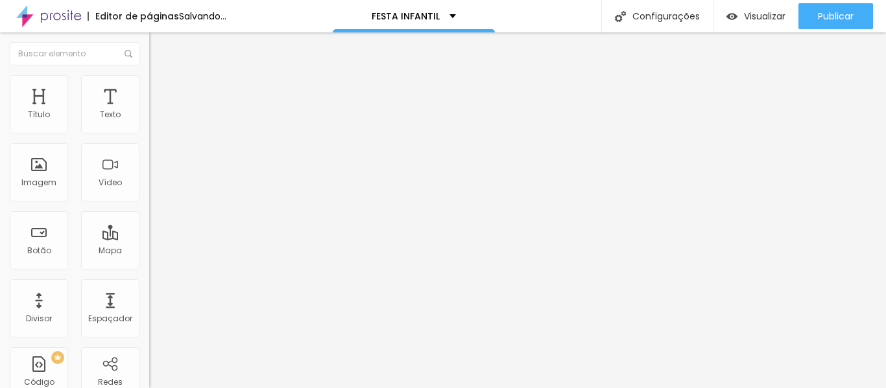
click at [149, 112] on span "Adicionar imagem" at bounding box center [191, 105] width 84 height 11
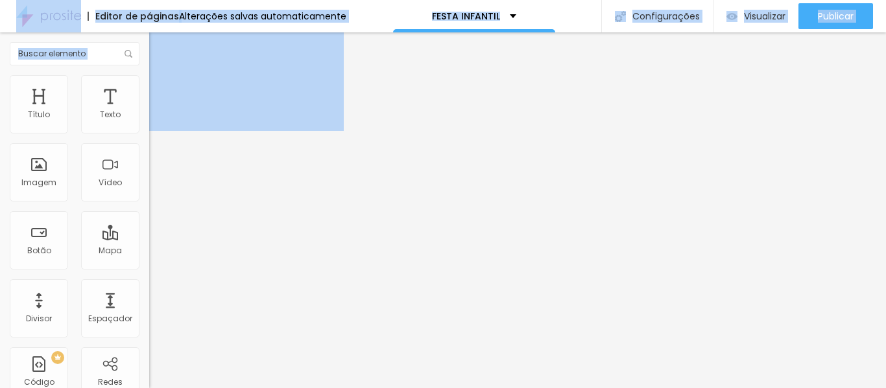
scroll to position [303, 0]
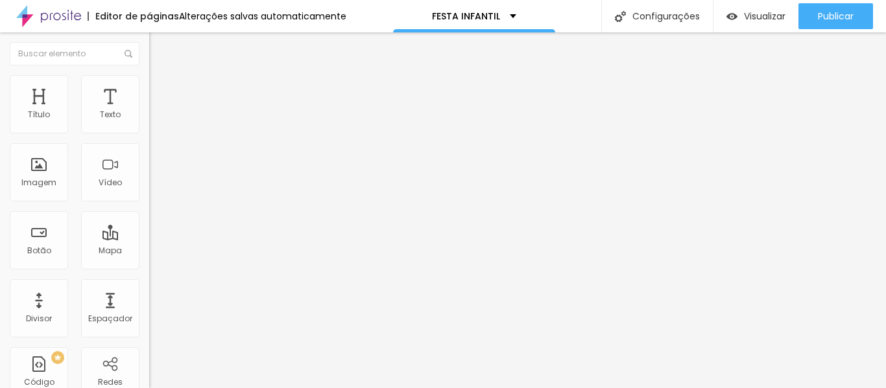
drag, startPoint x: 678, startPoint y: 190, endPoint x: 671, endPoint y: 209, distance: 19.9
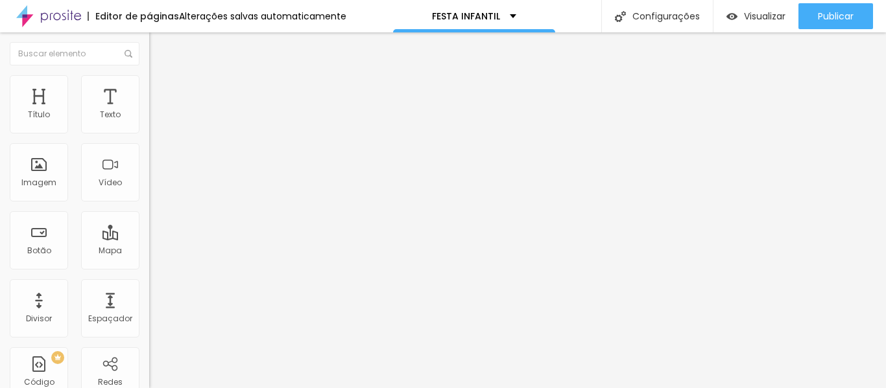
click at [149, 335] on div "Editar Coluna Conteúdo Estilo Avançado Alinhamento" at bounding box center [223, 210] width 149 height 356
click at [149, 237] on div "Proporção Original Cinema 16:9 Padrão 4:3 Quadrado 1:1 Original" at bounding box center [223, 211] width 149 height 51
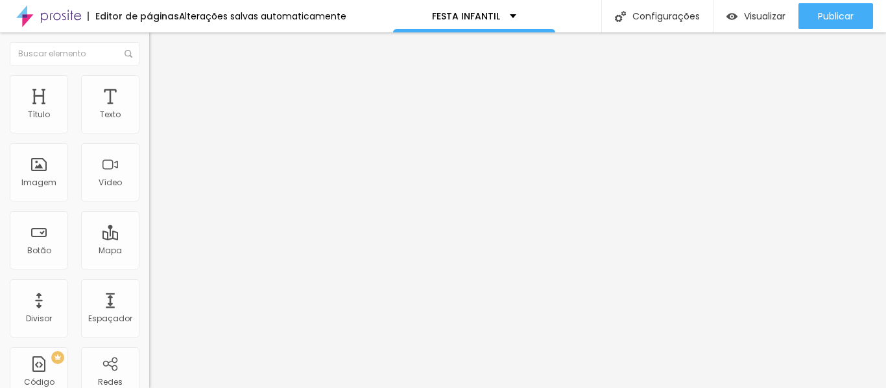
click at [149, 80] on img at bounding box center [155, 81] width 12 height 12
click at [149, 134] on div at bounding box center [223, 129] width 149 height 12
click at [149, 123] on input "100" at bounding box center [177, 116] width 56 height 14
click at [149, 122] on input "100" at bounding box center [177, 116] width 56 height 14
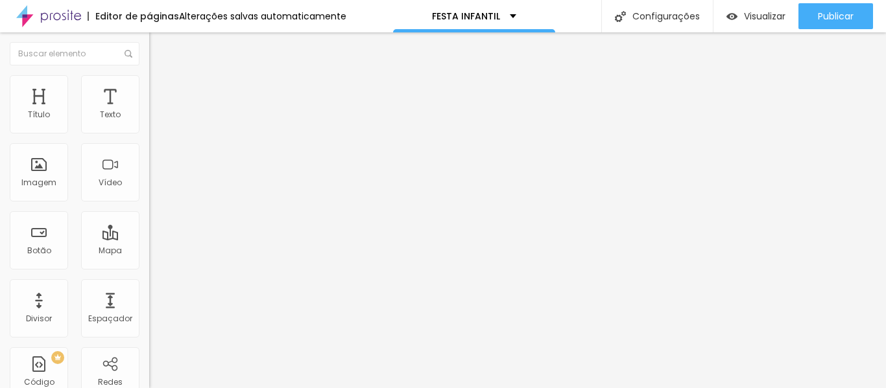
click at [149, 122] on input "50" at bounding box center [177, 116] width 56 height 14
click at [149, 122] on input "number" at bounding box center [177, 116] width 56 height 14
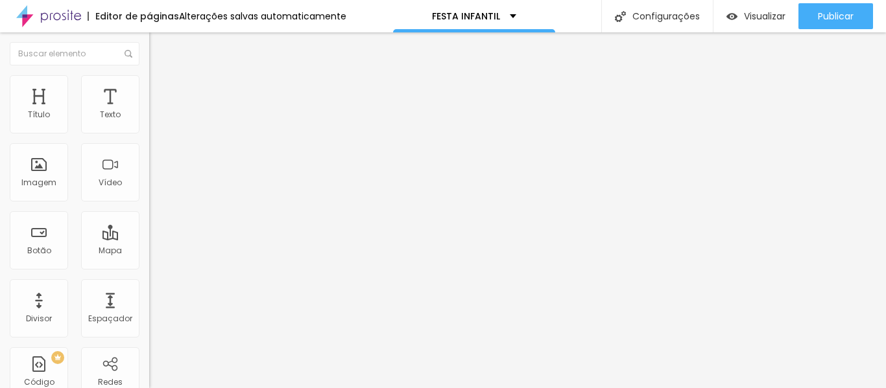
click at [149, 122] on input "number" at bounding box center [177, 116] width 56 height 14
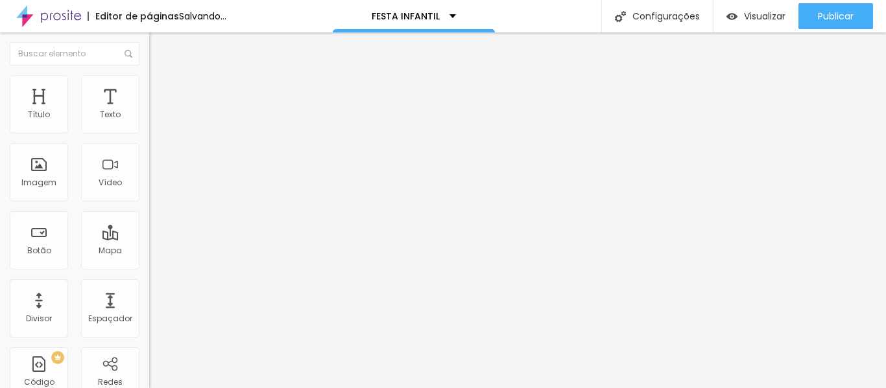
click at [159, 51] on img "button" at bounding box center [164, 47] width 10 height 10
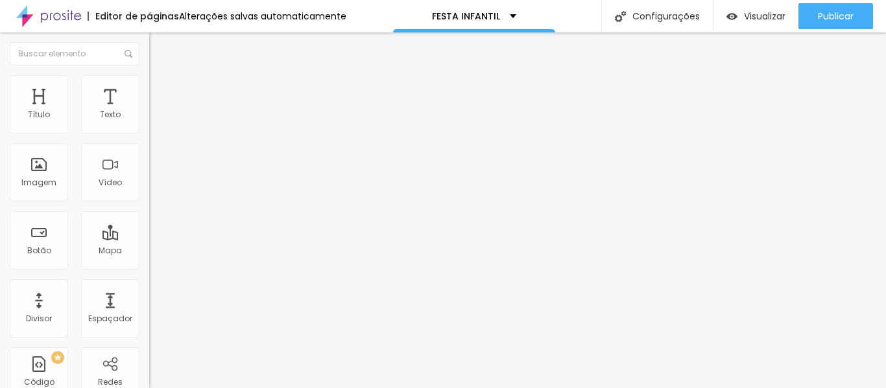
click at [149, 192] on button "button" at bounding box center [158, 185] width 18 height 14
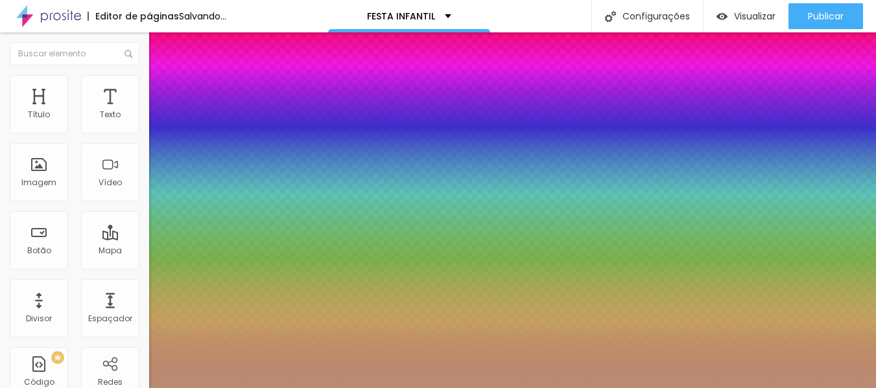
drag, startPoint x: 180, startPoint y: 363, endPoint x: 188, endPoint y: 366, distance: 8.2
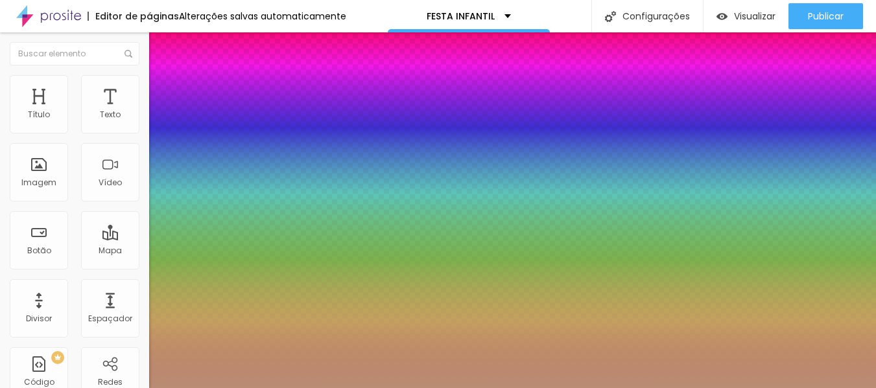
click at [594, 388] on div at bounding box center [438, 388] width 876 height 0
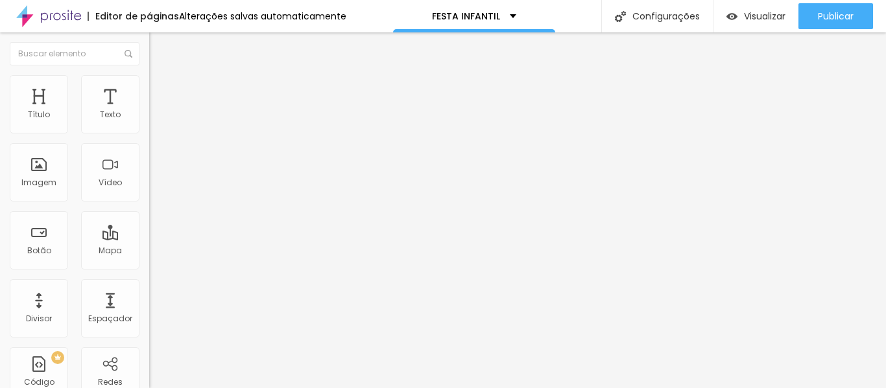
click at [149, 283] on div at bounding box center [223, 283] width 149 height 0
click at [149, 267] on input "text" at bounding box center [227, 260] width 156 height 13
click at [149, 267] on input "wa." at bounding box center [227, 260] width 156 height 13
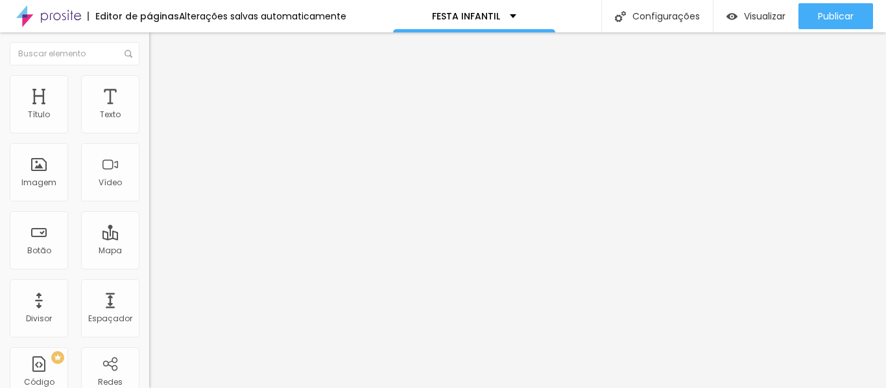
click at [149, 267] on input "wa." at bounding box center [227, 260] width 156 height 13
click at [149, 122] on input "R$1500" at bounding box center [227, 115] width 156 height 13
drag, startPoint x: 105, startPoint y: 144, endPoint x: 73, endPoint y: 144, distance: 31.8
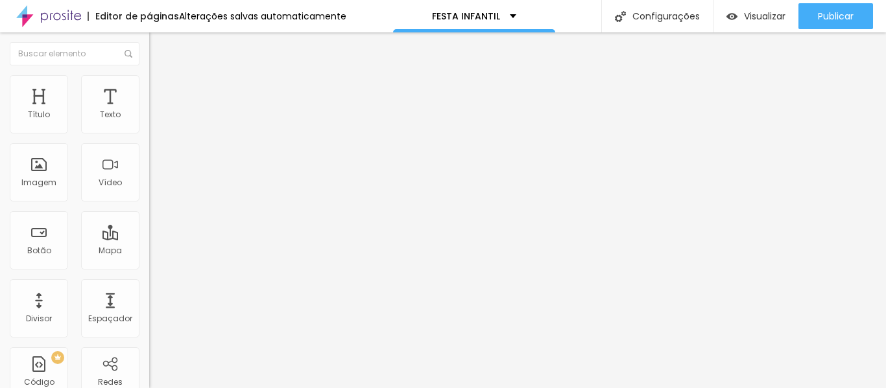
click at [149, 122] on input "NOS AVISE NO WHAT" at bounding box center [227, 115] width 156 height 13
paste input "whatsapp"
click at [149, 122] on input "NOS AVISE NO whatsapp" at bounding box center [227, 115] width 156 height 13
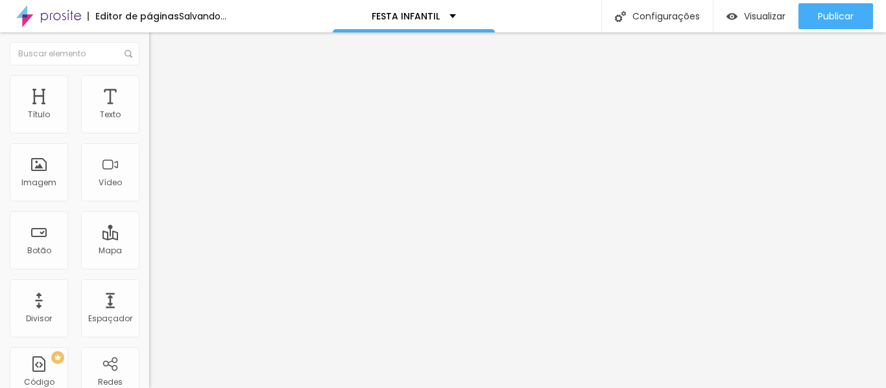
click at [149, 122] on input "NOS AVISE NO Whatsapp" at bounding box center [227, 115] width 156 height 13
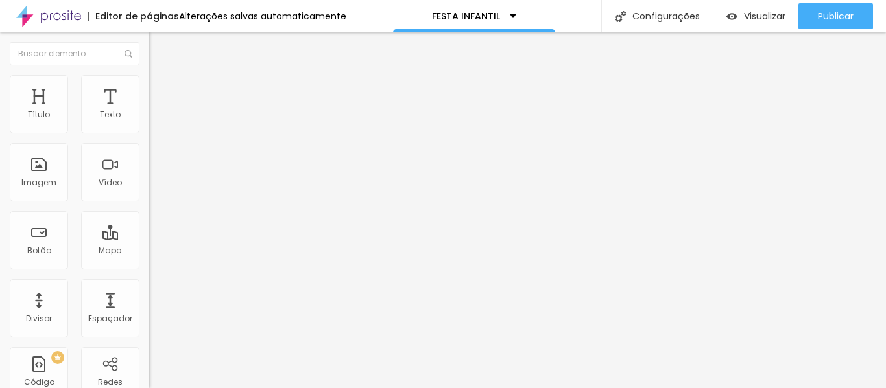
click at [149, 122] on input "NOS AVISE NO WhatsApp" at bounding box center [227, 115] width 156 height 13
click at [149, 122] on input "NOS AVISE NO WHTSAPP" at bounding box center [227, 115] width 156 height 13
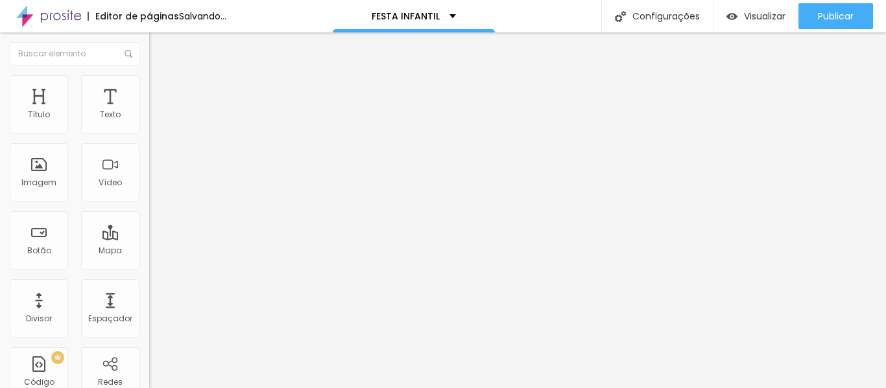
click at [149, 192] on button "button" at bounding box center [158, 185] width 18 height 14
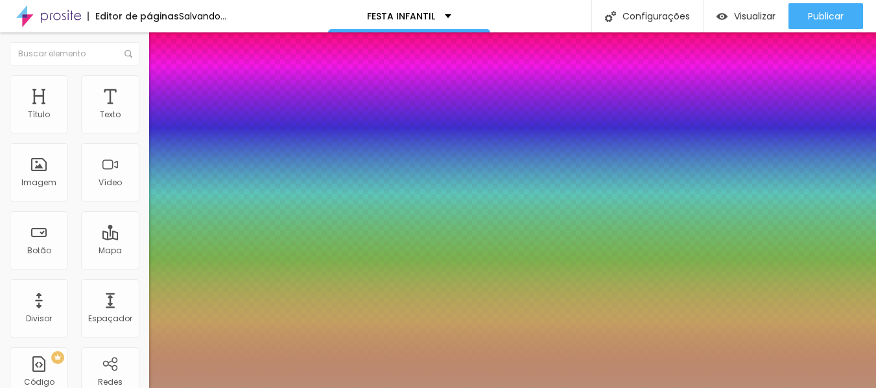
drag, startPoint x: 190, startPoint y: 365, endPoint x: 199, endPoint y: 362, distance: 9.6
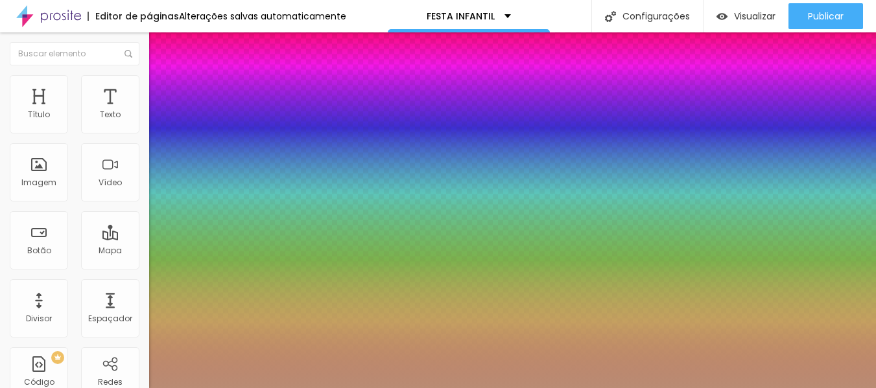
click at [496, 388] on div at bounding box center [438, 388] width 876 height 0
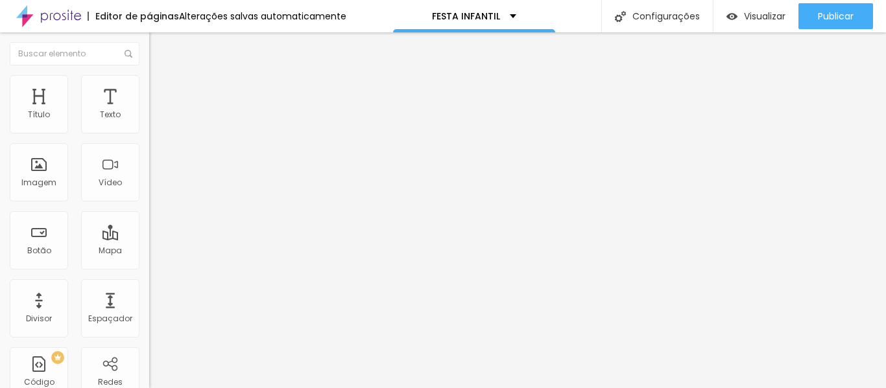
click at [154, 188] on icon "button" at bounding box center [158, 184] width 8 height 8
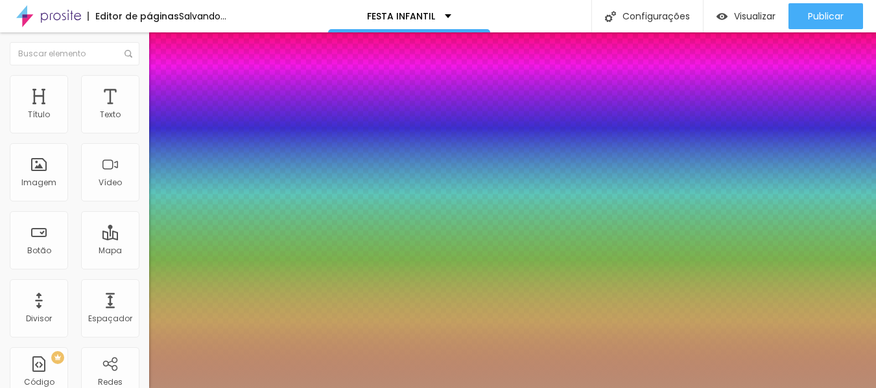
click at [480, 388] on div at bounding box center [438, 388] width 876 height 0
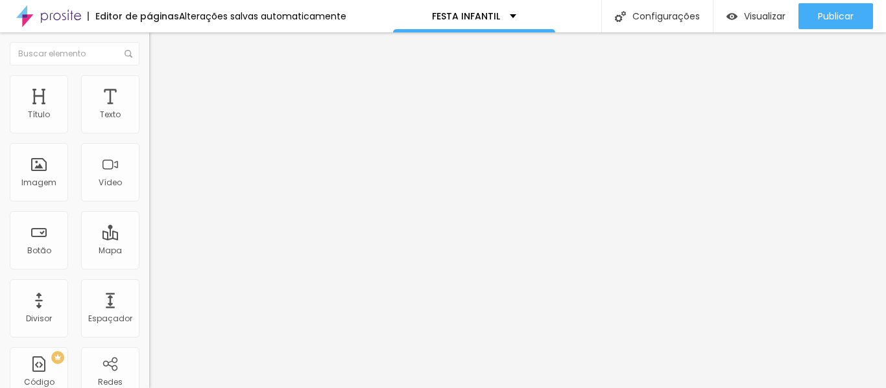
click at [149, 86] on li "Estilo" at bounding box center [223, 81] width 149 height 13
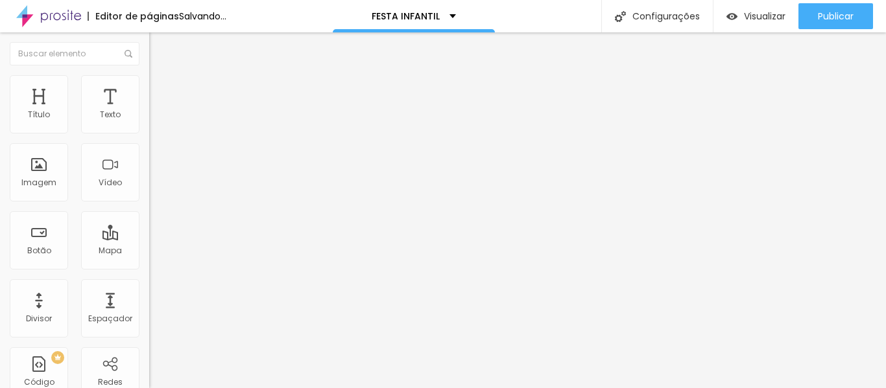
drag, startPoint x: 133, startPoint y: 141, endPoint x: 124, endPoint y: 139, distance: 9.3
click at [149, 133] on input "range" at bounding box center [191, 128] width 84 height 10
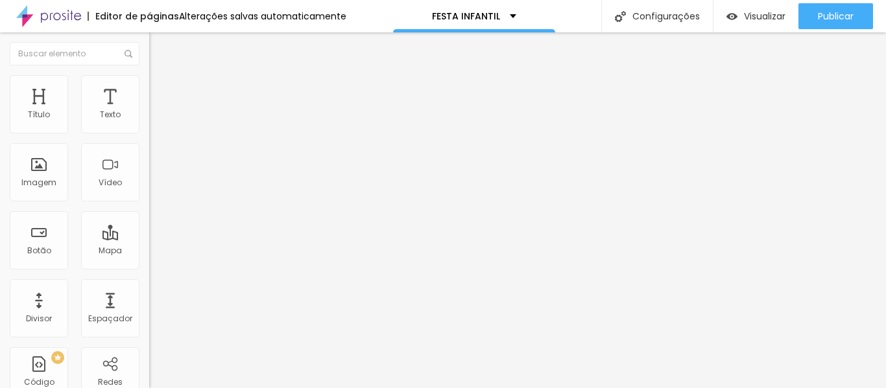
click at [149, 270] on div "Editar Imagem Conteúdo Estilo Avançado Tamanho 90 px % 0 Borda arredondada Somb…" at bounding box center [223, 210] width 149 height 356
click at [154, 188] on icon "button" at bounding box center [158, 184] width 8 height 8
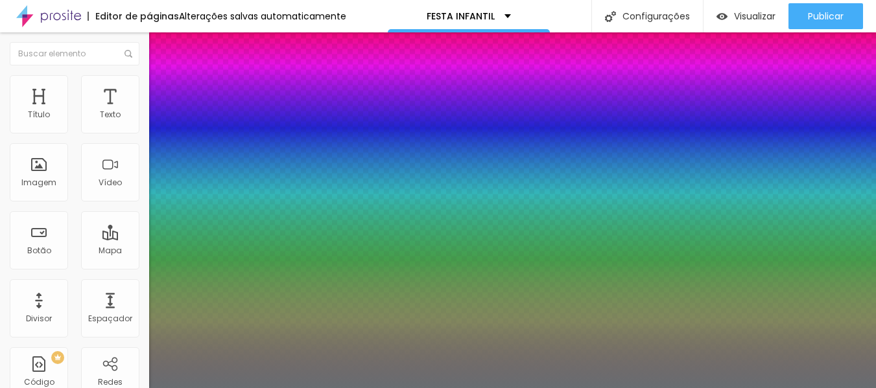
click at [649, 388] on div at bounding box center [438, 388] width 876 height 0
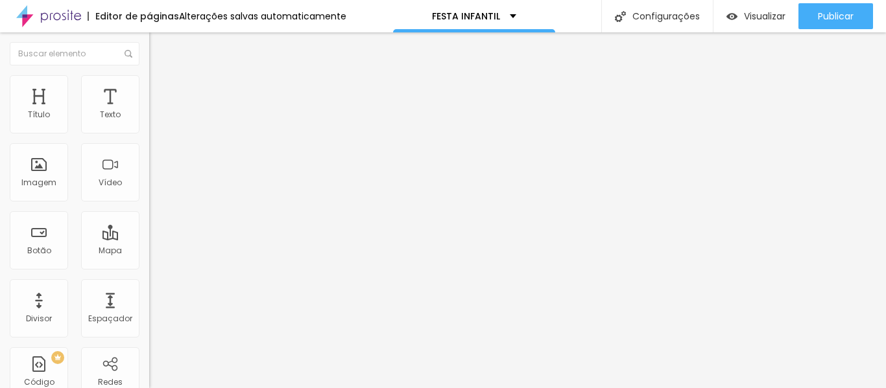
click at [149, 192] on button "button" at bounding box center [158, 185] width 18 height 14
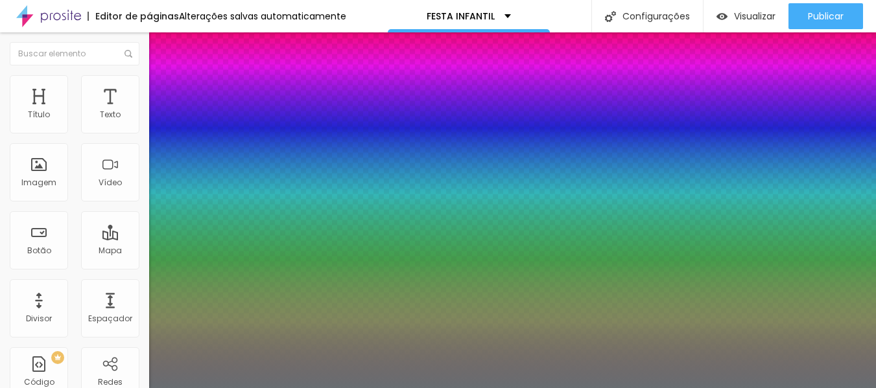
click at [526, 388] on div at bounding box center [438, 388] width 876 height 0
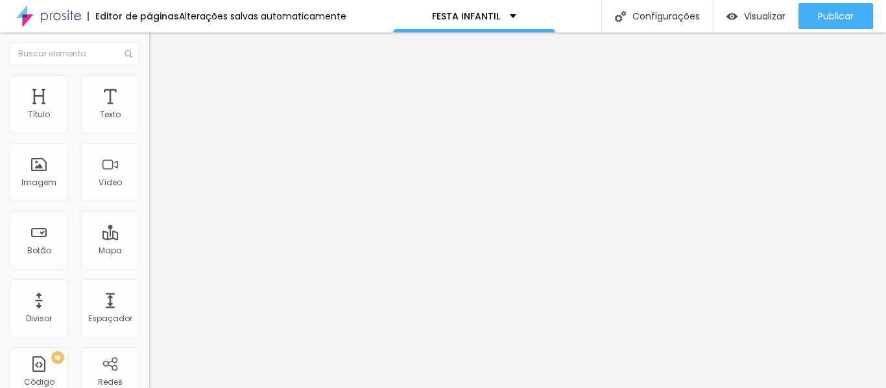
click at [159, 53] on img "button" at bounding box center [164, 47] width 10 height 10
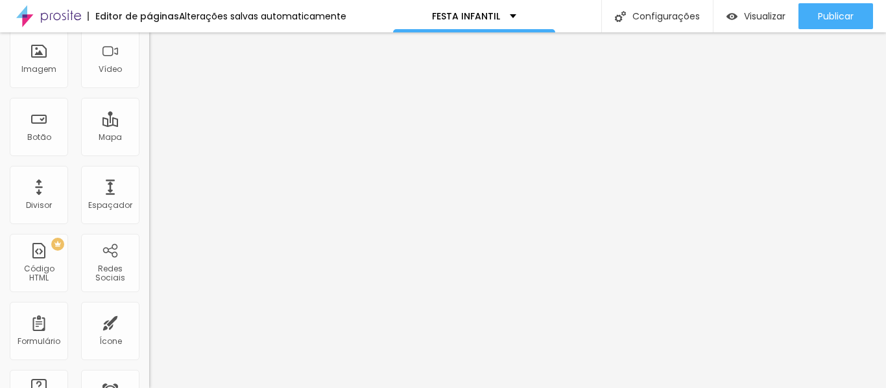
scroll to position [0, 0]
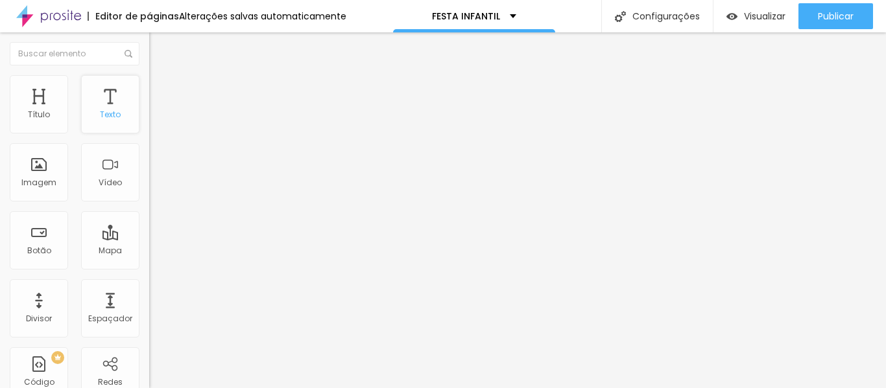
click at [116, 103] on div "Texto" at bounding box center [110, 104] width 58 height 58
click at [55, 178] on div "Imagem" at bounding box center [38, 182] width 35 height 9
drag, startPoint x: 55, startPoint y: 177, endPoint x: 136, endPoint y: 257, distance: 113.7
click at [136, 257] on div "Título Texto Imagem Vídeo Botão Mapa Divisor Espaçador PREMIUM Código HTML Rede…" at bounding box center [74, 381] width 149 height 613
drag, startPoint x: 136, startPoint y: 257, endPoint x: 132, endPoint y: 233, distance: 24.9
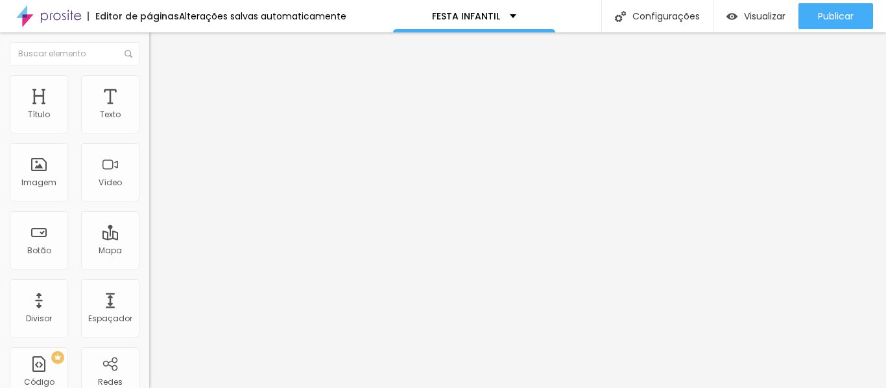
click at [135, 257] on div "Título Texto Imagem Vídeo Botão Mapa Divisor Espaçador PREMIUM Código HTML Rede…" at bounding box center [74, 381] width 149 height 613
click at [51, 185] on div "Imagem" at bounding box center [38, 182] width 35 height 9
click at [149, 86] on li "Estilo" at bounding box center [223, 81] width 149 height 13
click at [161, 89] on span "Estilo" at bounding box center [171, 83] width 20 height 11
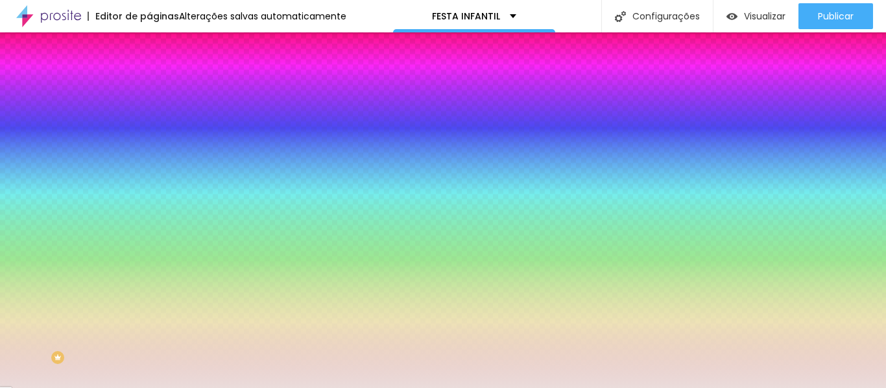
click at [149, 176] on div at bounding box center [223, 176] width 149 height 0
click at [149, 189] on input "#EADCDB" at bounding box center [227, 182] width 156 height 13
paste input "DE9"
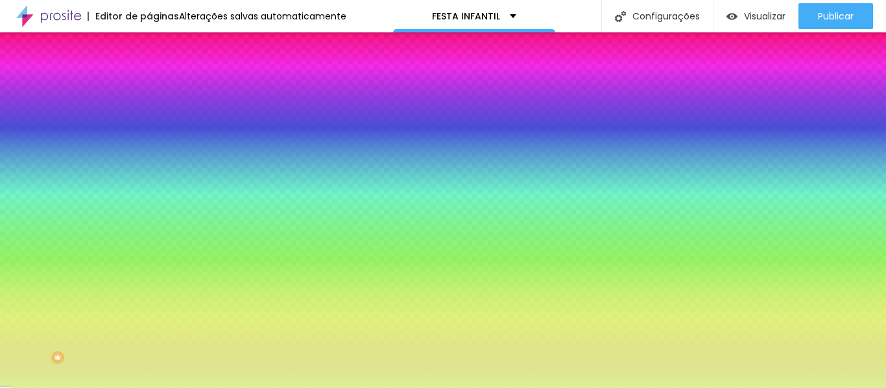
click at [149, 189] on input "#DE9" at bounding box center [227, 182] width 156 height 13
paste input "B98C75"
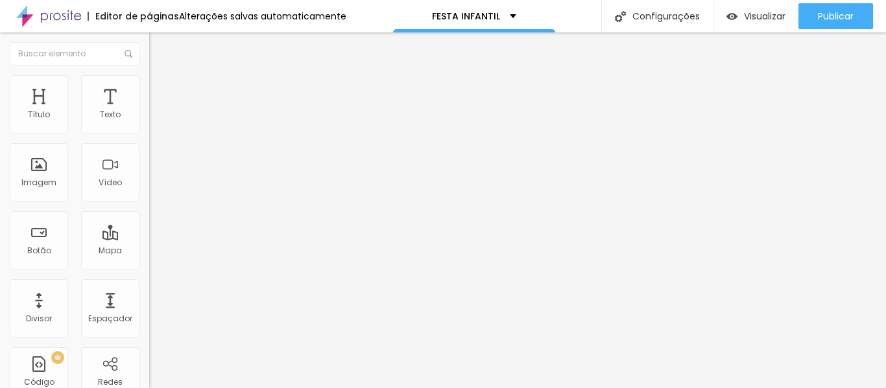
click at [159, 47] on img "button" at bounding box center [164, 47] width 10 height 10
click at [161, 89] on span "Avançado" at bounding box center [182, 83] width 43 height 11
click at [149, 75] on li "Conteúdo" at bounding box center [223, 68] width 149 height 13
click at [159, 47] on img "button" at bounding box center [164, 47] width 10 height 10
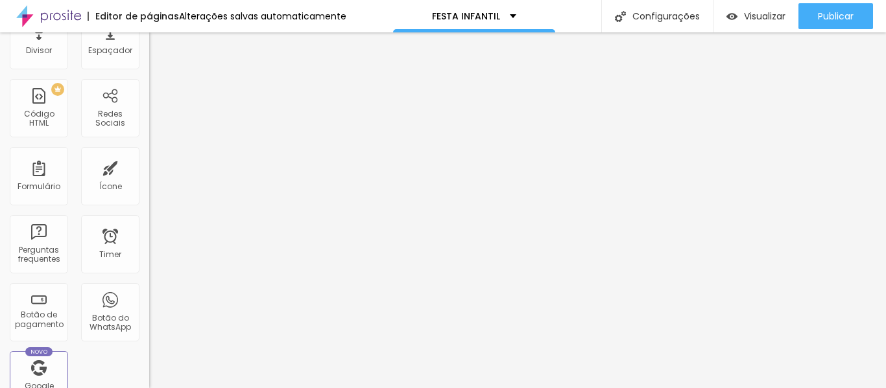
scroll to position [263, 0]
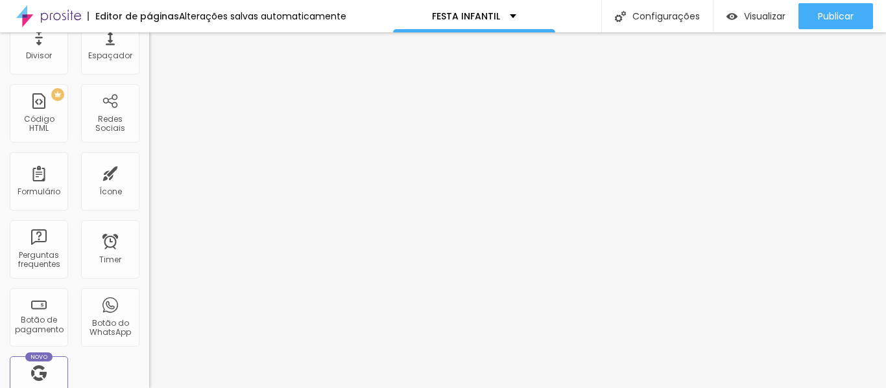
drag, startPoint x: 134, startPoint y: 261, endPoint x: 139, endPoint y: 278, distance: 17.5
click at [139, 278] on div "Título Texto Imagem Vídeo Botão Mapa Divisor Espaçador PREMIUM Código HTML Rede…" at bounding box center [74, 118] width 149 height 613
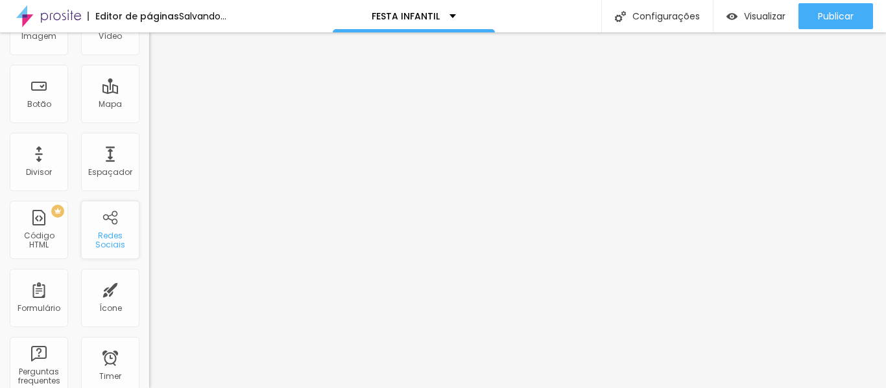
scroll to position [0, 0]
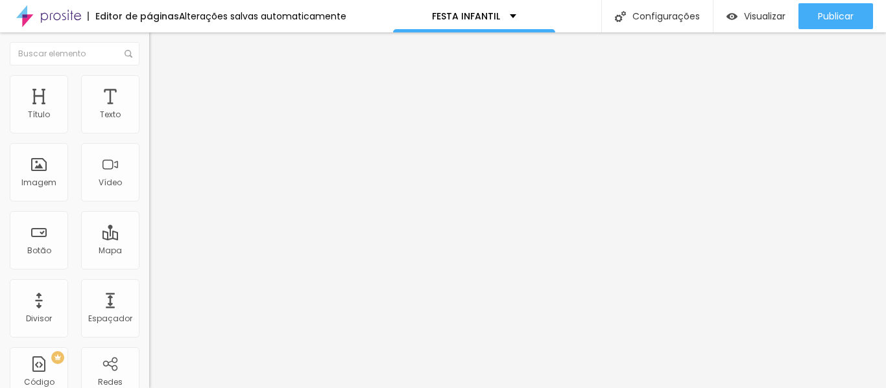
click at [149, 88] on li "Avançado" at bounding box center [223, 94] width 149 height 13
click at [149, 74] on ul "Conteúdo Estilo Avançado" at bounding box center [223, 81] width 149 height 39
click at [149, 79] on li "Estilo" at bounding box center [223, 81] width 149 height 13
drag, startPoint x: 20, startPoint y: 49, endPoint x: 331, endPoint y: 407, distance: 473.8
click at [331, 388] on html "Editor de páginas Alterações salvas automaticamente FESTA INFANTIL Configuraçõe…" at bounding box center [443, 194] width 886 height 388
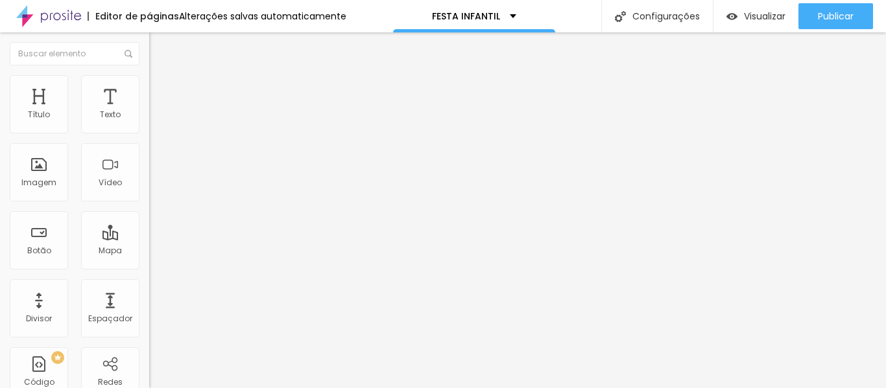
click at [149, 53] on button "Editar Redes Sociais" at bounding box center [223, 47] width 149 height 30
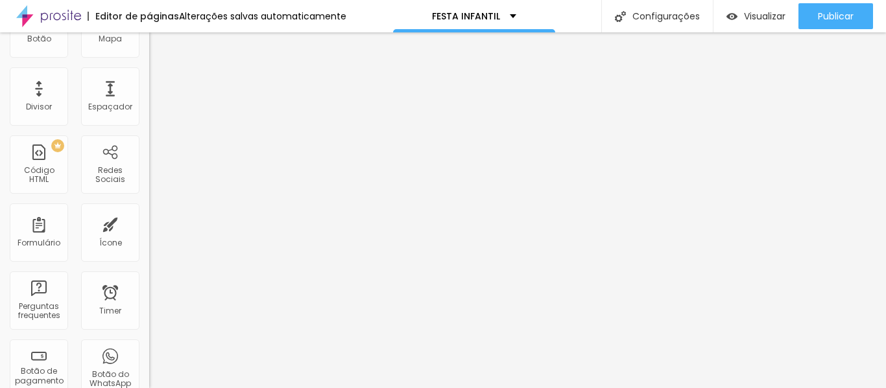
scroll to position [212, 0]
click at [58, 182] on div "PREMIUM Código HTML" at bounding box center [39, 165] width 58 height 58
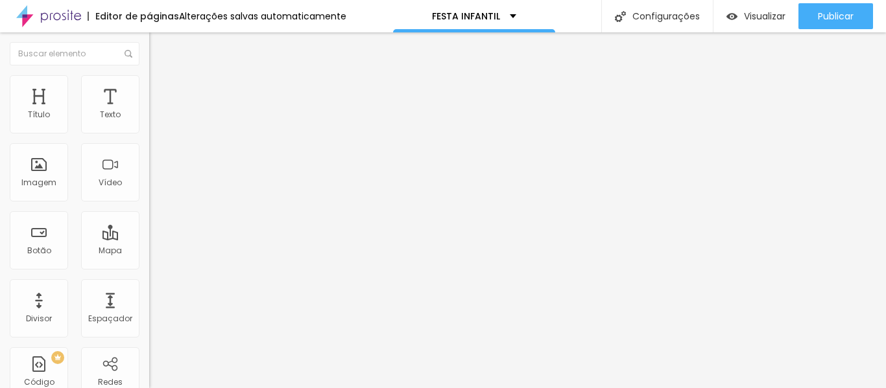
click at [149, 207] on div at bounding box center [223, 163] width 149 height 100
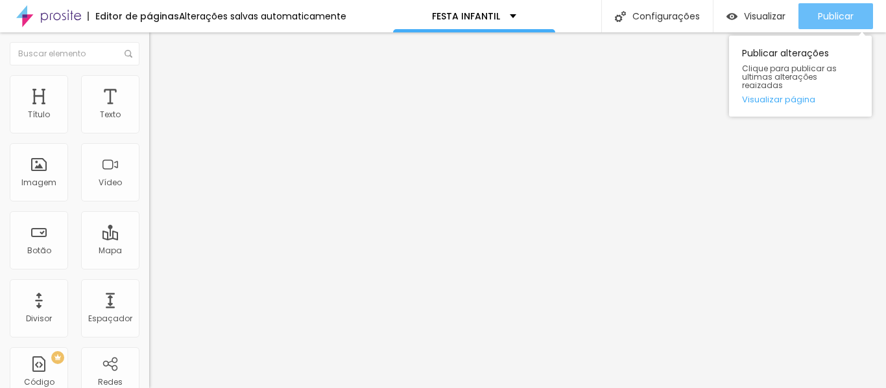
click at [830, 16] on span "Publicar" at bounding box center [836, 16] width 36 height 10
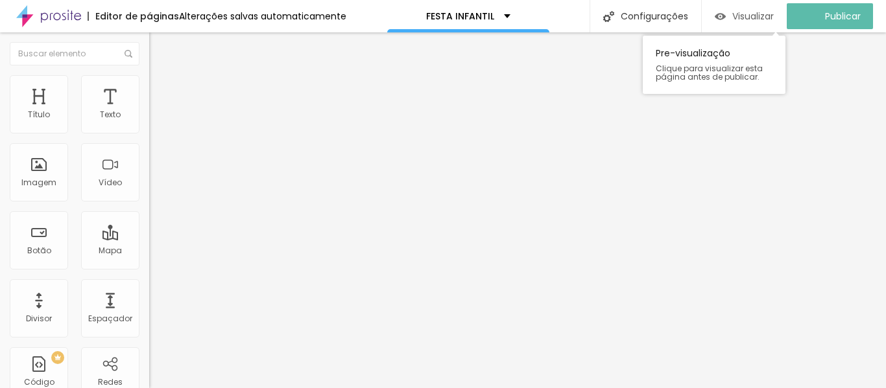
click at [763, 21] on span "Visualizar" at bounding box center [752, 16] width 41 height 10
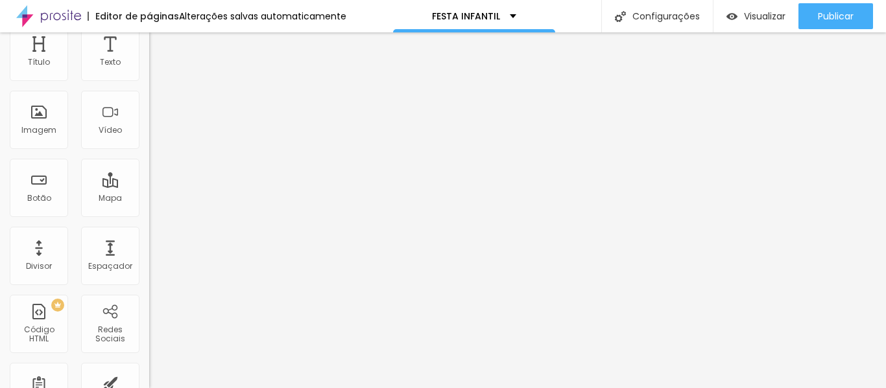
scroll to position [0, 0]
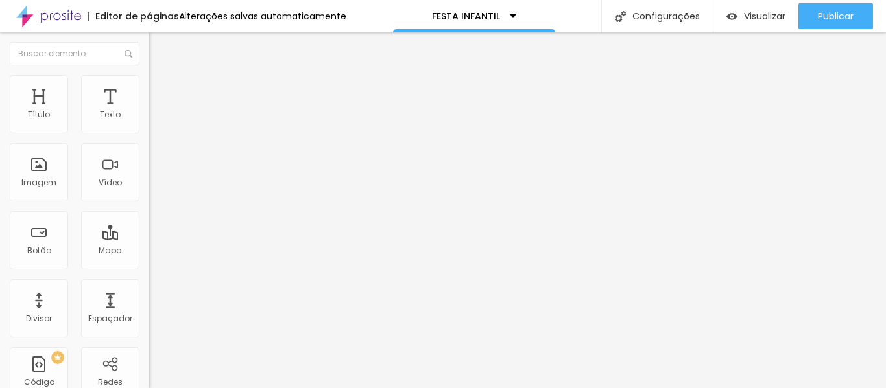
click at [149, 112] on span "Adicionar imagem" at bounding box center [191, 105] width 84 height 11
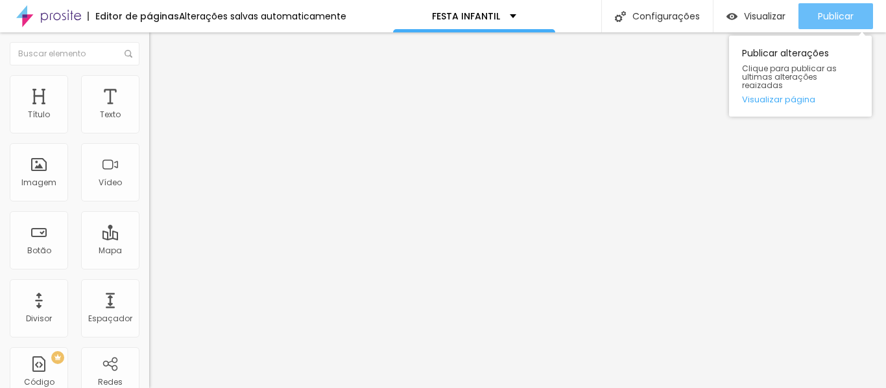
click at [839, 16] on span "Publicar" at bounding box center [836, 16] width 36 height 10
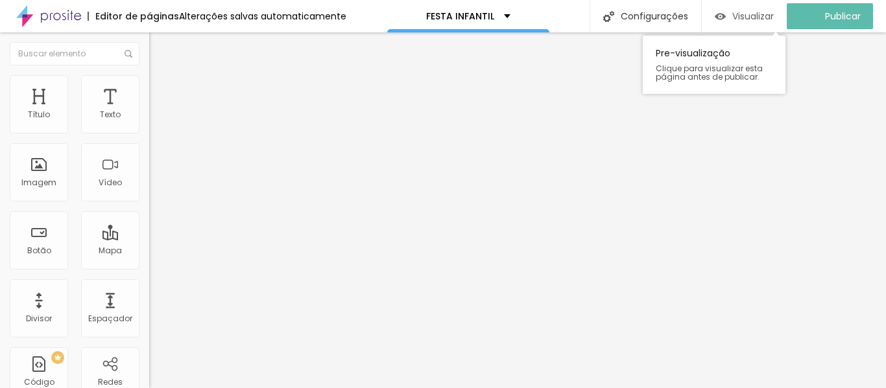
click at [753, 21] on span "Visualizar" at bounding box center [752, 16] width 41 height 10
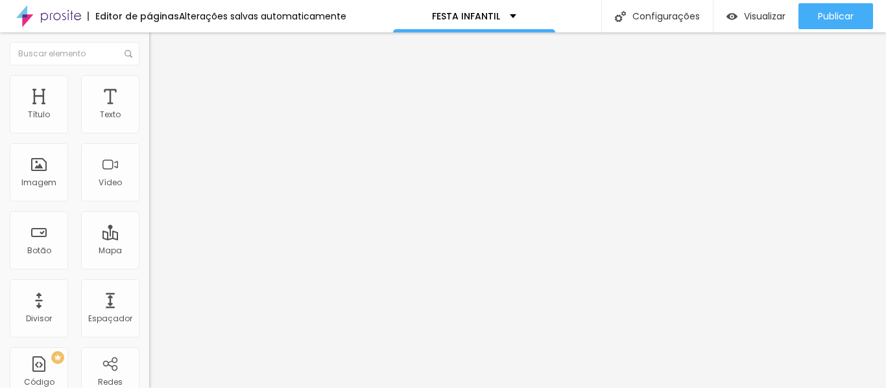
click at [154, 188] on icon "button" at bounding box center [158, 184] width 8 height 8
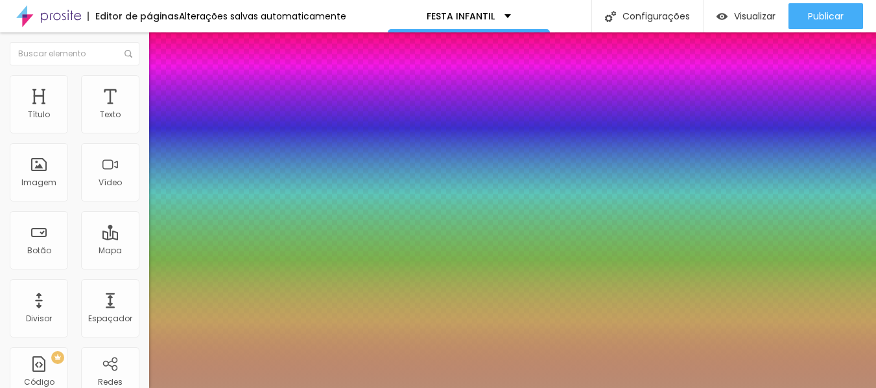
click at [665, 388] on div at bounding box center [438, 388] width 876 height 0
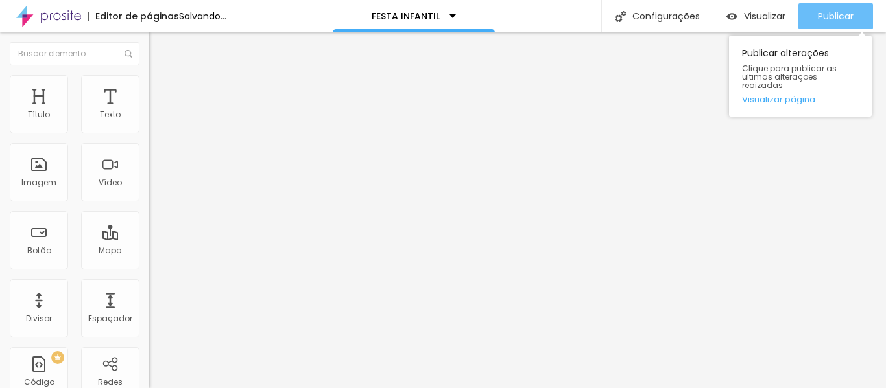
click at [830, 20] on span "Publicar" at bounding box center [836, 16] width 36 height 10
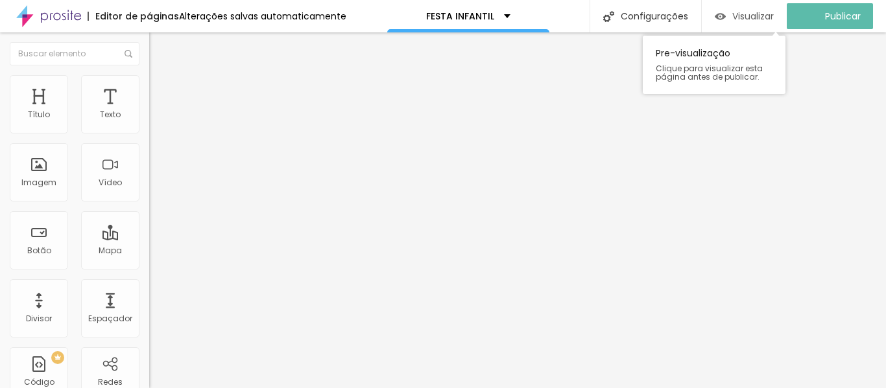
click at [751, 21] on span "Visualizar" at bounding box center [752, 16] width 41 height 10
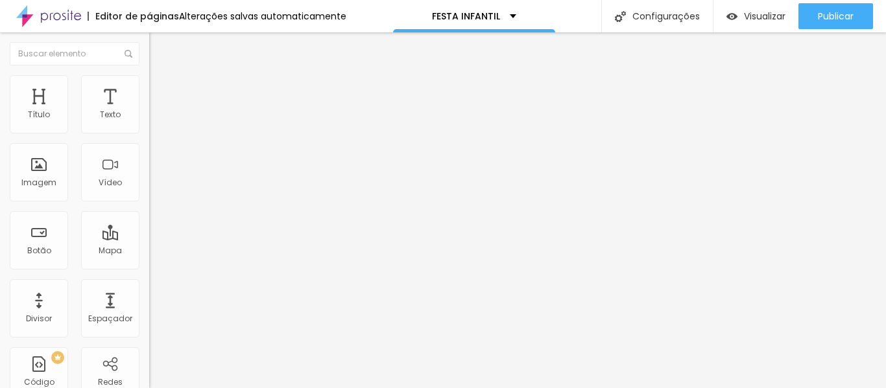
click at [160, 110] on span "Titulo 1" at bounding box center [181, 104] width 42 height 11
click at [149, 82] on li "Avançado" at bounding box center [223, 81] width 149 height 13
click at [149, 75] on li "Estilo" at bounding box center [223, 68] width 149 height 13
click at [149, 192] on button "button" at bounding box center [158, 185] width 18 height 14
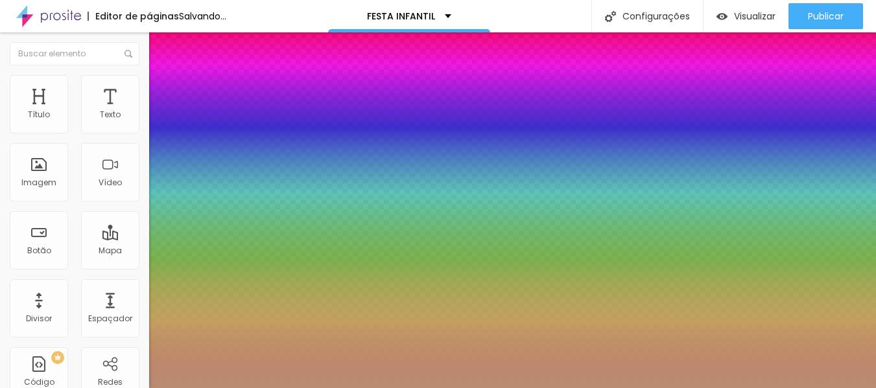
click at [472, 388] on div at bounding box center [438, 388] width 876 height 0
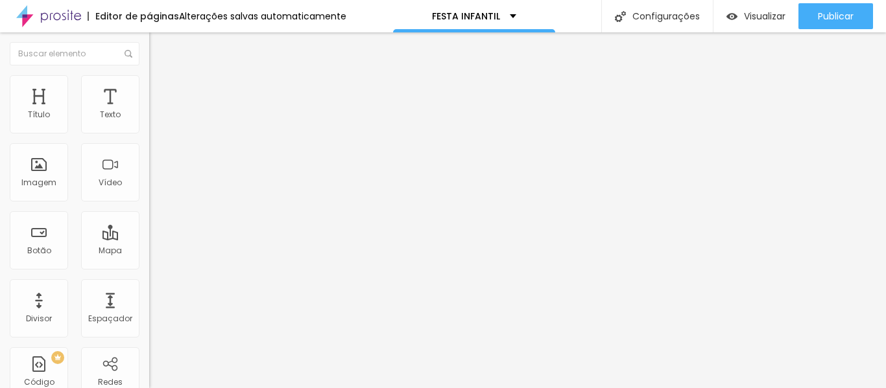
click at [161, 89] on span "Estilo" at bounding box center [171, 83] width 20 height 11
drag, startPoint x: 121, startPoint y: 143, endPoint x: 172, endPoint y: 154, distance: 53.0
click at [172, 133] on input "range" at bounding box center [191, 128] width 84 height 10
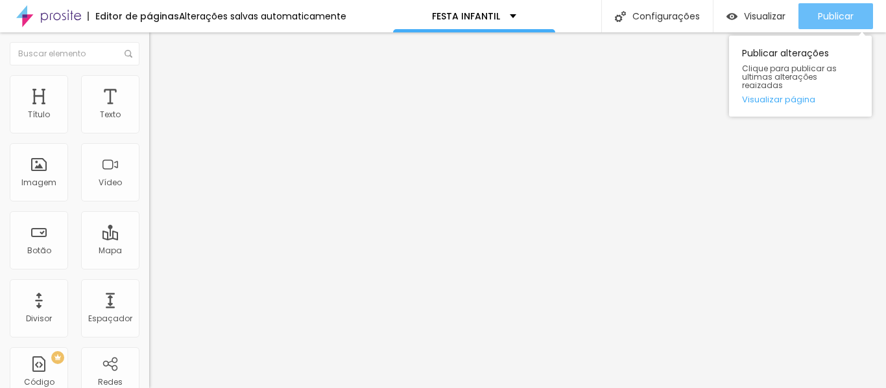
click at [838, 18] on span "Publicar" at bounding box center [836, 16] width 36 height 10
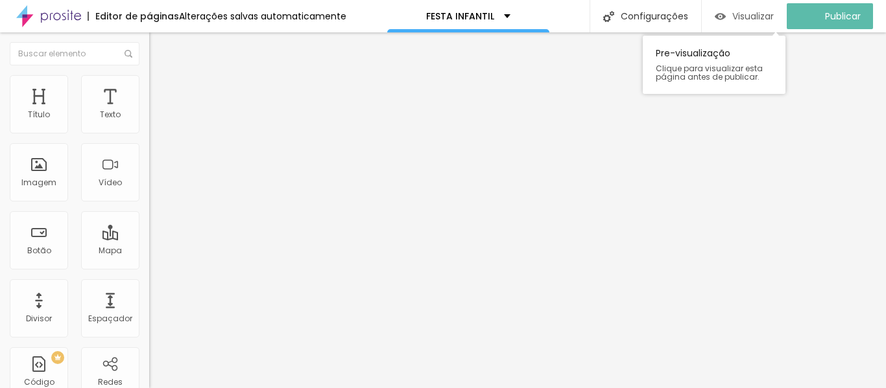
click at [755, 19] on span "Visualizar" at bounding box center [752, 16] width 41 height 10
